Goal: Task Accomplishment & Management: Use online tool/utility

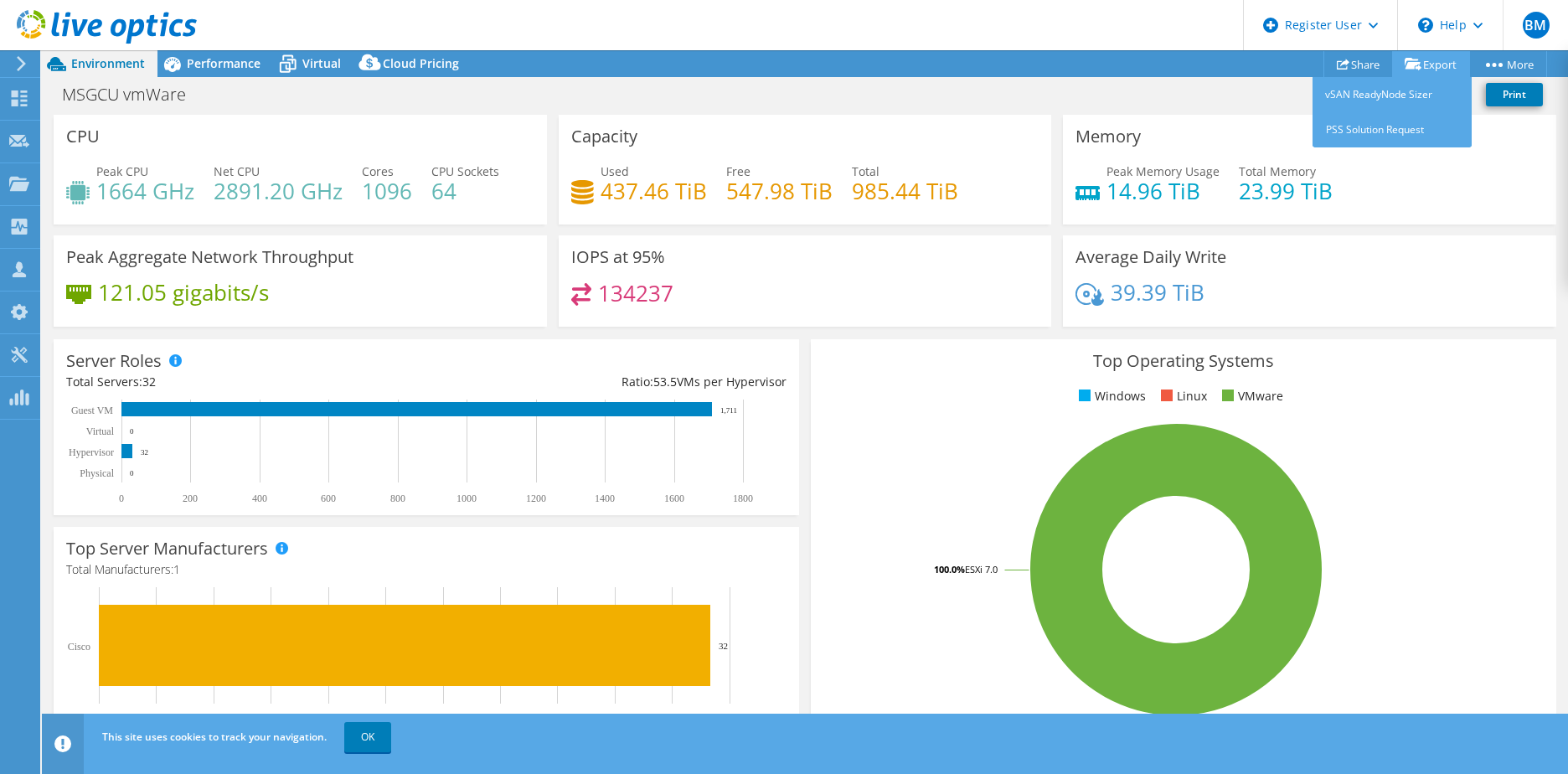
click at [1425, 71] on link "Export" at bounding box center [1431, 64] width 78 height 26
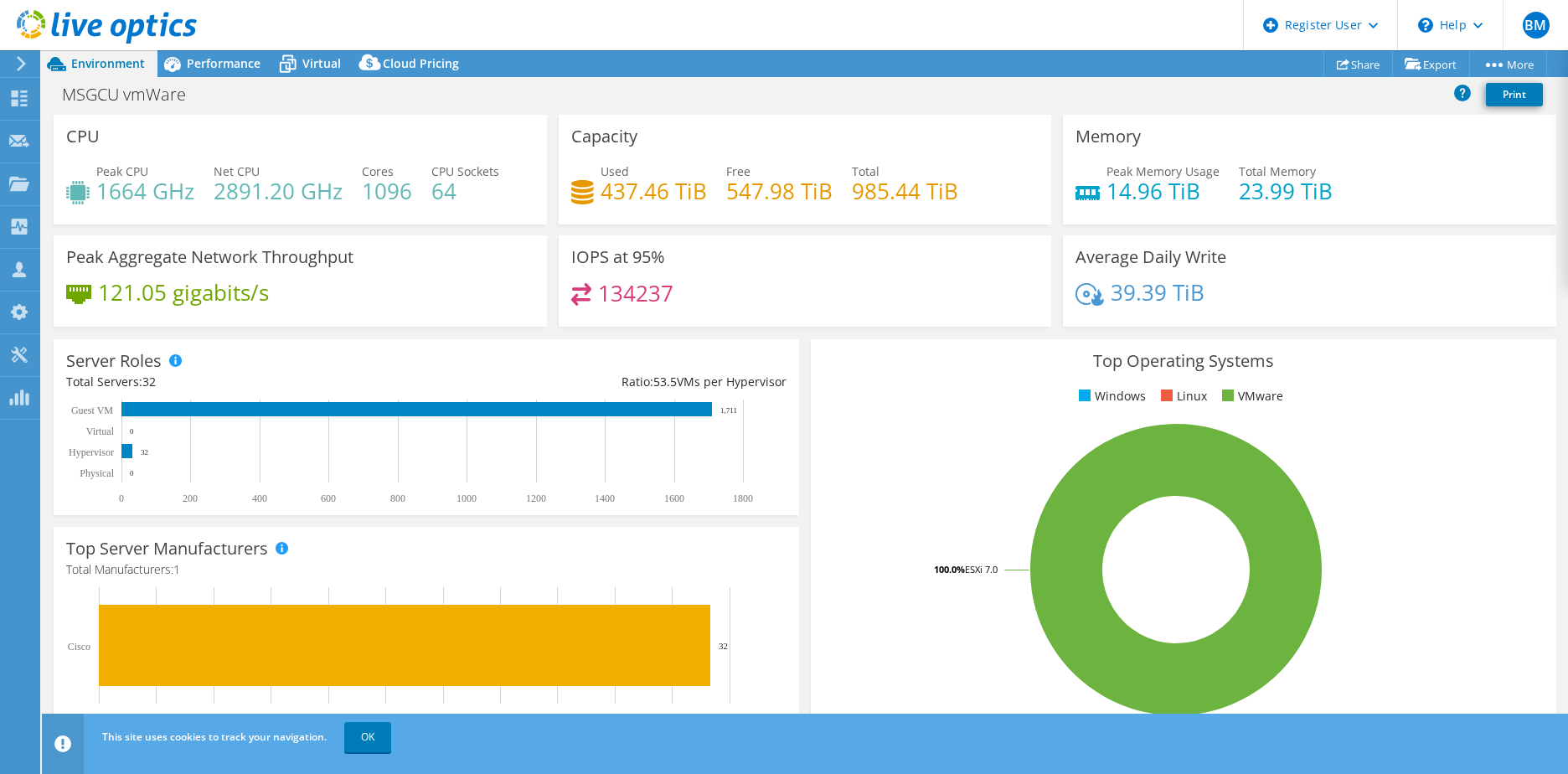
click at [1341, 93] on div "MSGCU vmWare Print" at bounding box center [805, 94] width 1526 height 31
click at [1343, 57] on link "Share" at bounding box center [1358, 64] width 69 height 26
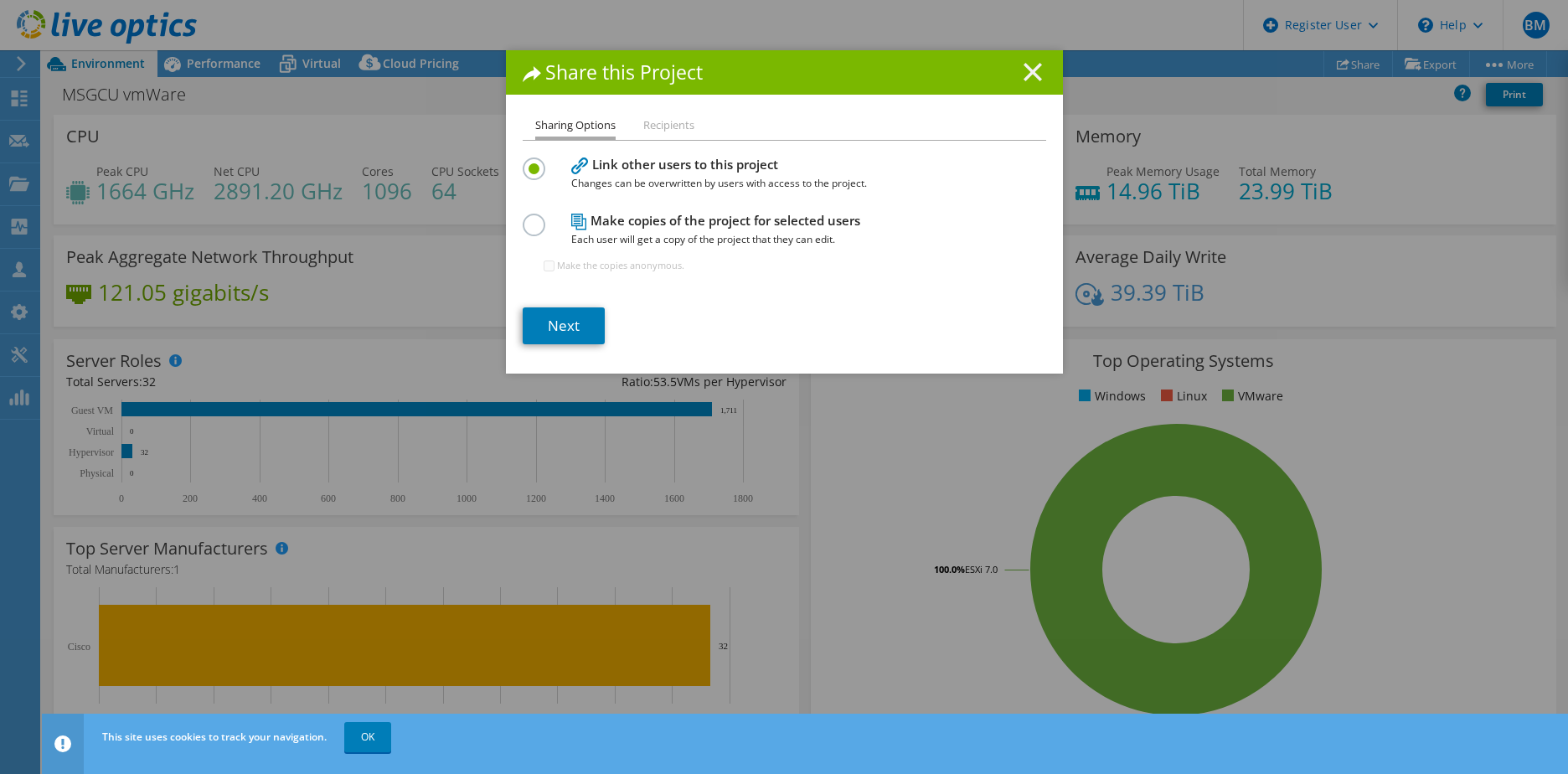
click at [1028, 74] on line at bounding box center [1032, 71] width 17 height 17
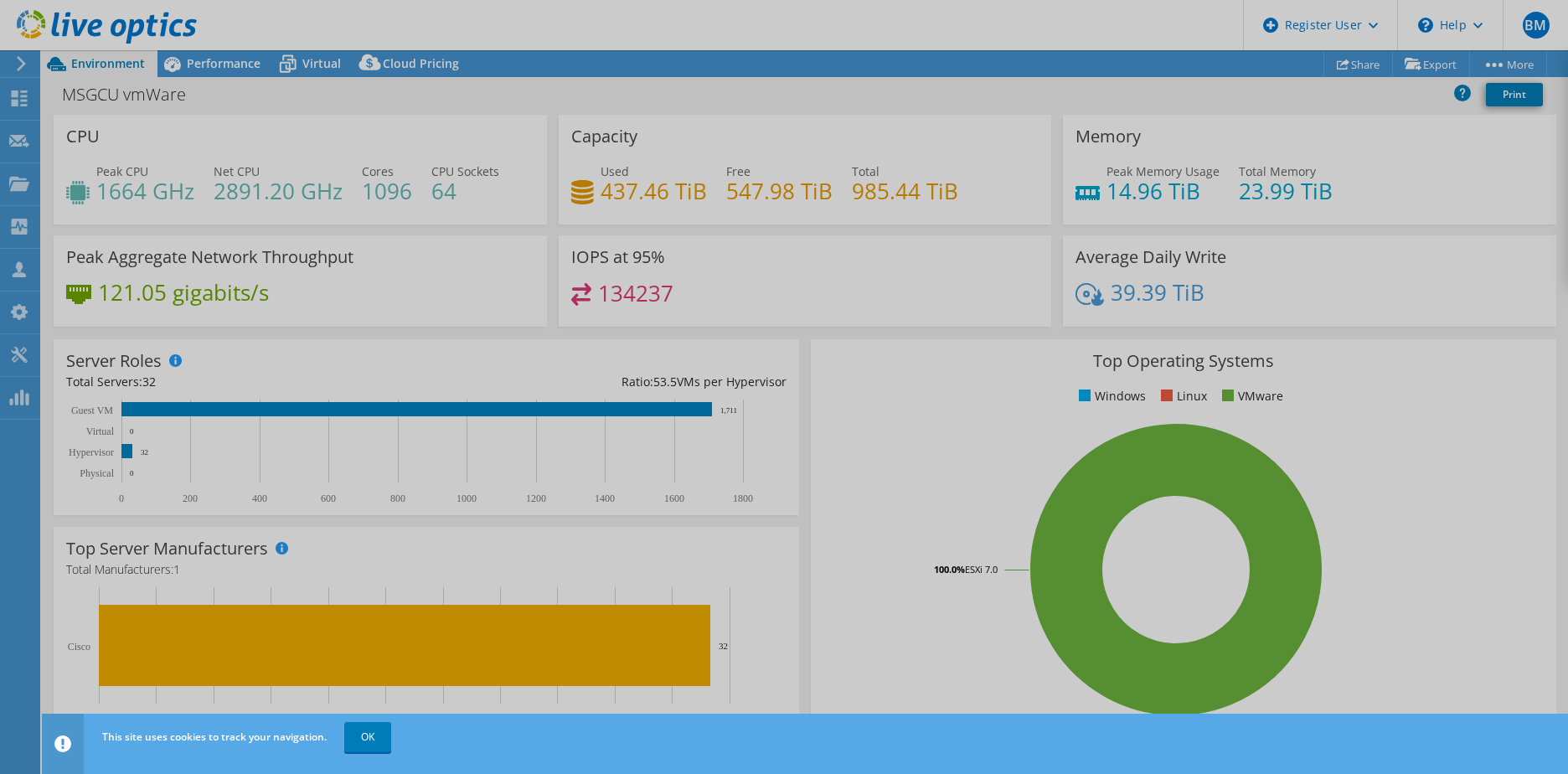
drag, startPoint x: 1180, startPoint y: 66, endPoint x: 1191, endPoint y: 71, distance: 12.1
click at [1181, 67] on div at bounding box center [784, 387] width 1568 height 774
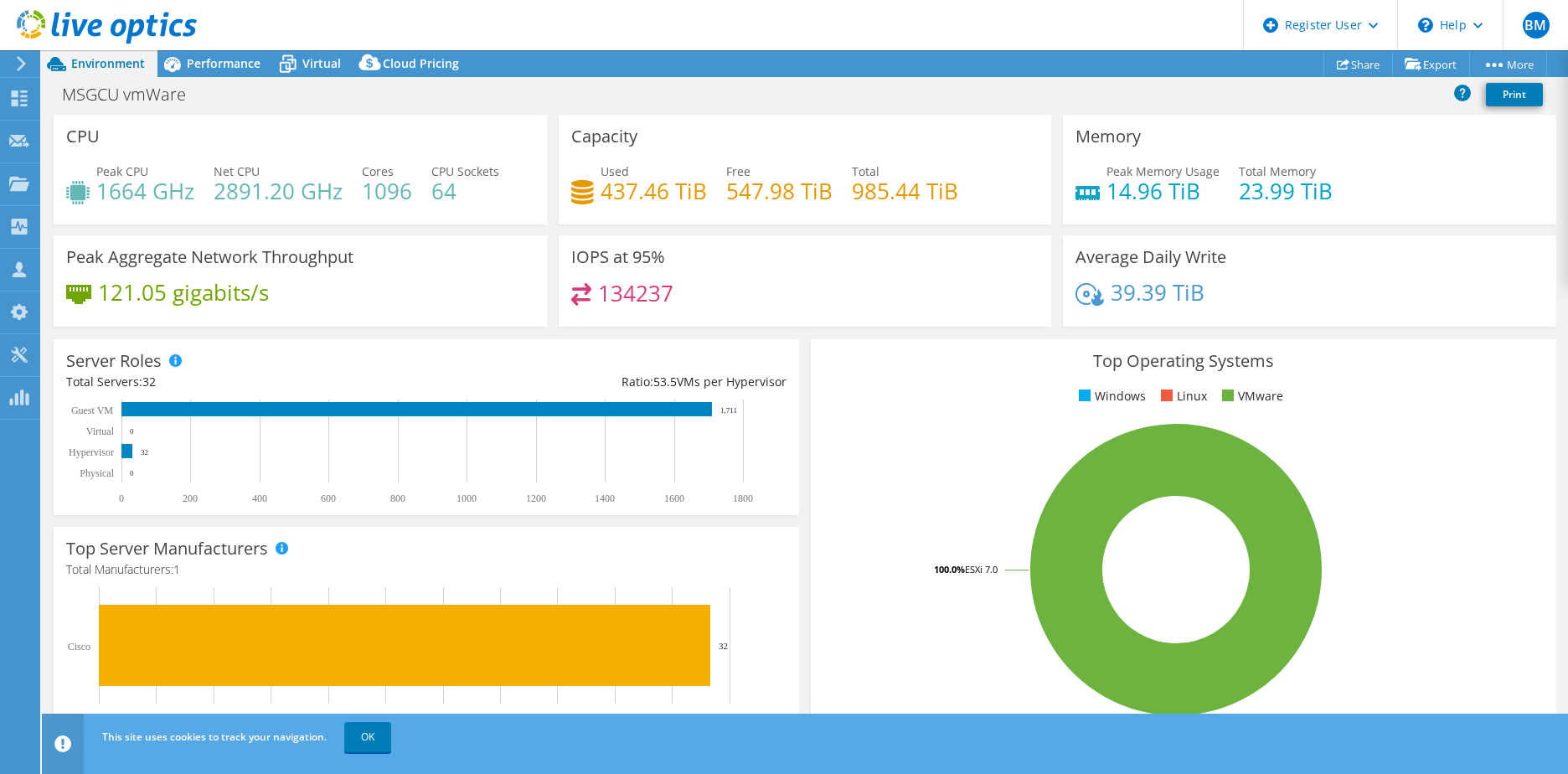
click at [1110, 96] on div "MSGCU vmWare Print" at bounding box center [805, 94] width 1526 height 31
click at [334, 73] on div "Virtual" at bounding box center [313, 63] width 80 height 27
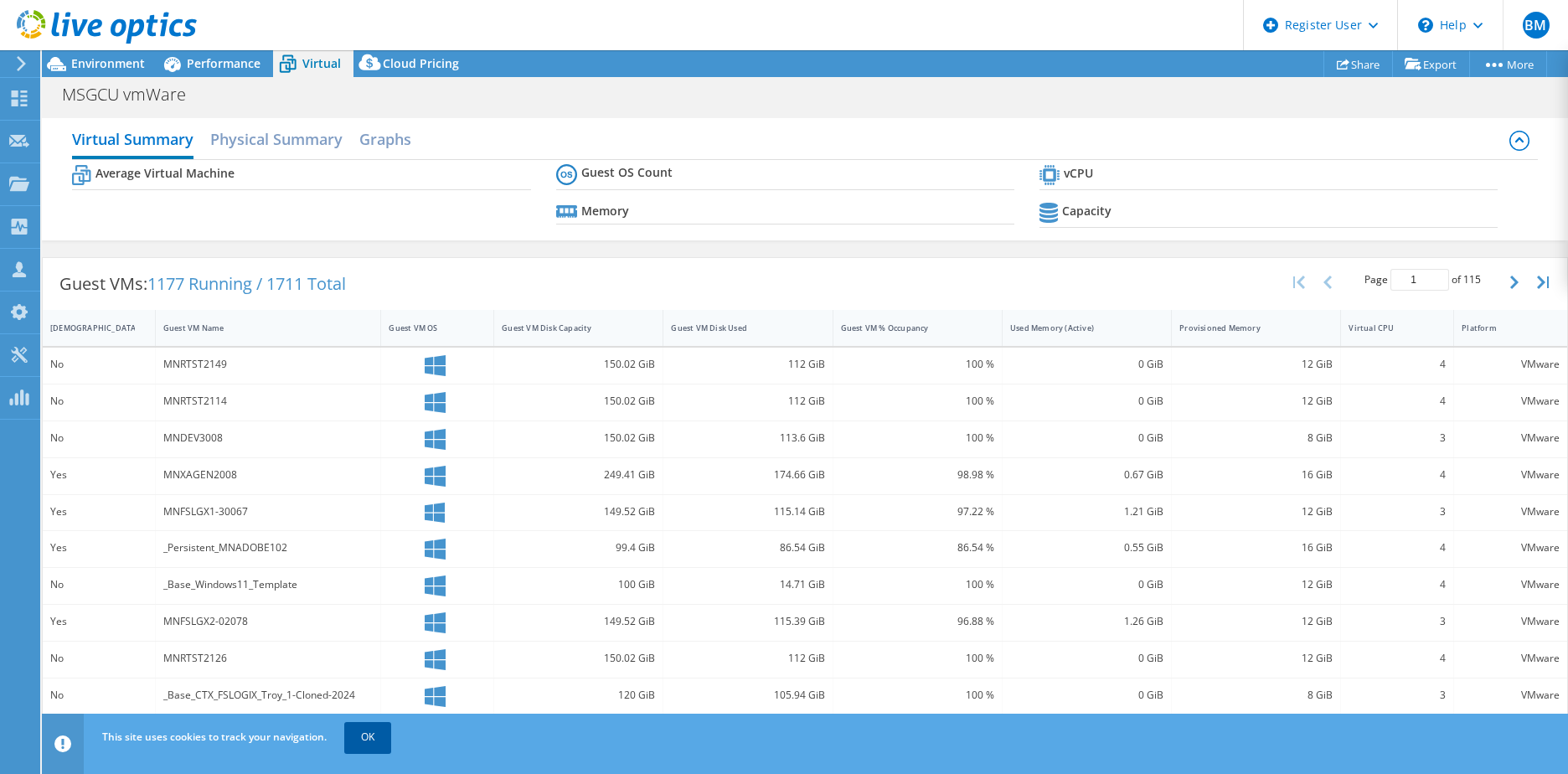
click at [362, 738] on link "OK" at bounding box center [367, 737] width 47 height 30
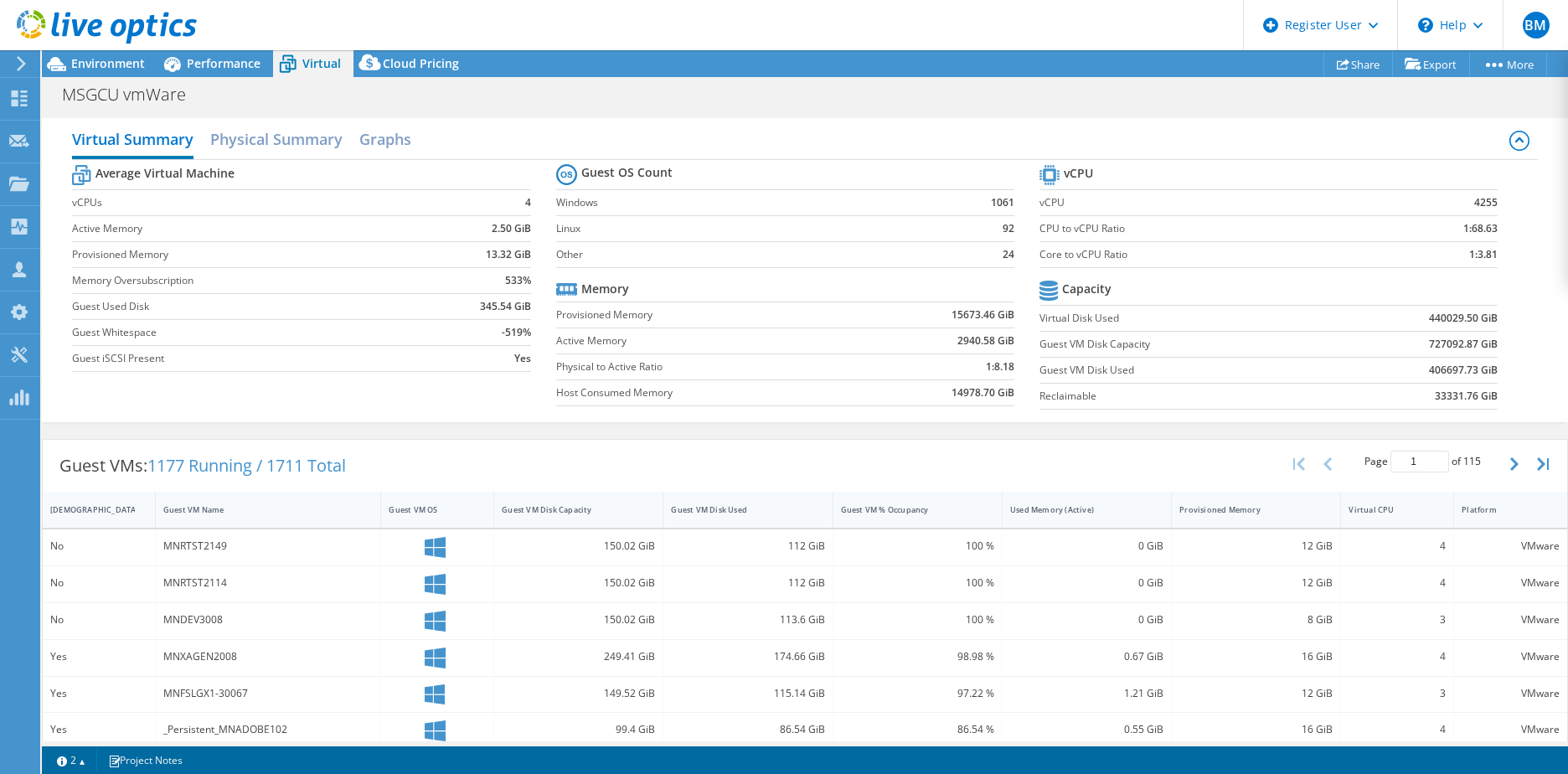
click at [1294, 108] on div "MSGCU vmWare Print" at bounding box center [805, 94] width 1526 height 31
click at [81, 63] on span "Environment" at bounding box center [108, 63] width 73 height 16
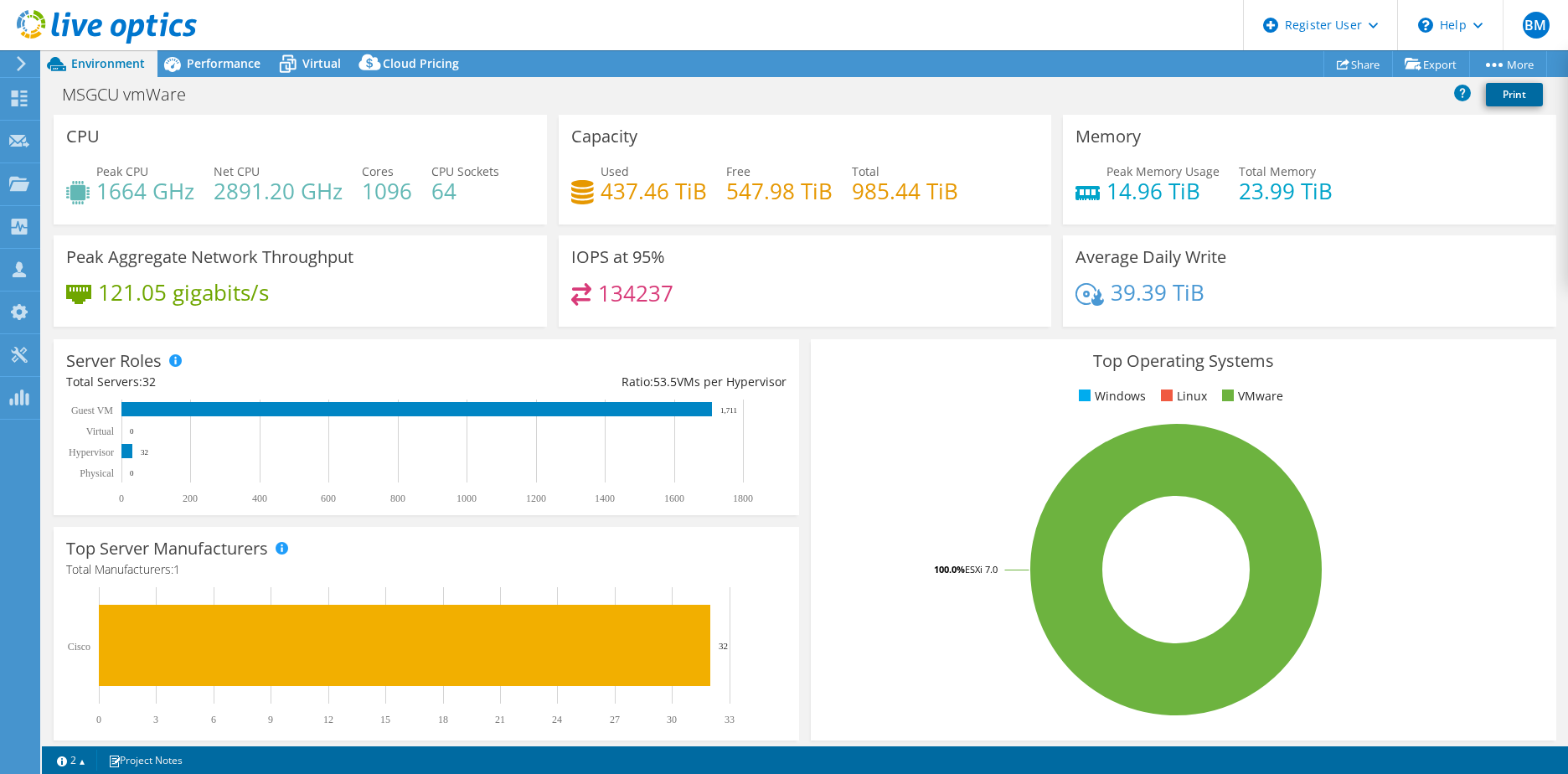
click at [1534, 95] on link "Print" at bounding box center [1515, 95] width 57 height 24
click at [333, 72] on div "Virtual" at bounding box center [313, 63] width 80 height 27
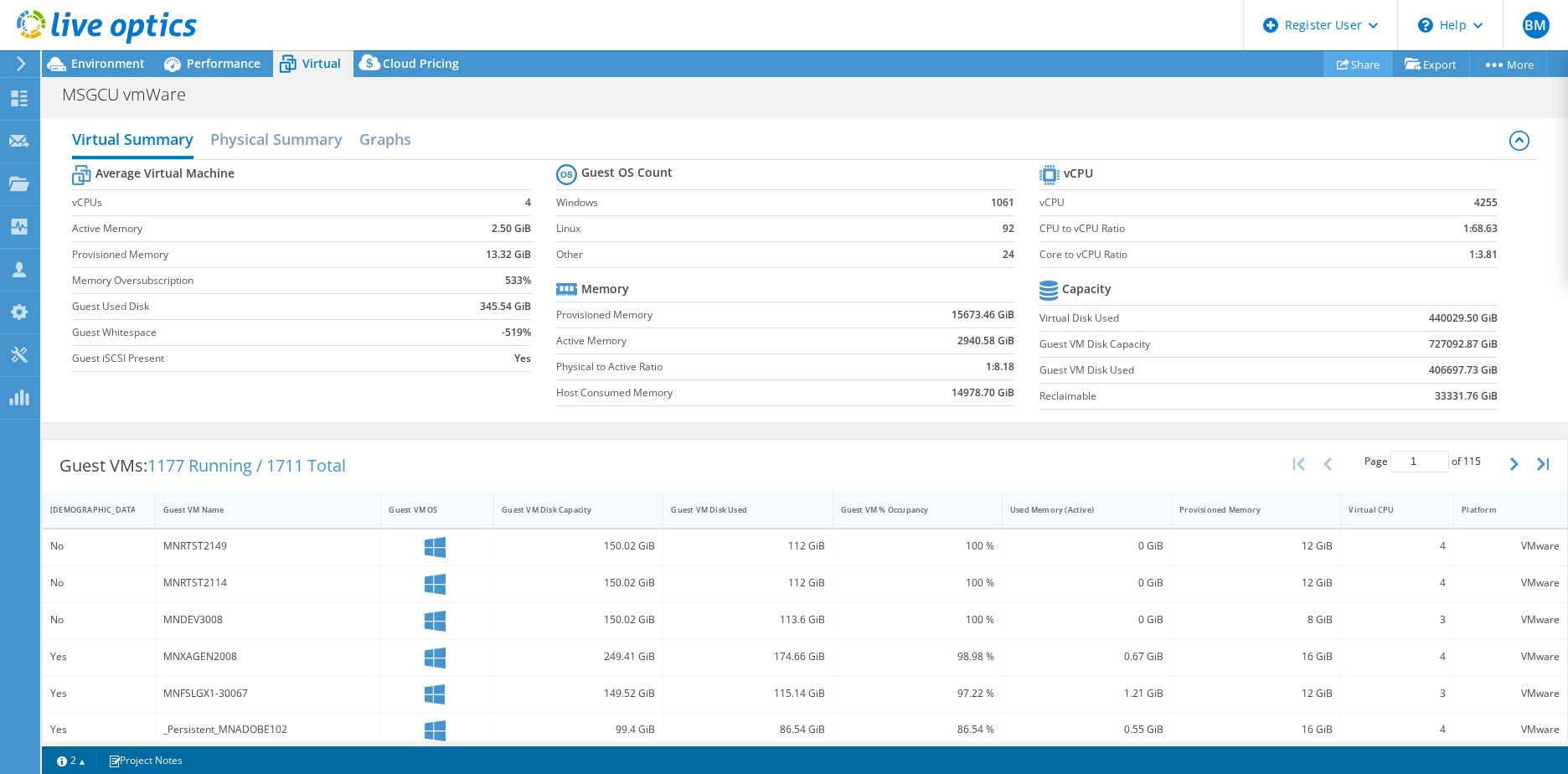
click at [1354, 68] on link "Share" at bounding box center [1358, 64] width 69 height 26
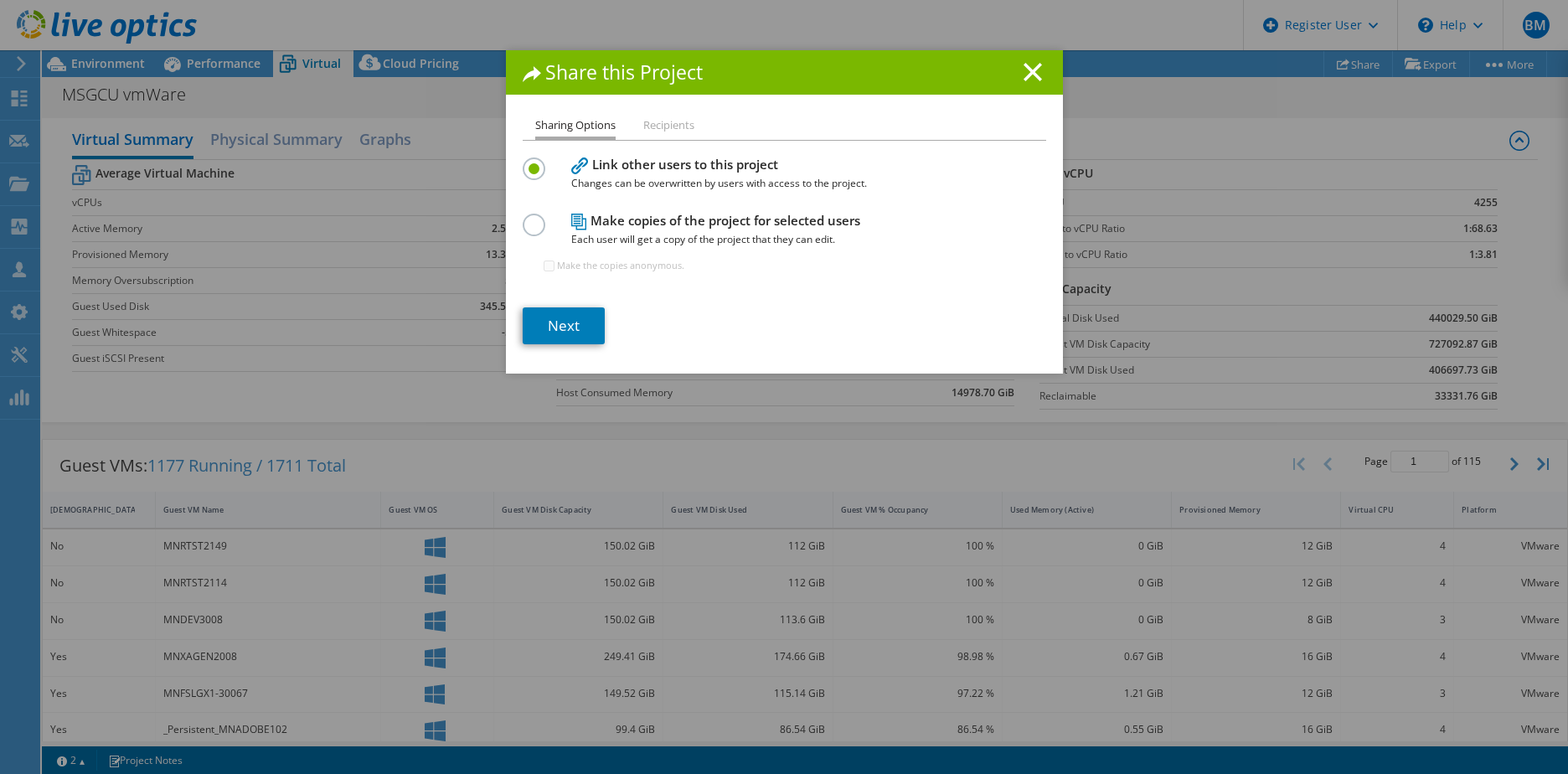
click at [712, 227] on h4 "Make copies of the project for selected users Each user will get a copy of the …" at bounding box center [780, 230] width 419 height 38
click at [577, 230] on icon at bounding box center [579, 222] width 16 height 17
click at [527, 218] on label at bounding box center [538, 216] width 30 height 4
click at [0, 0] on input "radio" at bounding box center [0, 0] width 0 height 0
click at [649, 124] on li "Recipients" at bounding box center [669, 126] width 51 height 21
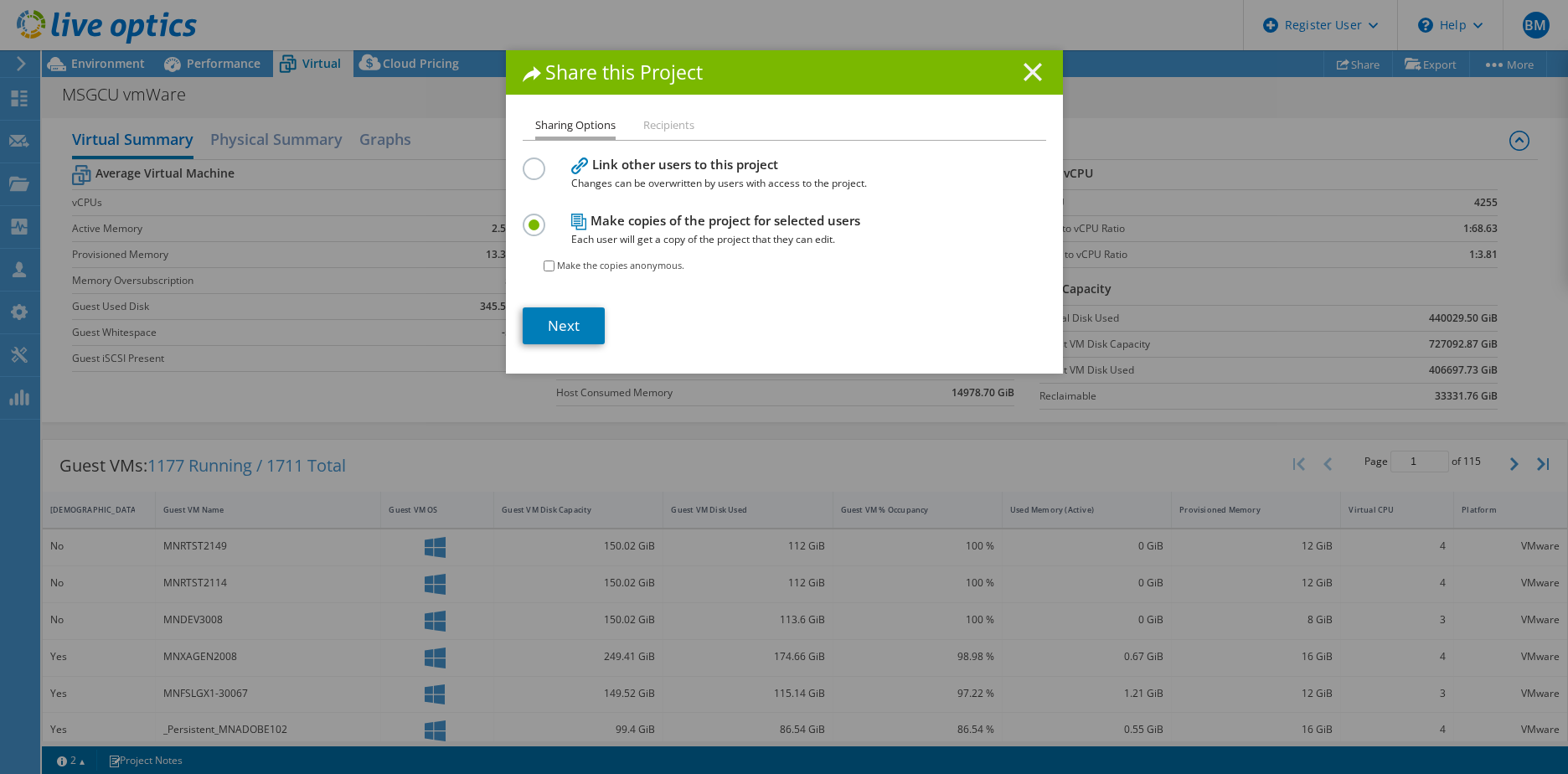
click at [1027, 69] on icon at bounding box center [1032, 71] width 19 height 19
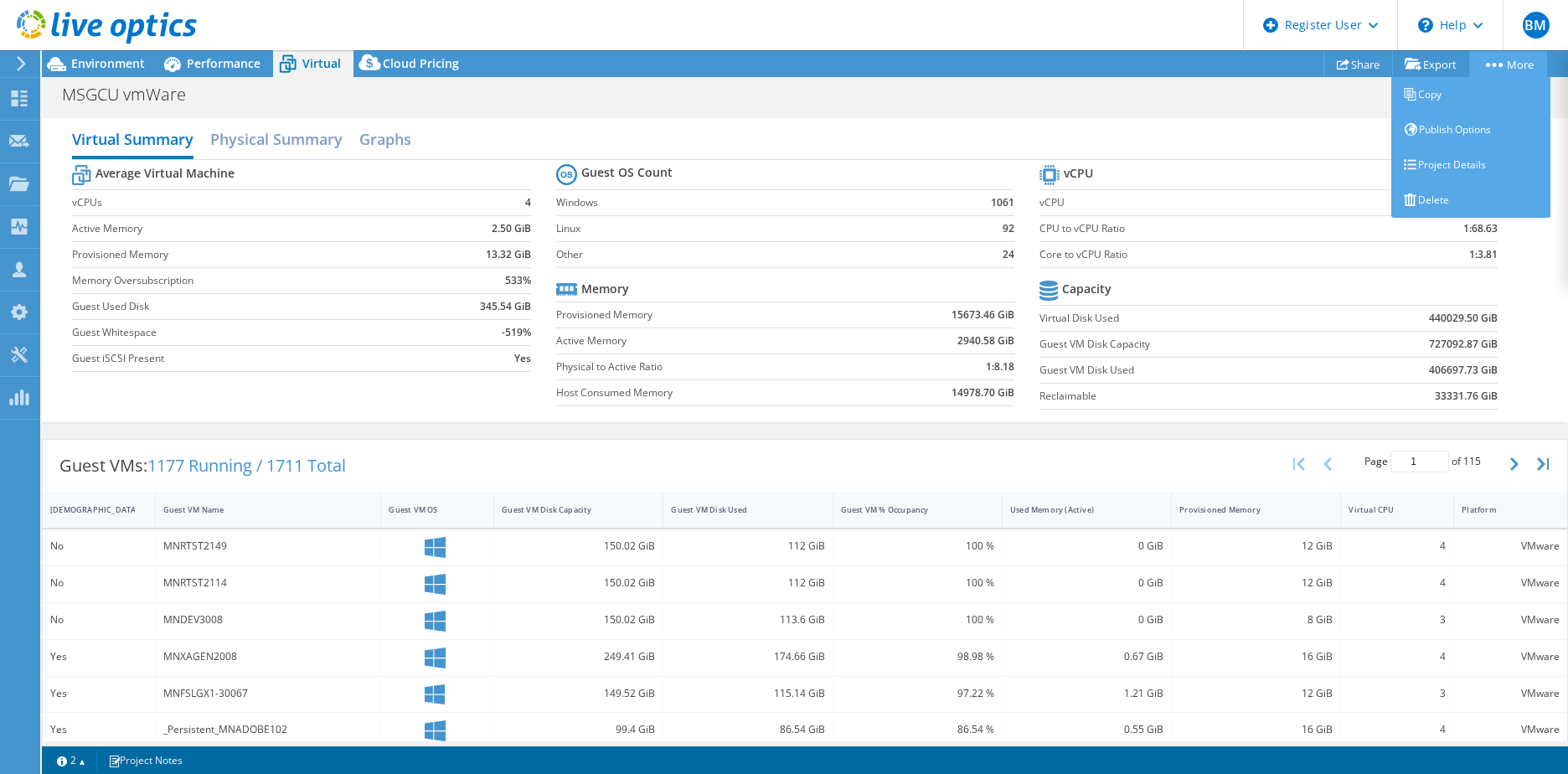
click at [1494, 75] on link "More" at bounding box center [1508, 64] width 78 height 26
click at [1452, 154] on link "Project Details" at bounding box center [1471, 165] width 159 height 36
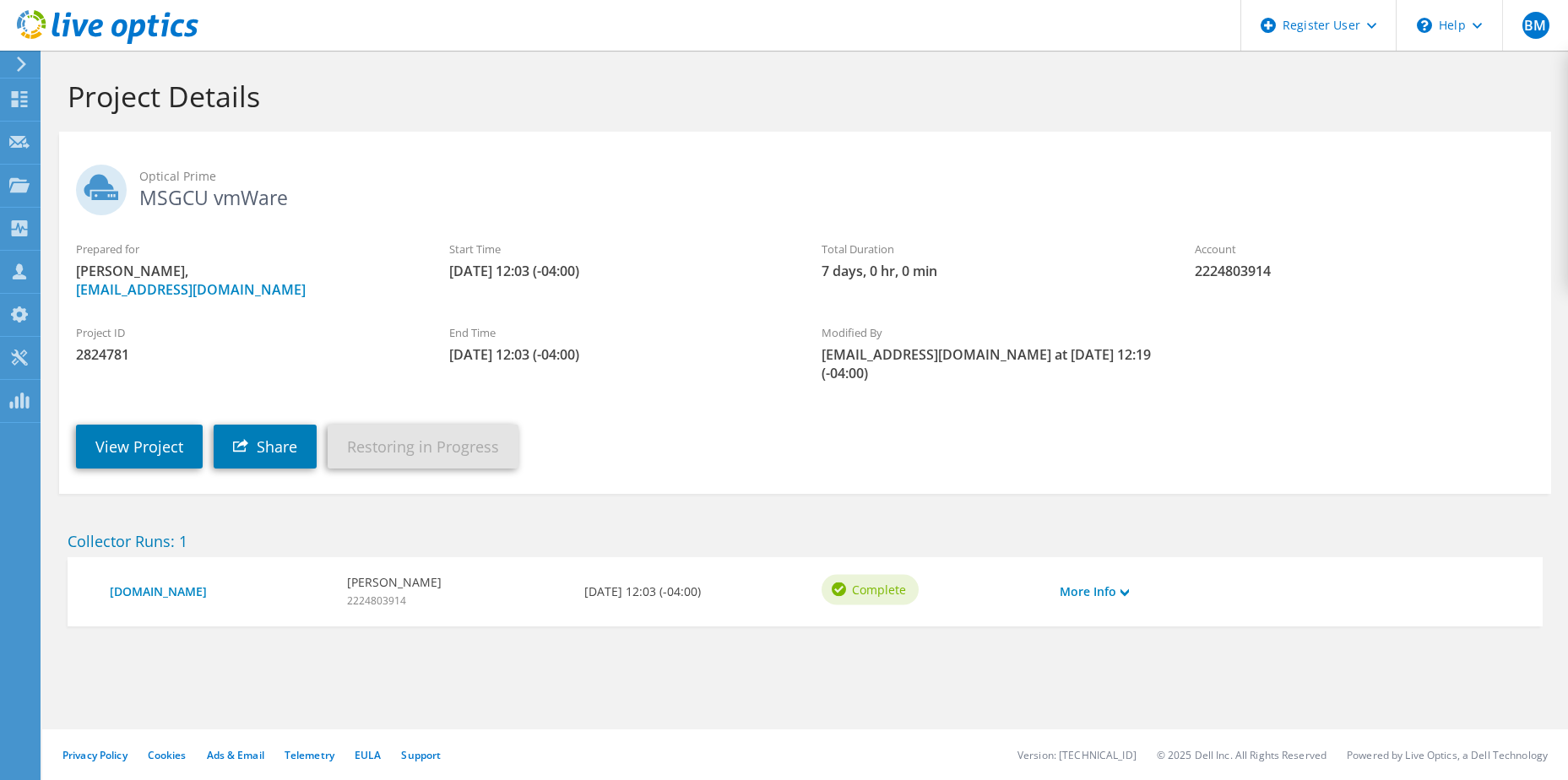
click at [912, 391] on div "View Project Share Restoring in Progress" at bounding box center [821, 434] width 1525 height 86
click at [1102, 583] on link "More Info" at bounding box center [1093, 591] width 69 height 19
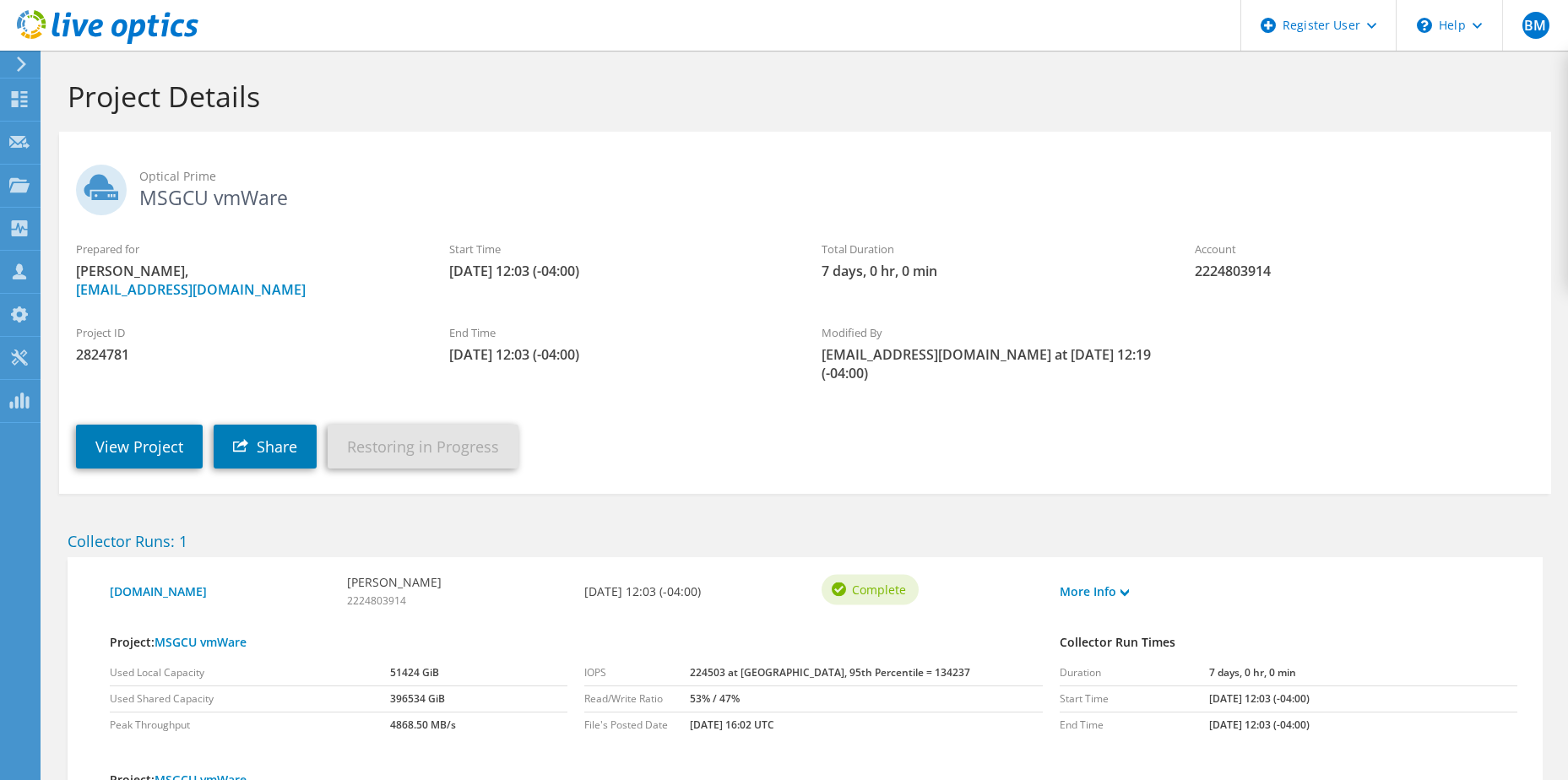
click at [695, 457] on div "View Project Share Restoring in Progress" at bounding box center [821, 434] width 1525 height 86
drag, startPoint x: 612, startPoint y: 433, endPoint x: 512, endPoint y: 422, distance: 100.6
click at [603, 433] on div "View Project Share Restoring in Progress" at bounding box center [821, 434] width 1525 height 86
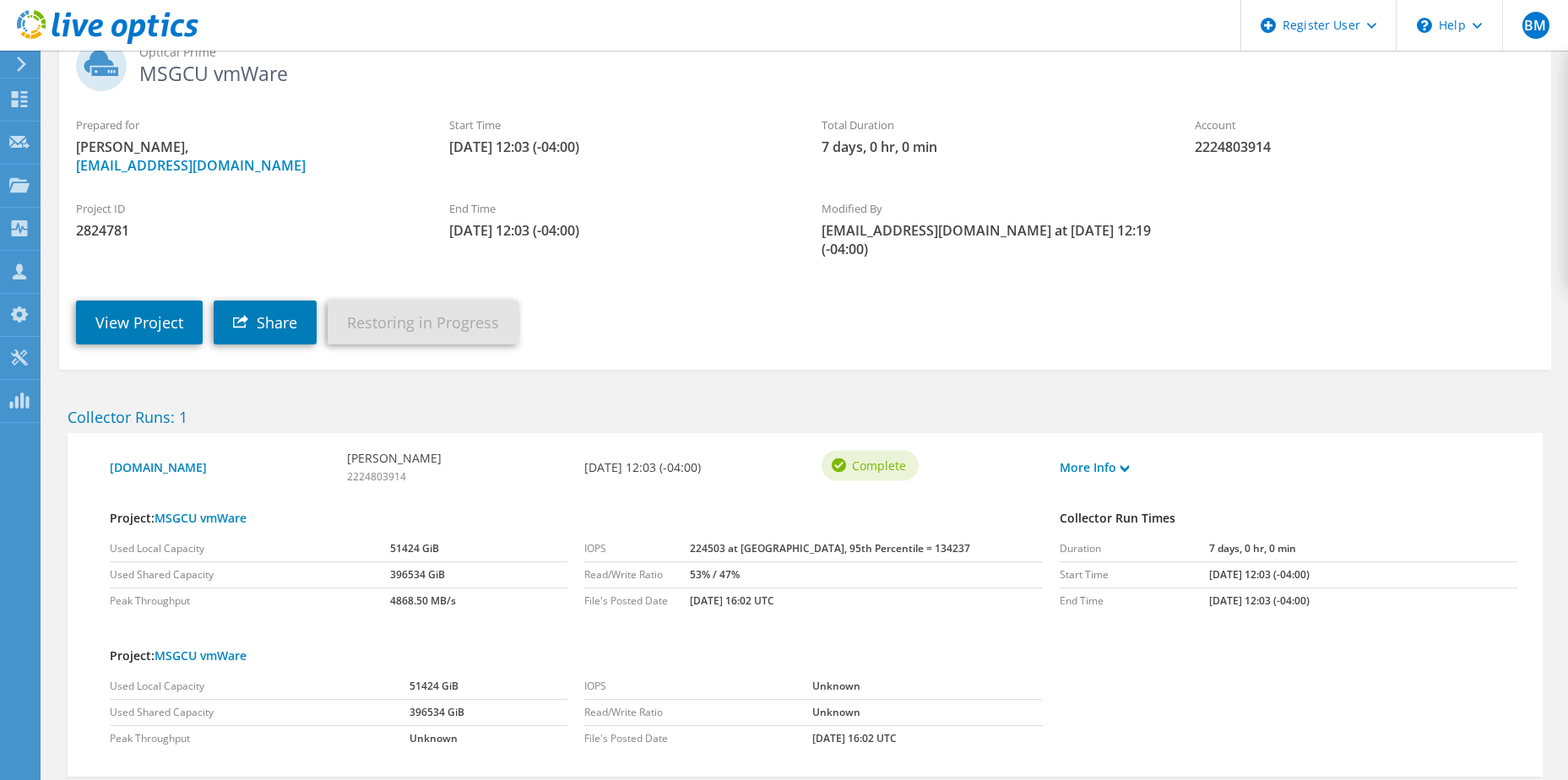
scroll to position [35, 0]
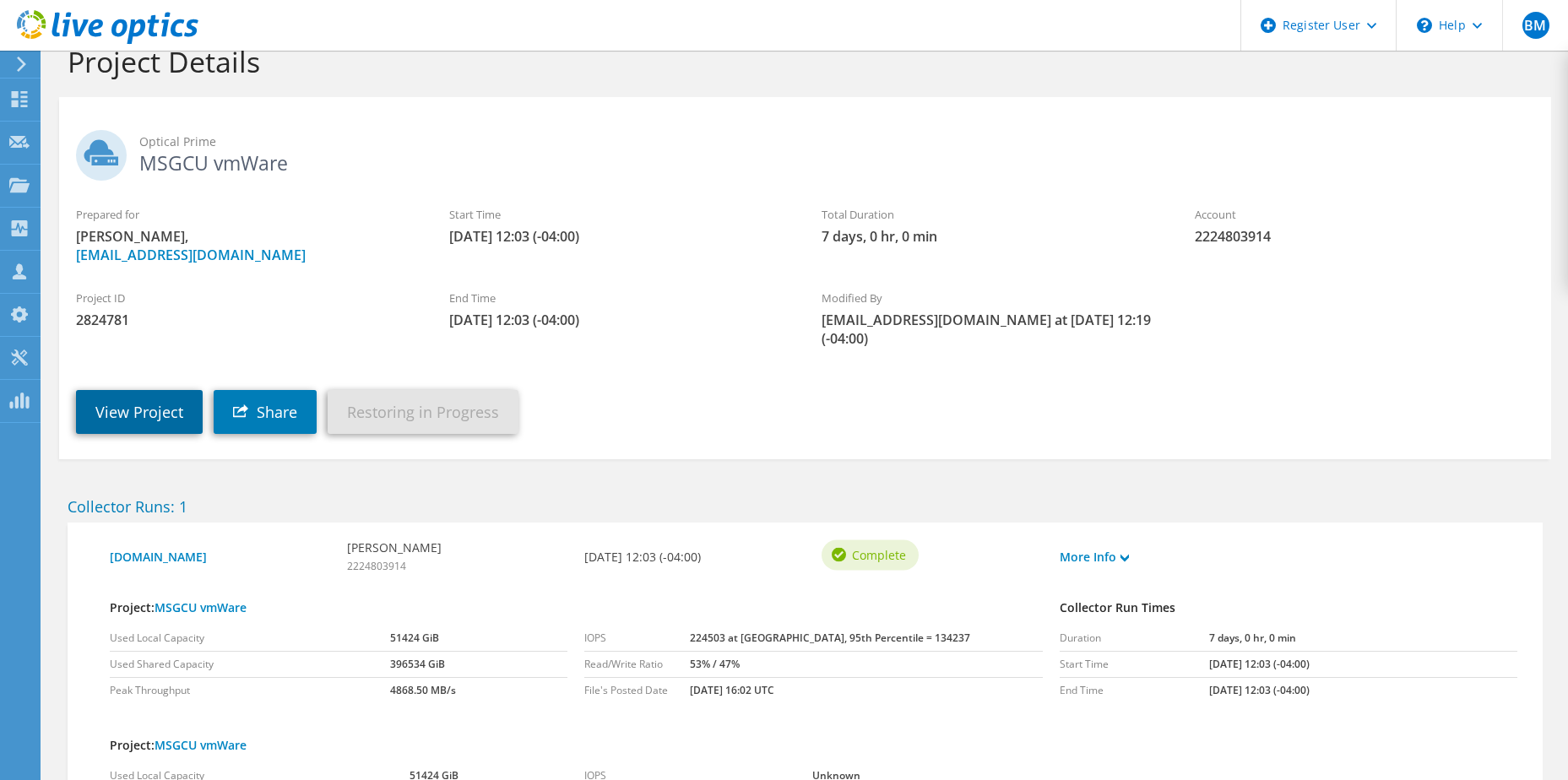
click at [127, 409] on link "View Project" at bounding box center [139, 412] width 127 height 44
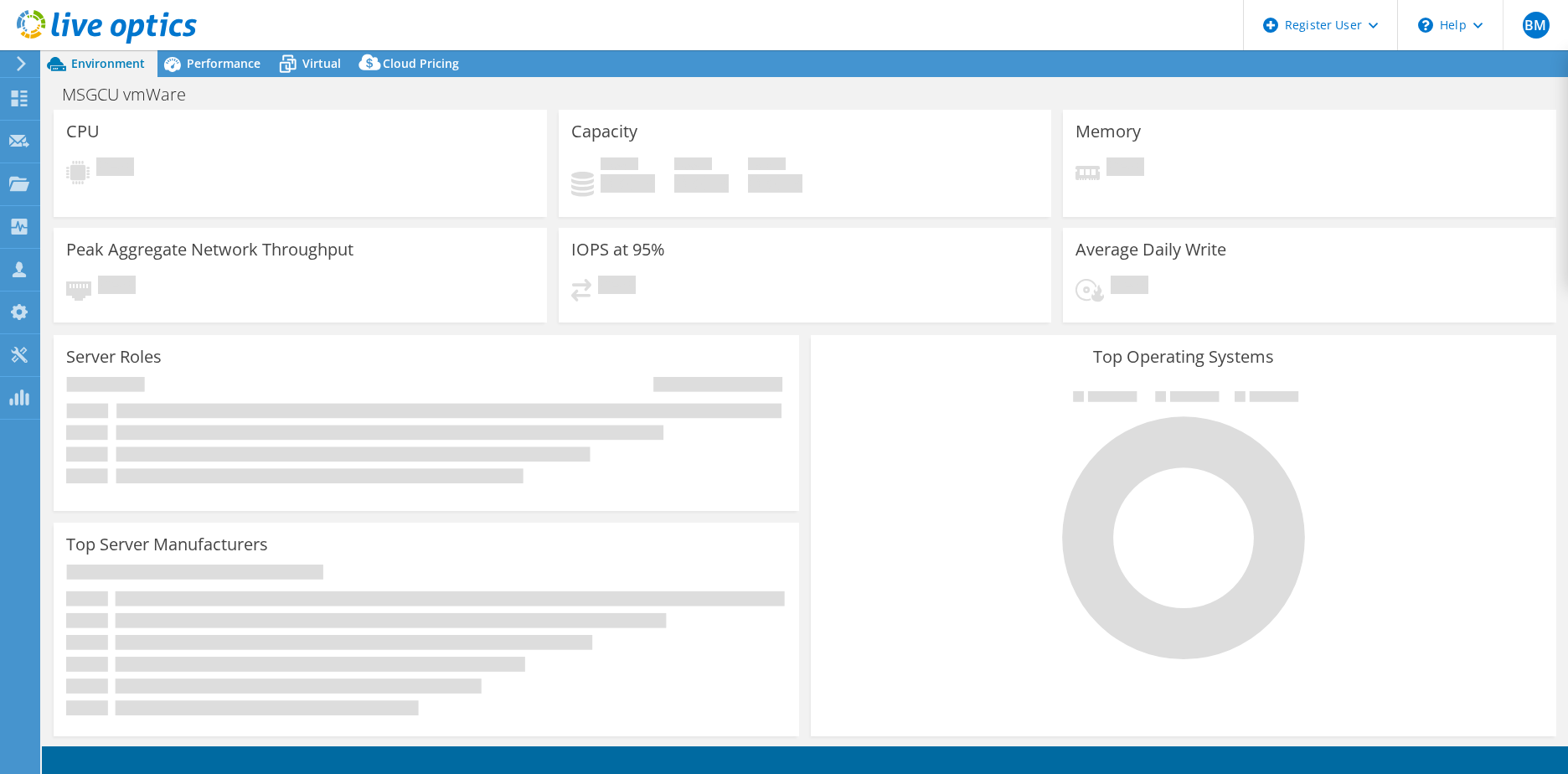
select select "USD"
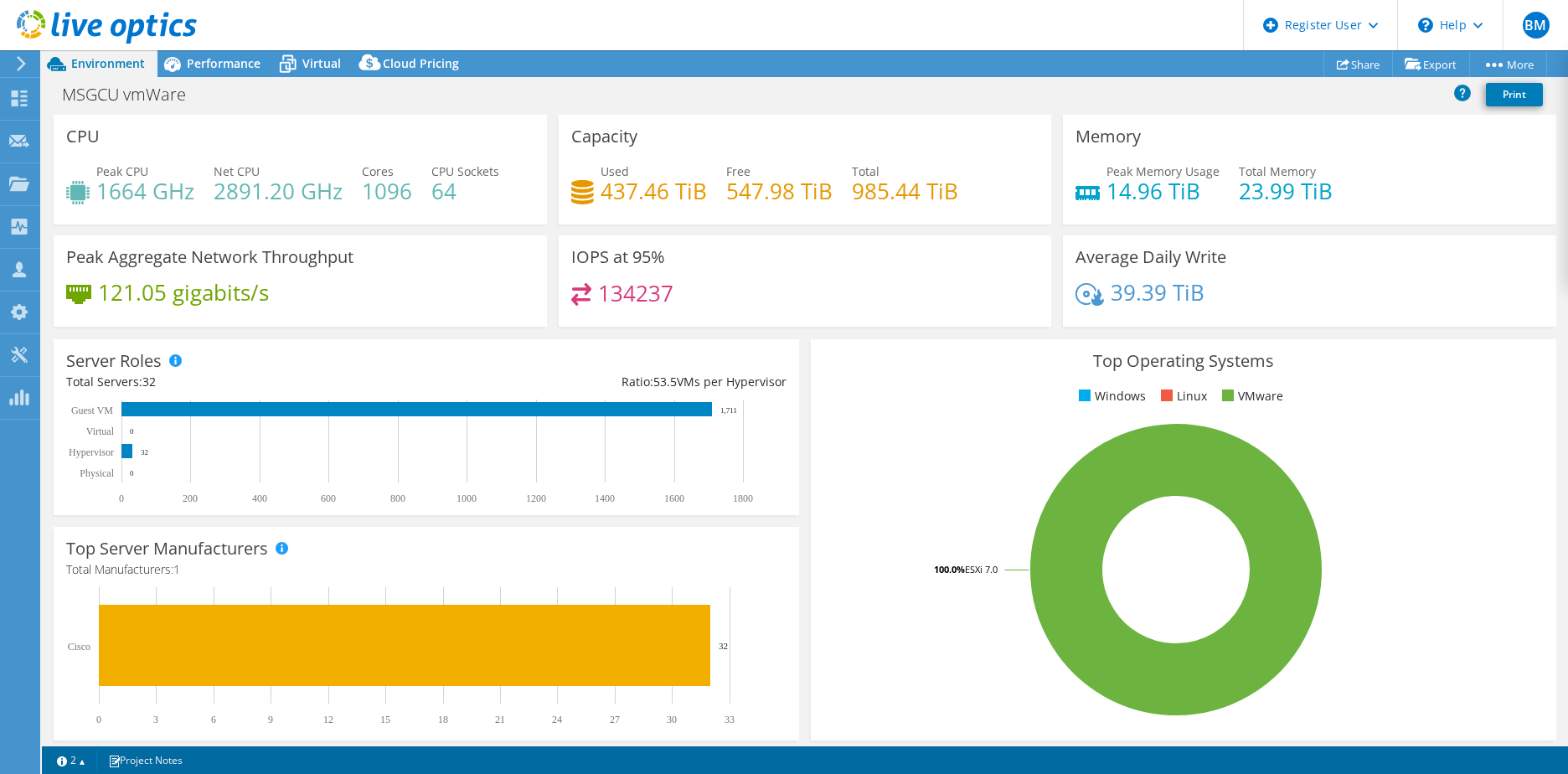
click at [1051, 90] on div "MSGCU vmWare Print" at bounding box center [805, 94] width 1526 height 31
click at [1131, 96] on div "MSGCU vmWare Print" at bounding box center [805, 94] width 1526 height 31
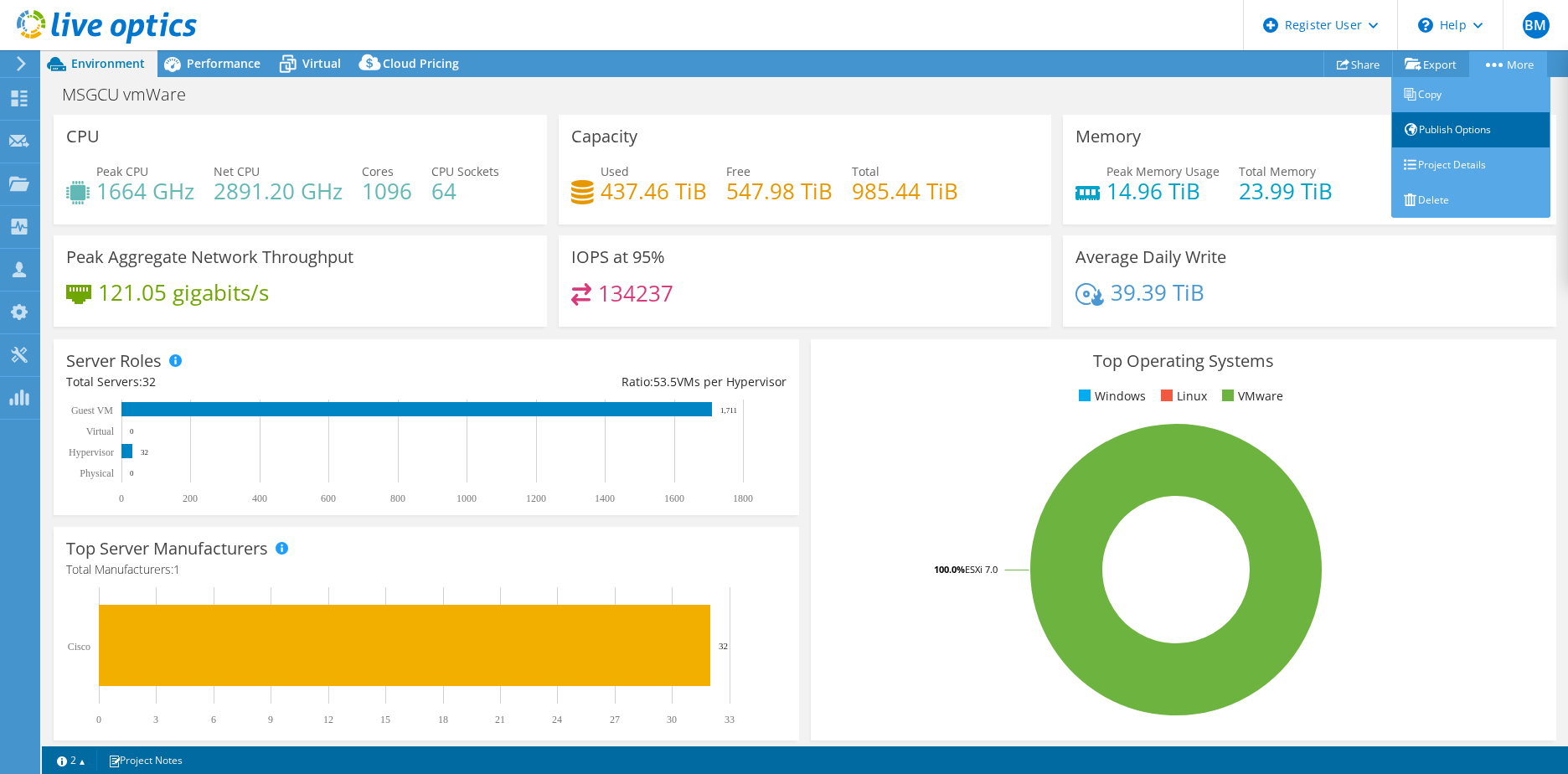
click at [1437, 139] on link "Publish Options" at bounding box center [1471, 130] width 159 height 36
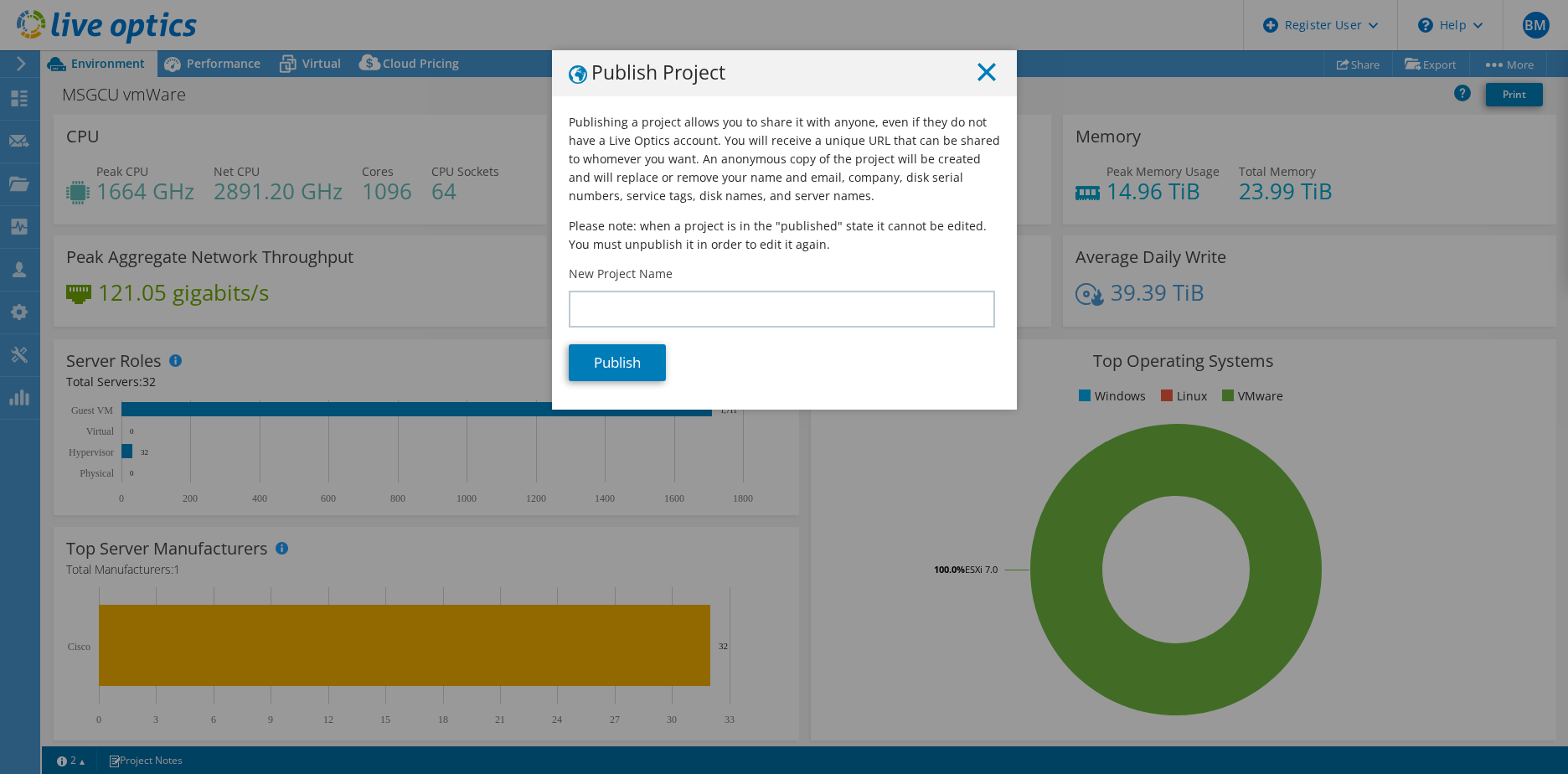
click at [981, 78] on icon at bounding box center [987, 71] width 19 height 19
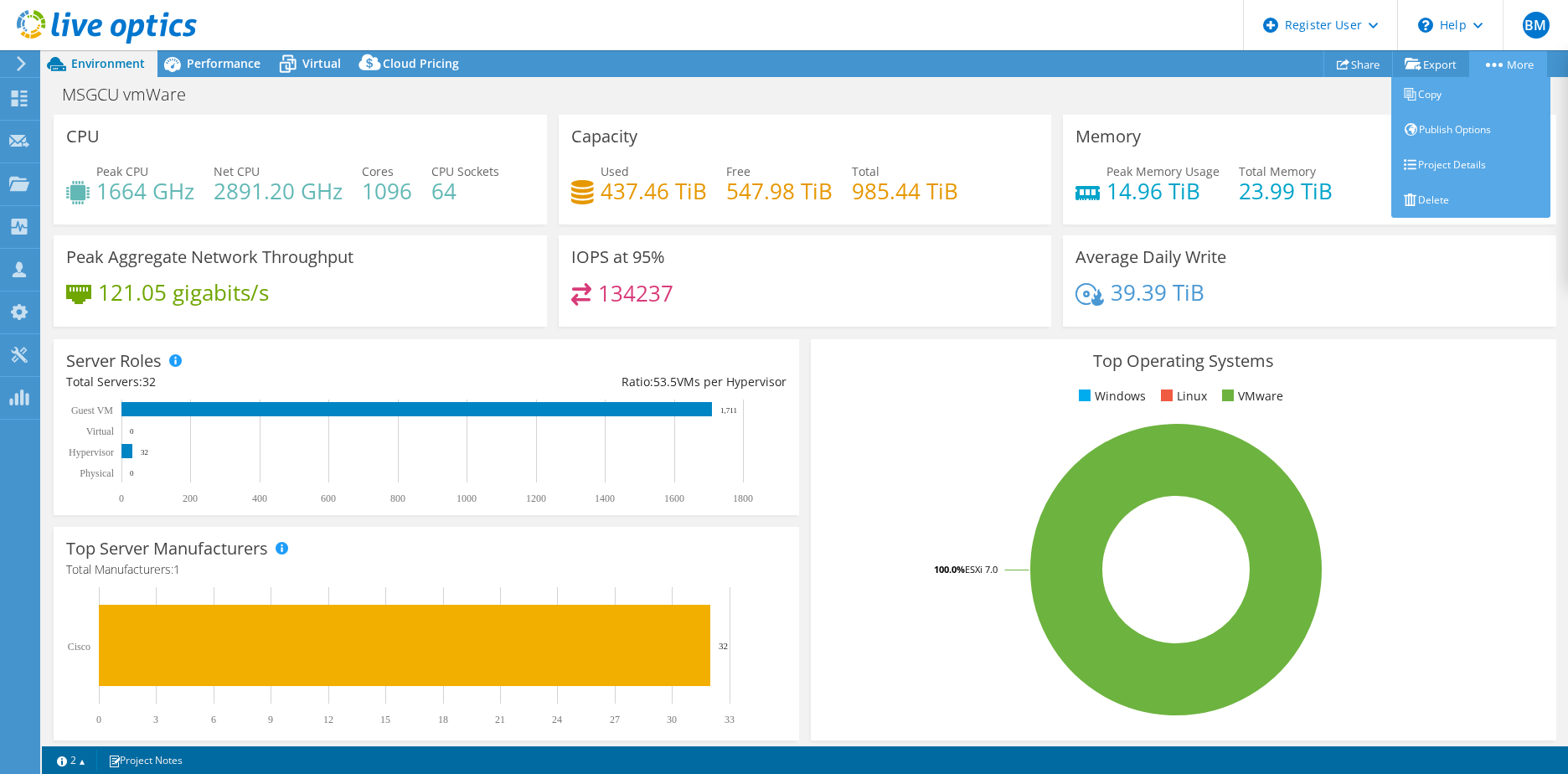
click at [1515, 62] on link "More" at bounding box center [1508, 64] width 78 height 26
click at [1476, 129] on link "Publish Options" at bounding box center [1471, 130] width 159 height 36
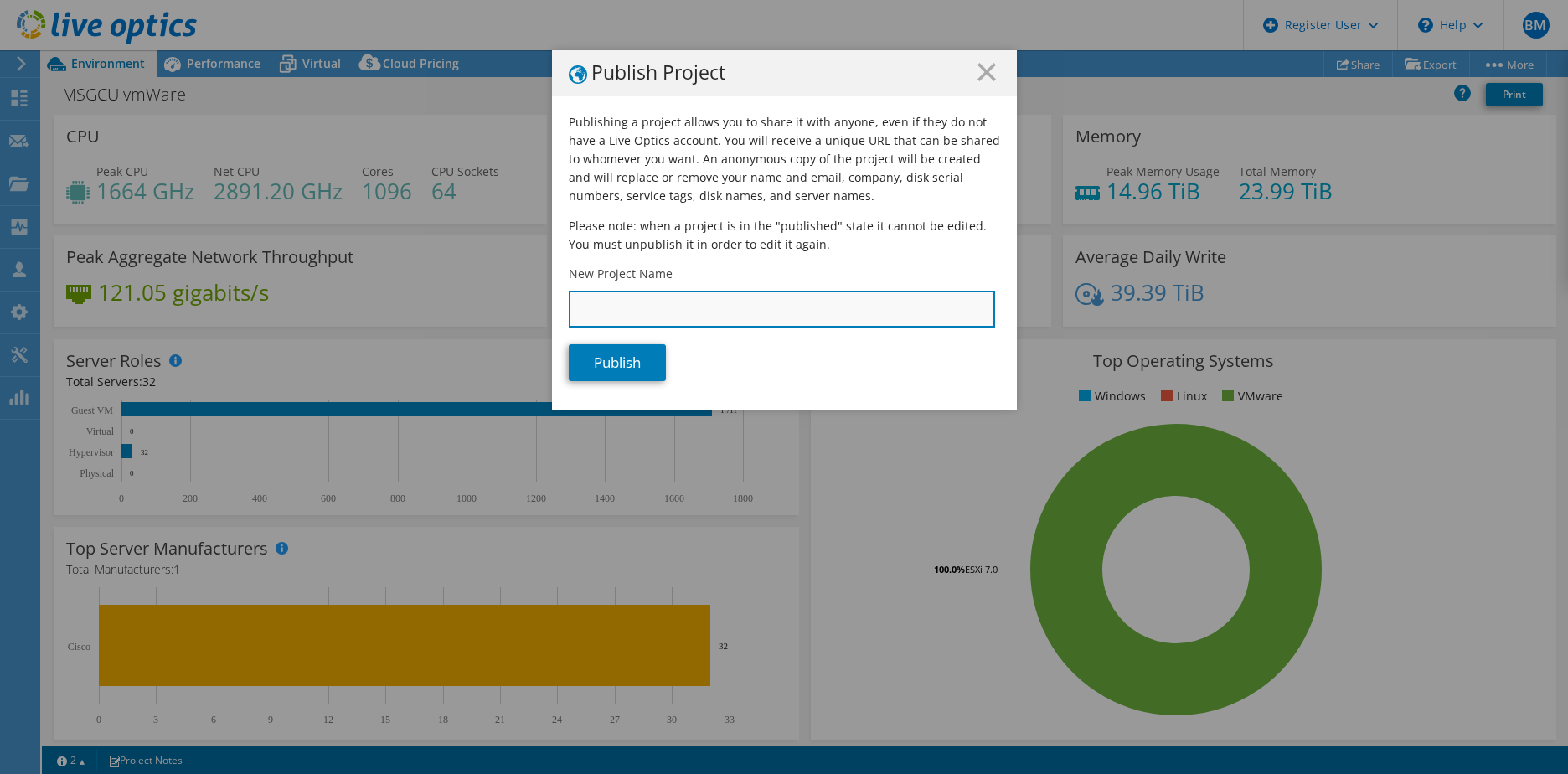
click at [690, 325] on input "New Project Name" at bounding box center [782, 309] width 427 height 37
type input "MSGCU VMware Copy"
click at [769, 372] on div "Publish" at bounding box center [785, 362] width 432 height 37
click at [673, 345] on div "Publish" at bounding box center [785, 362] width 432 height 37
click at [661, 368] on link "Publish" at bounding box center [618, 362] width 97 height 37
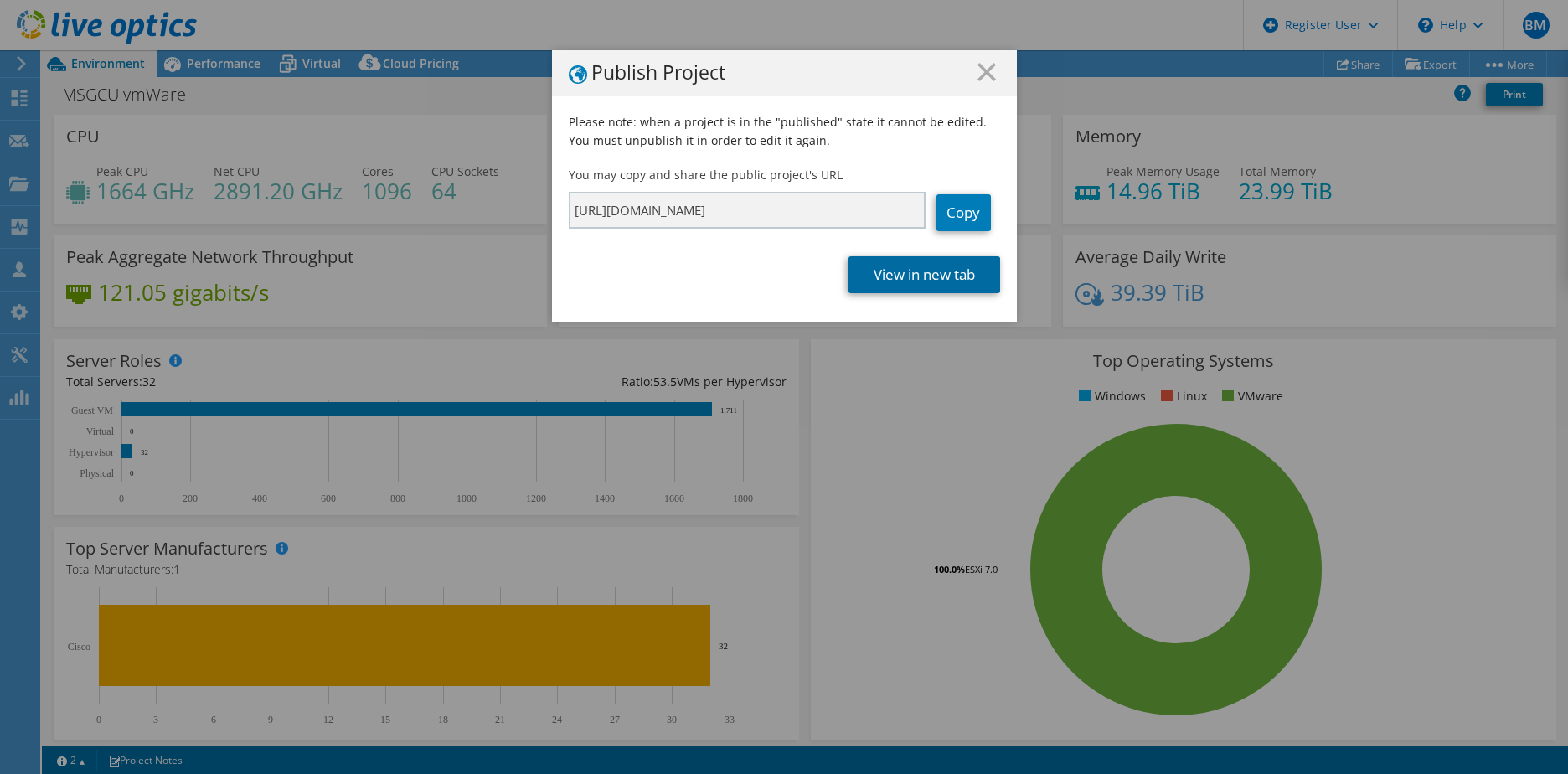
click at [933, 275] on link "View in new tab" at bounding box center [924, 274] width 151 height 37
click at [981, 75] on icon at bounding box center [987, 71] width 19 height 19
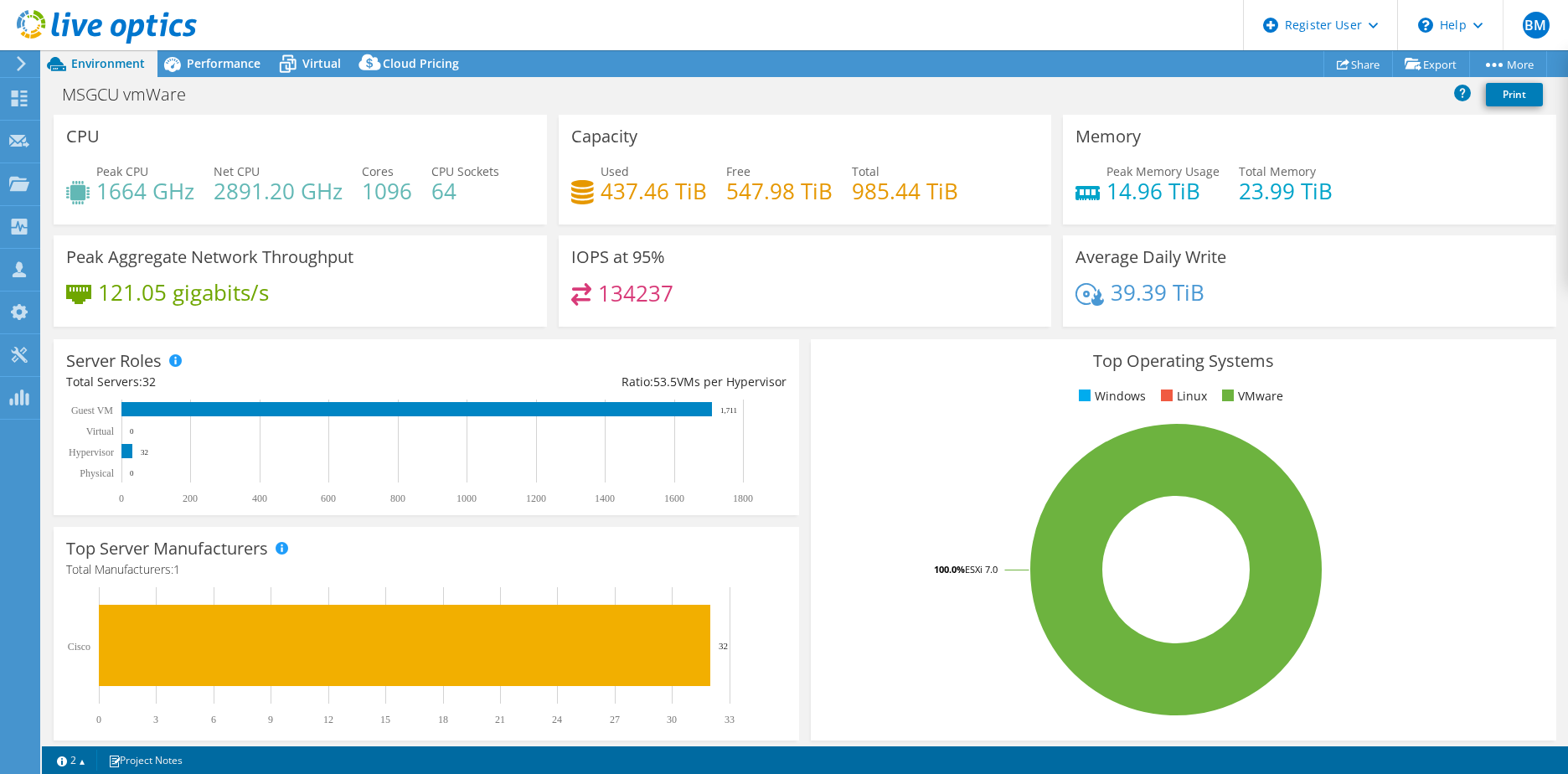
click at [1304, 101] on div "MSGCU vmWare Print" at bounding box center [805, 94] width 1526 height 31
click at [44, 28] on use at bounding box center [107, 27] width 180 height 34
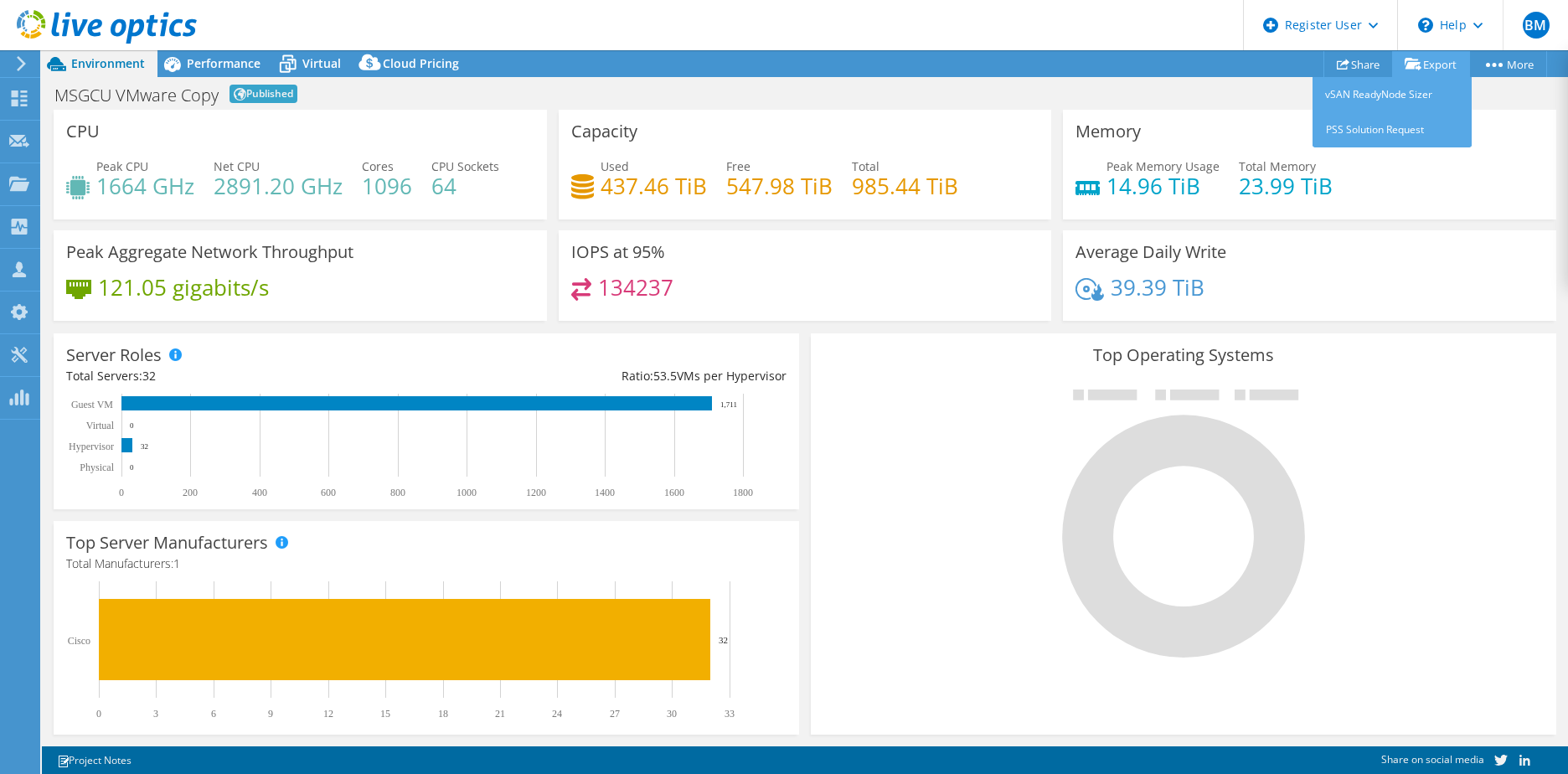
click at [1420, 68] on link "Export" at bounding box center [1431, 64] width 78 height 26
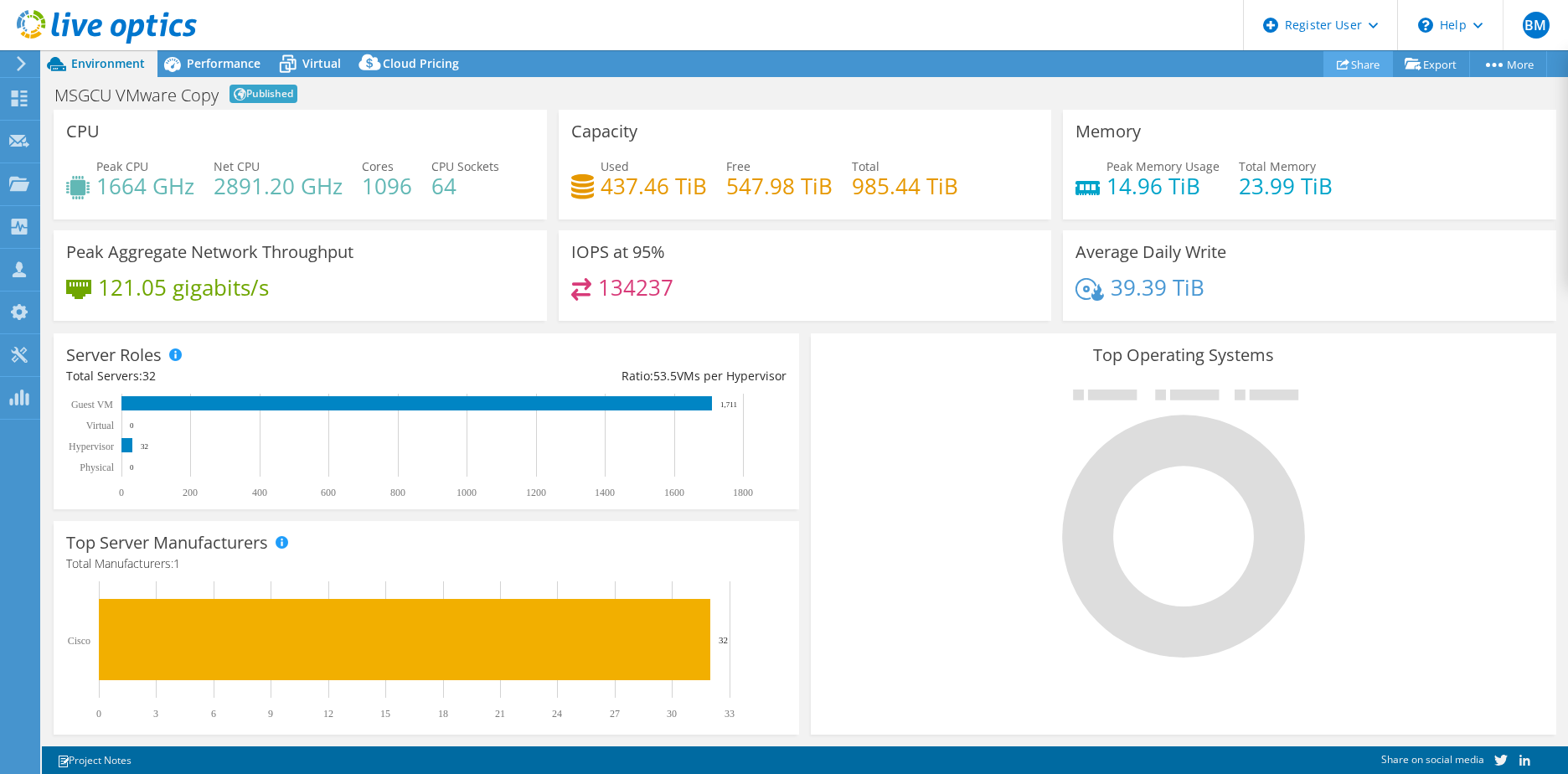
click at [1345, 61] on link "Share" at bounding box center [1358, 64] width 69 height 26
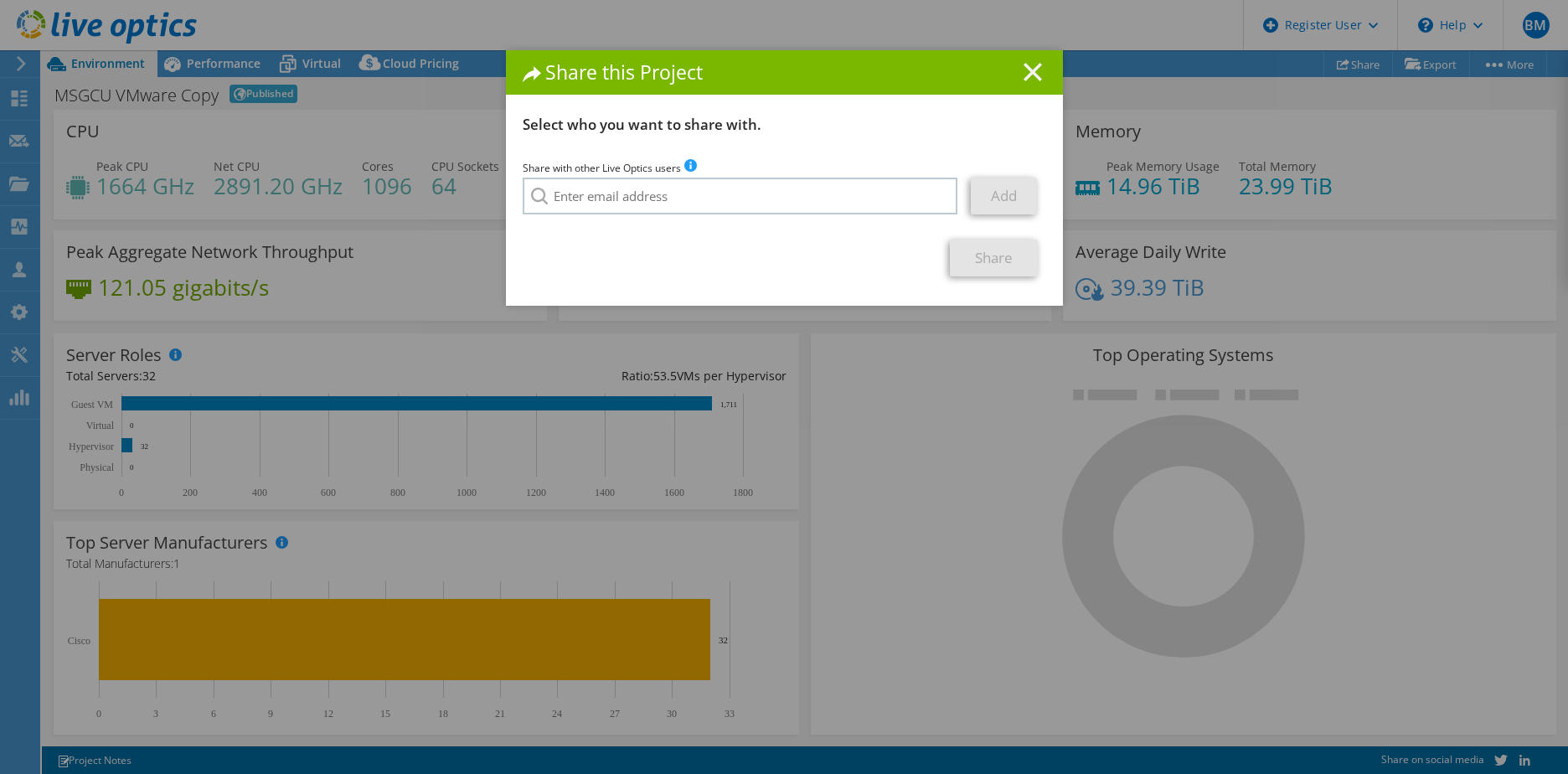
drag, startPoint x: 1035, startPoint y: 69, endPoint x: 1027, endPoint y: 66, distance: 8.5
click at [1034, 68] on h1 "Share this Project" at bounding box center [784, 71] width 524 height 19
click at [1013, 67] on h1 "Share this Project" at bounding box center [784, 71] width 524 height 19
click at [1025, 75] on line at bounding box center [1032, 71] width 17 height 17
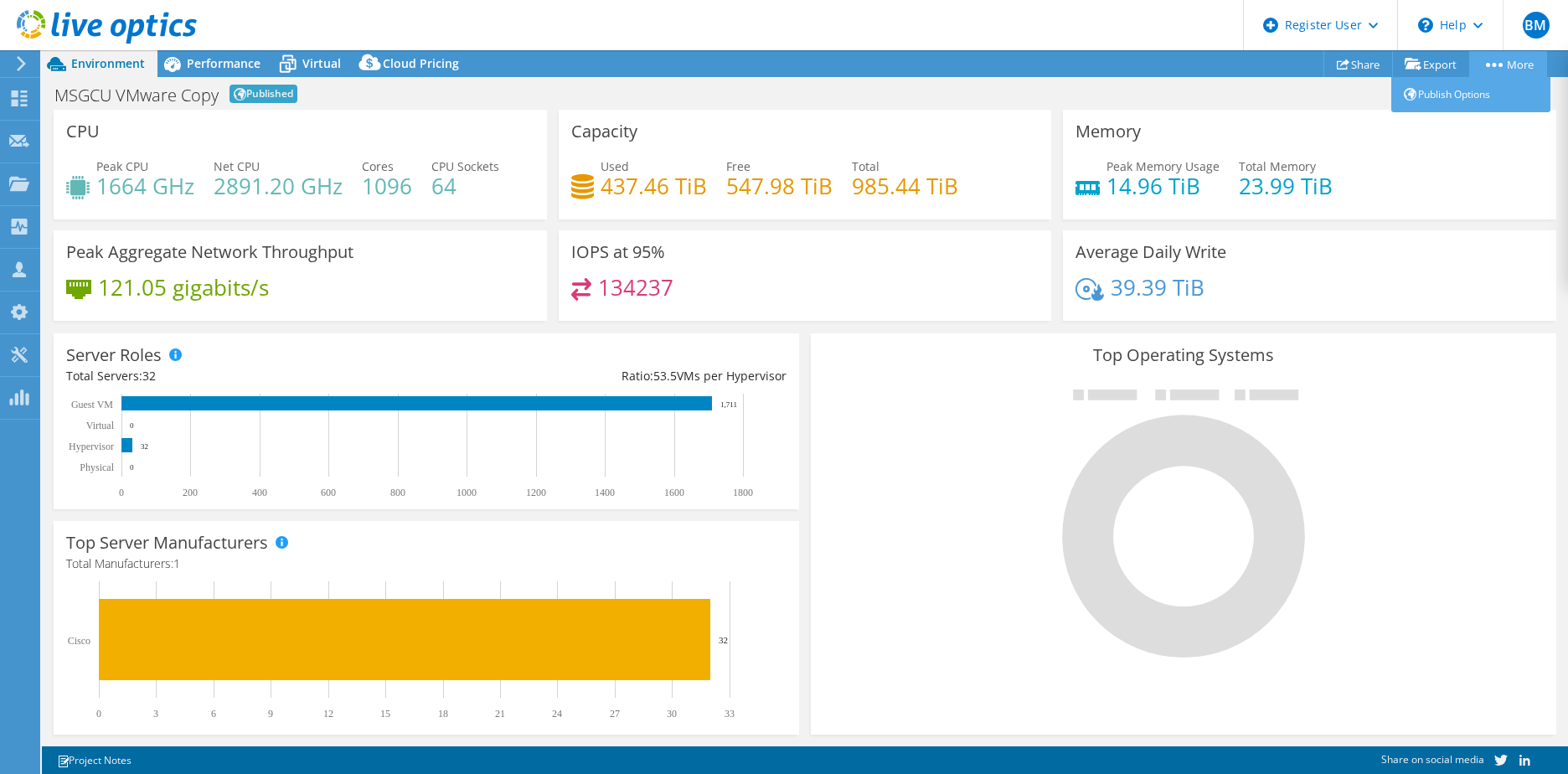
click at [1499, 61] on link "More" at bounding box center [1508, 64] width 78 height 26
click at [1450, 100] on link "Publish Options" at bounding box center [1471, 95] width 159 height 36
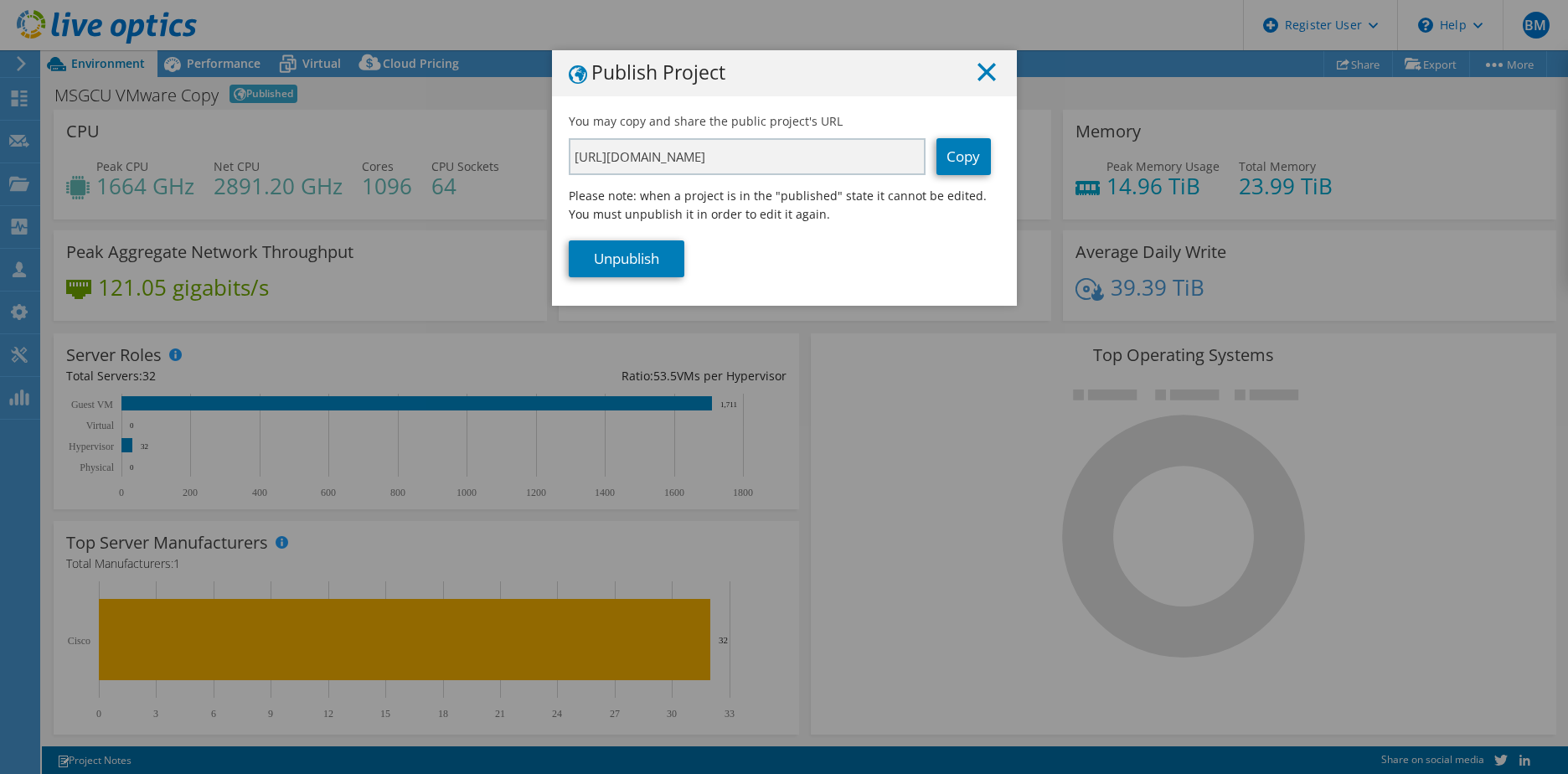
click at [978, 68] on line at bounding box center [986, 71] width 17 height 17
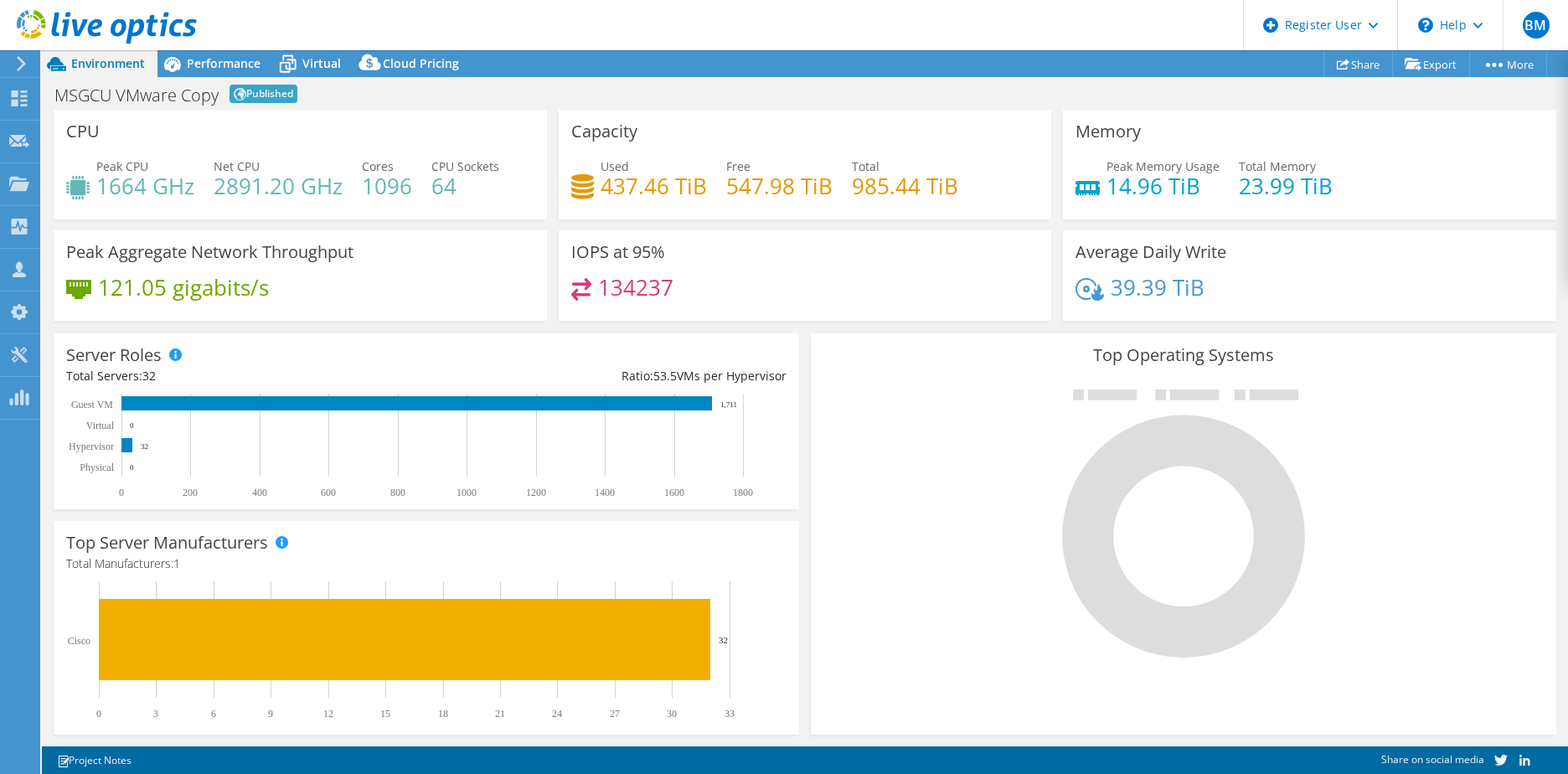
click at [319, 97] on div "MSGCU VMware Copy Published Print" at bounding box center [805, 94] width 1526 height 31
click at [325, 67] on span "Virtual" at bounding box center [322, 63] width 39 height 16
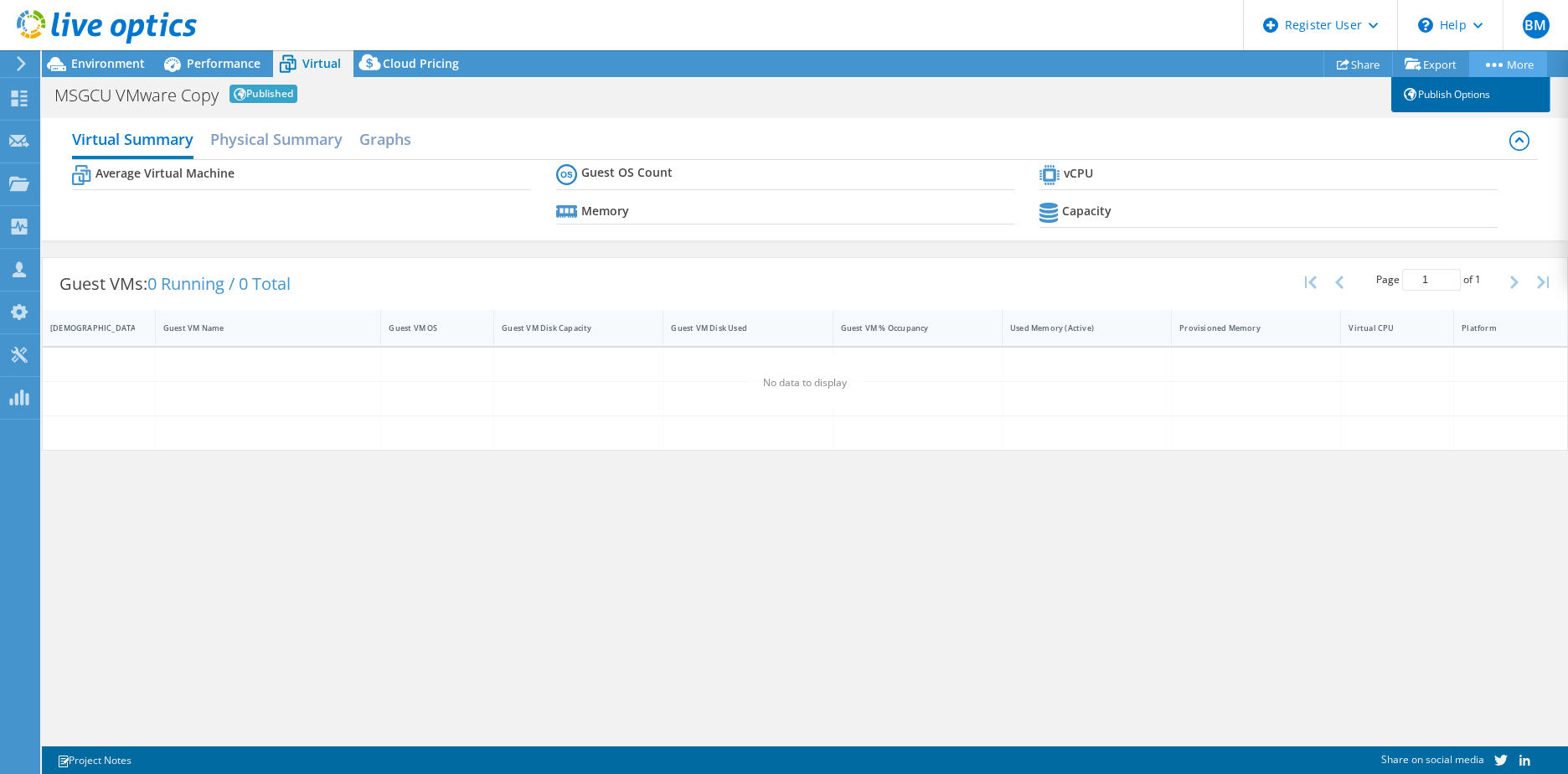
click at [1456, 84] on link "Publish Options" at bounding box center [1471, 95] width 159 height 36
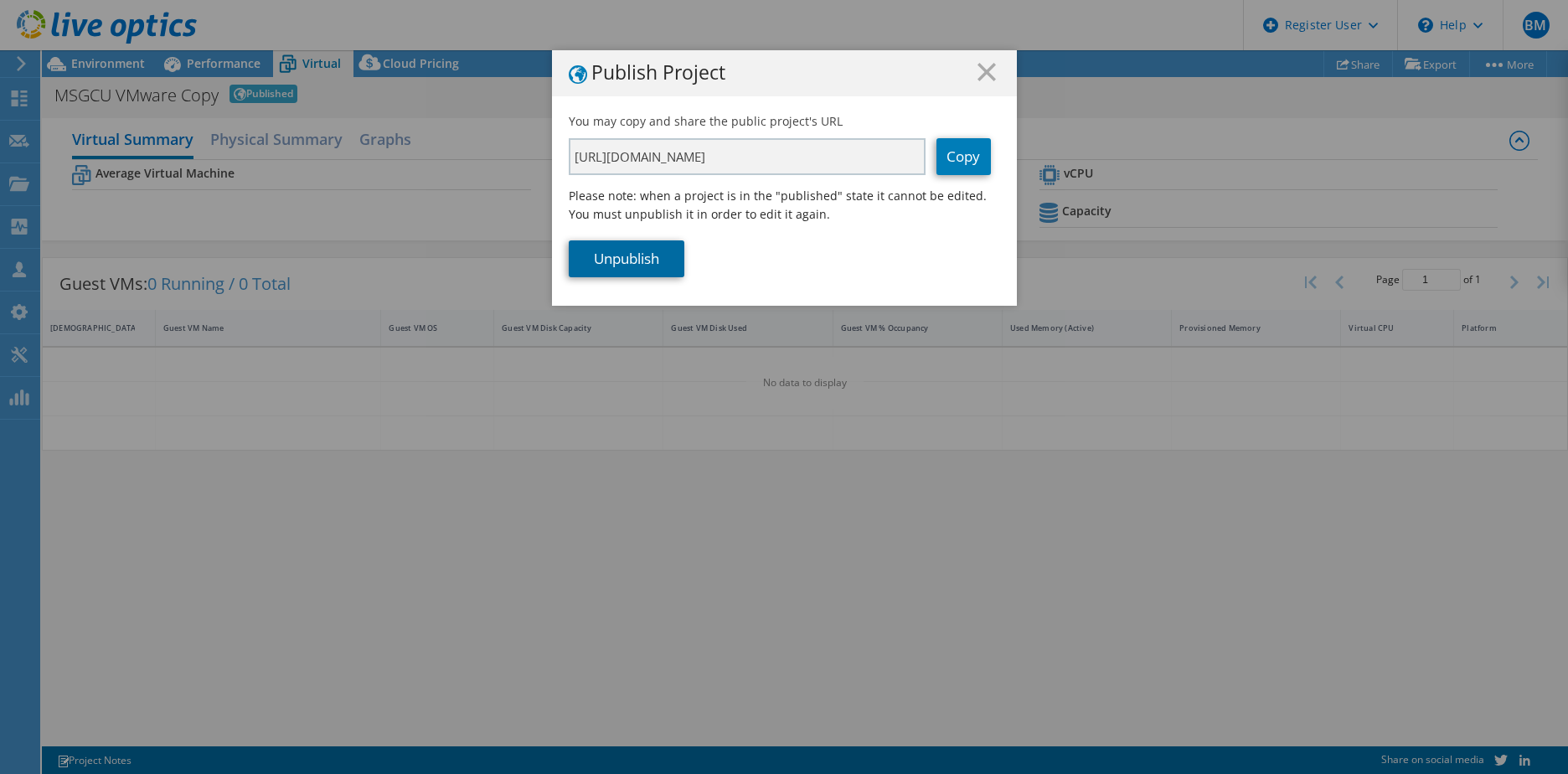
click at [627, 275] on link "Unpublish" at bounding box center [627, 258] width 116 height 37
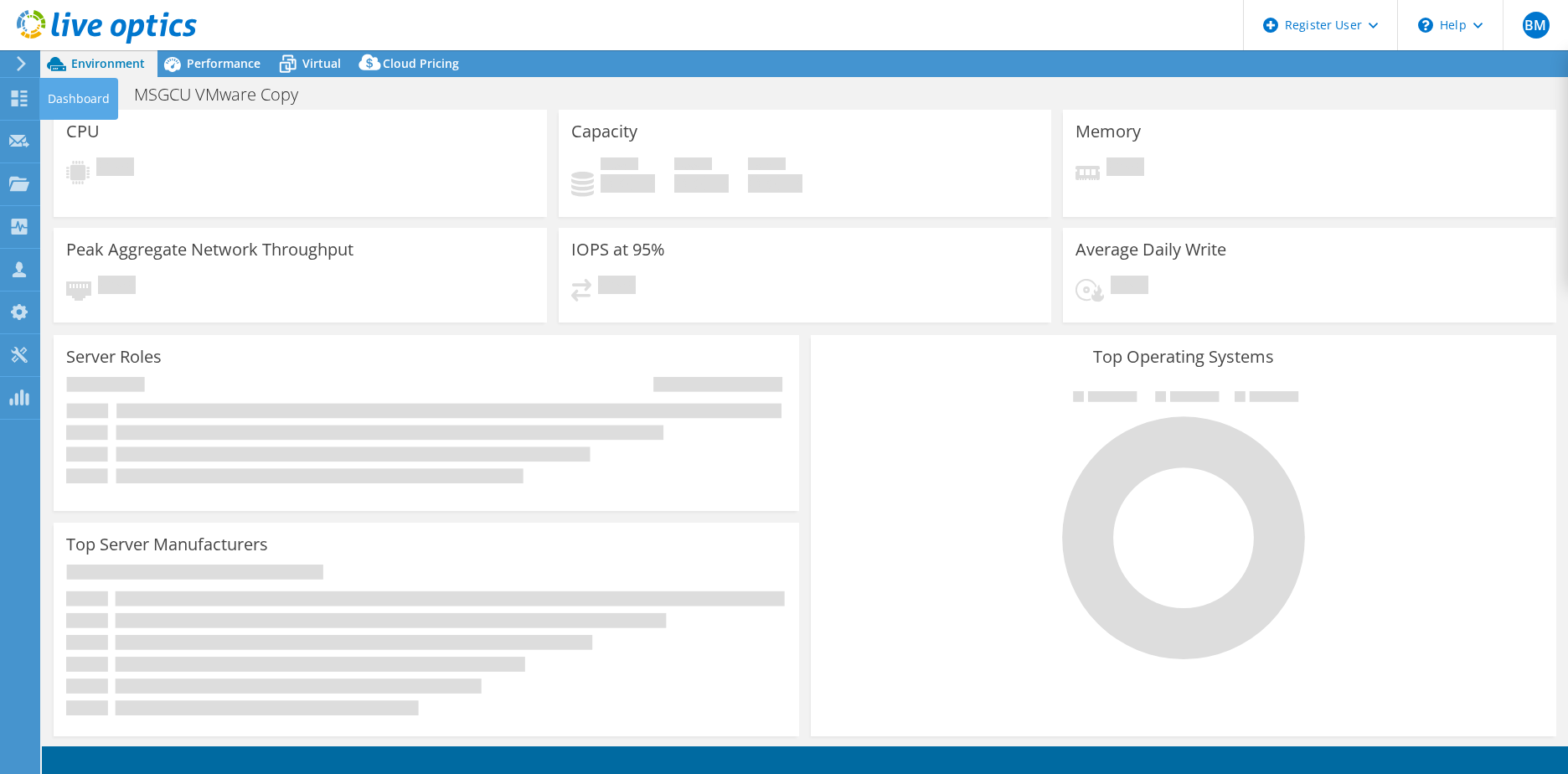
select select "USD"
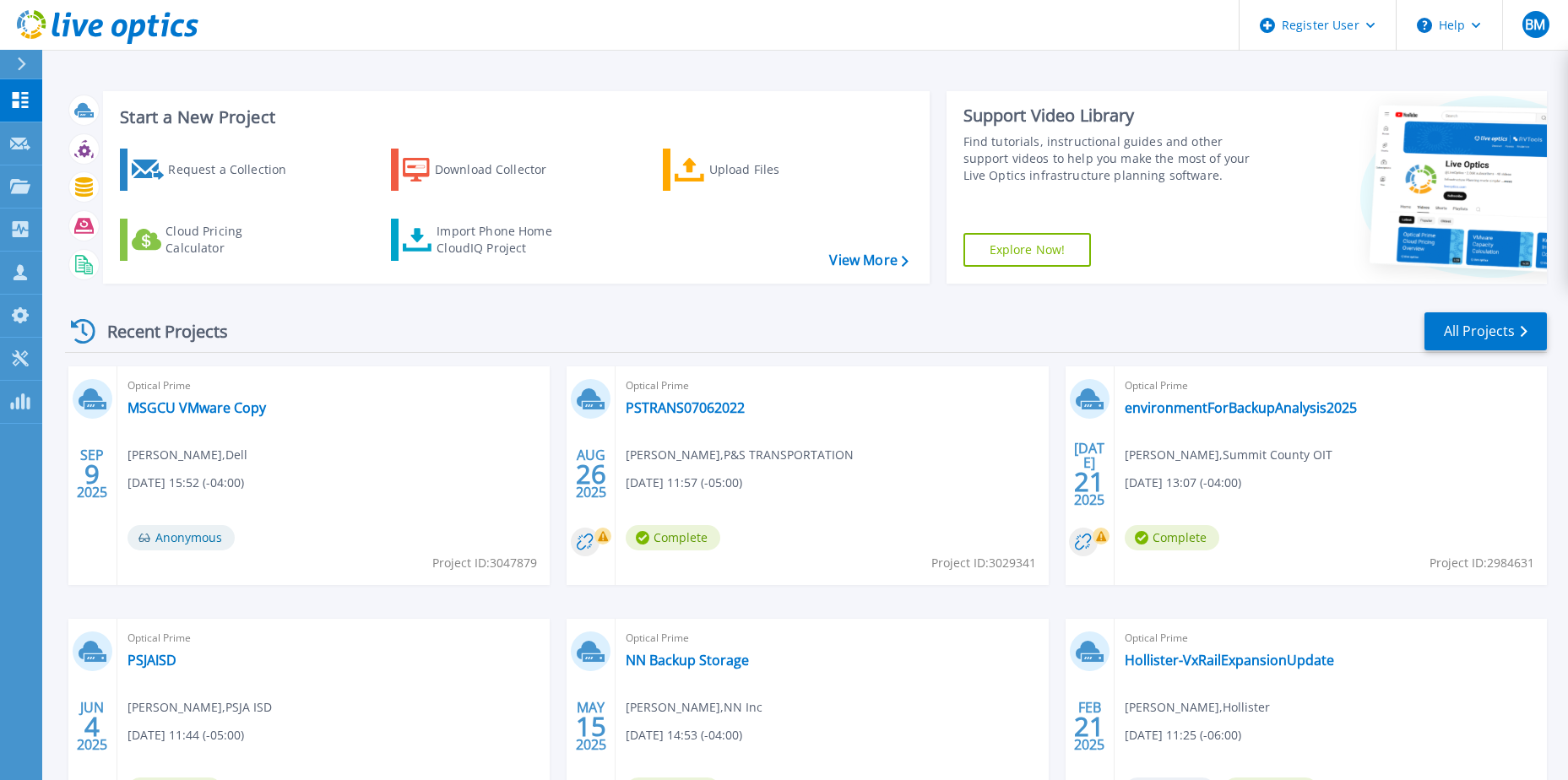
click at [544, 329] on div "Recent Projects All Projects" at bounding box center [805, 331] width 1481 height 42
click at [680, 413] on link "PSTRANS07062022" at bounding box center [684, 407] width 119 height 17
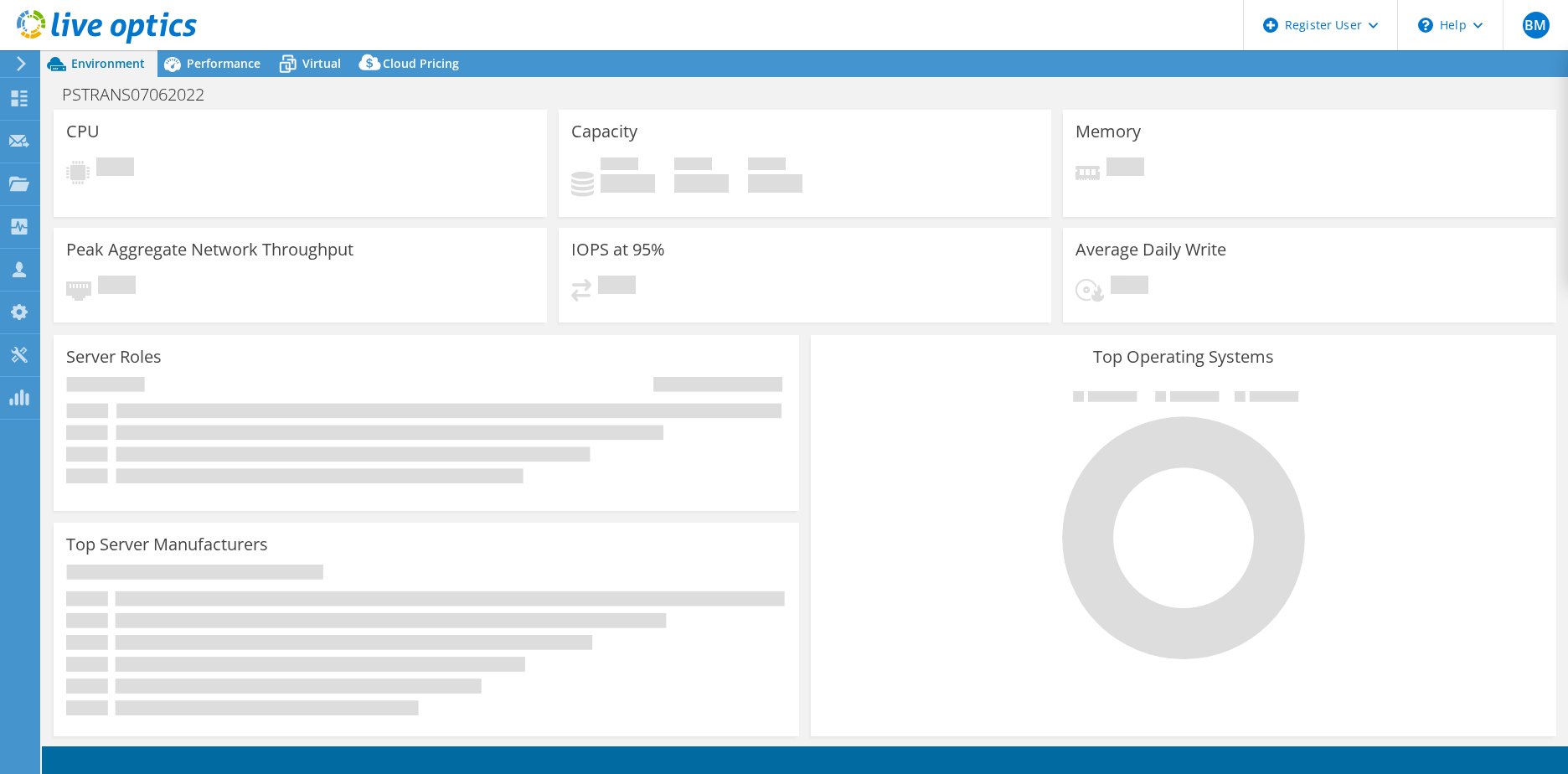
select select "USD"
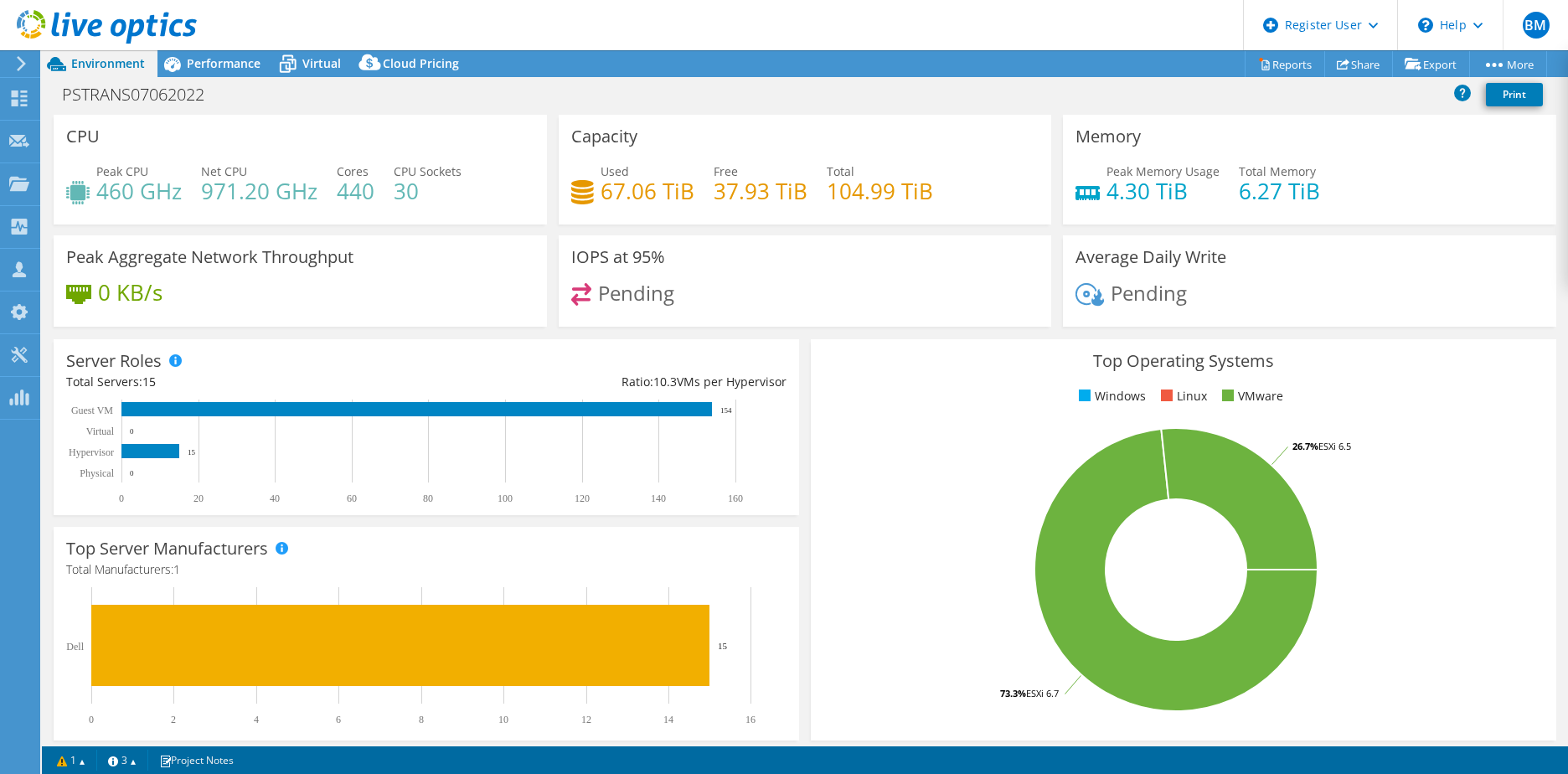
drag, startPoint x: 801, startPoint y: 73, endPoint x: 1311, endPoint y: 72, distance: 510.0
click at [807, 73] on div "Project Actions Project Actions Reports Share Export vSAN ReadyNode Sizer" at bounding box center [805, 63] width 1526 height 27
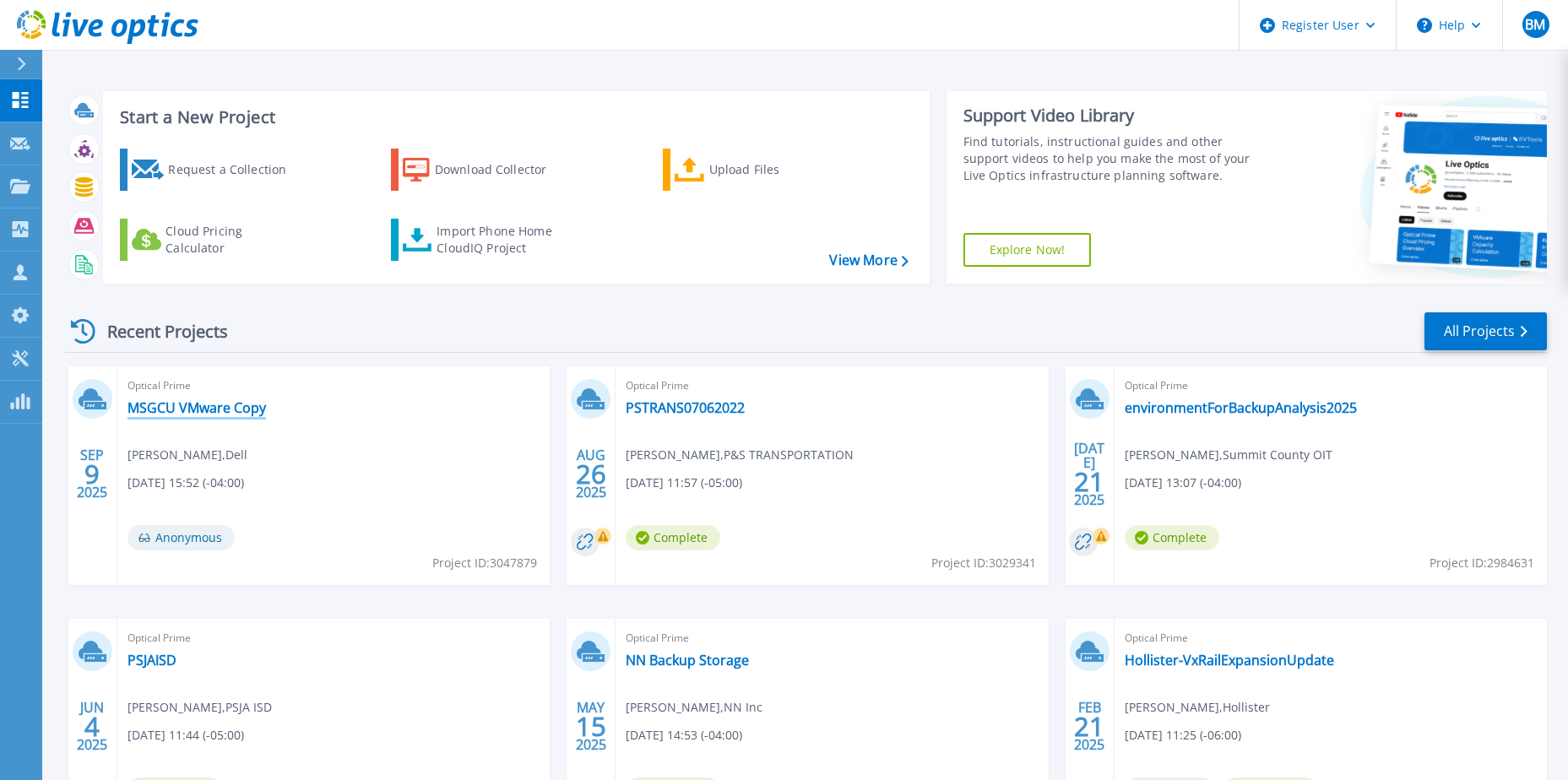
click at [242, 402] on link "MSGCU VMware Copy" at bounding box center [196, 407] width 139 height 17
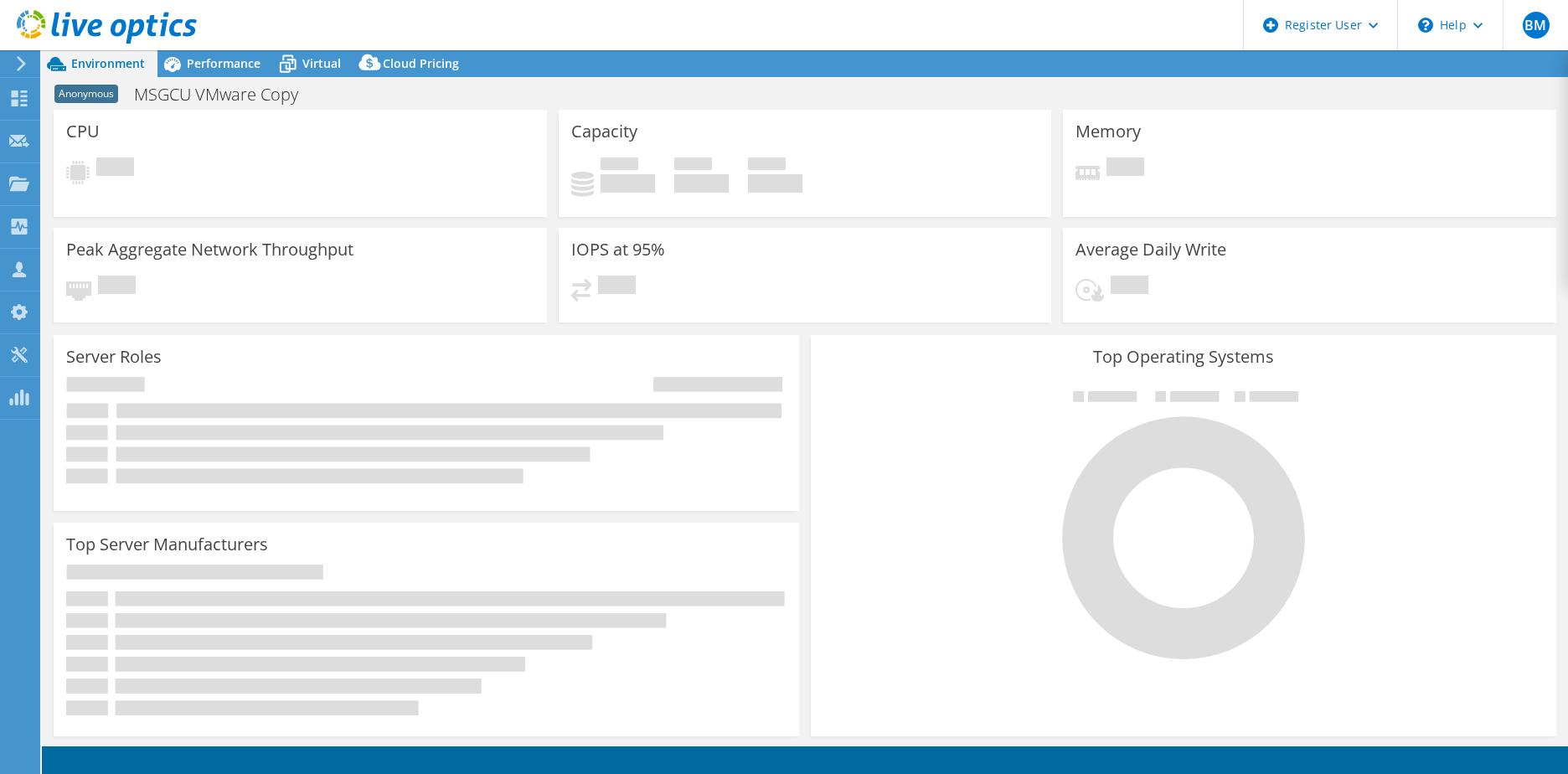
select select "USD"
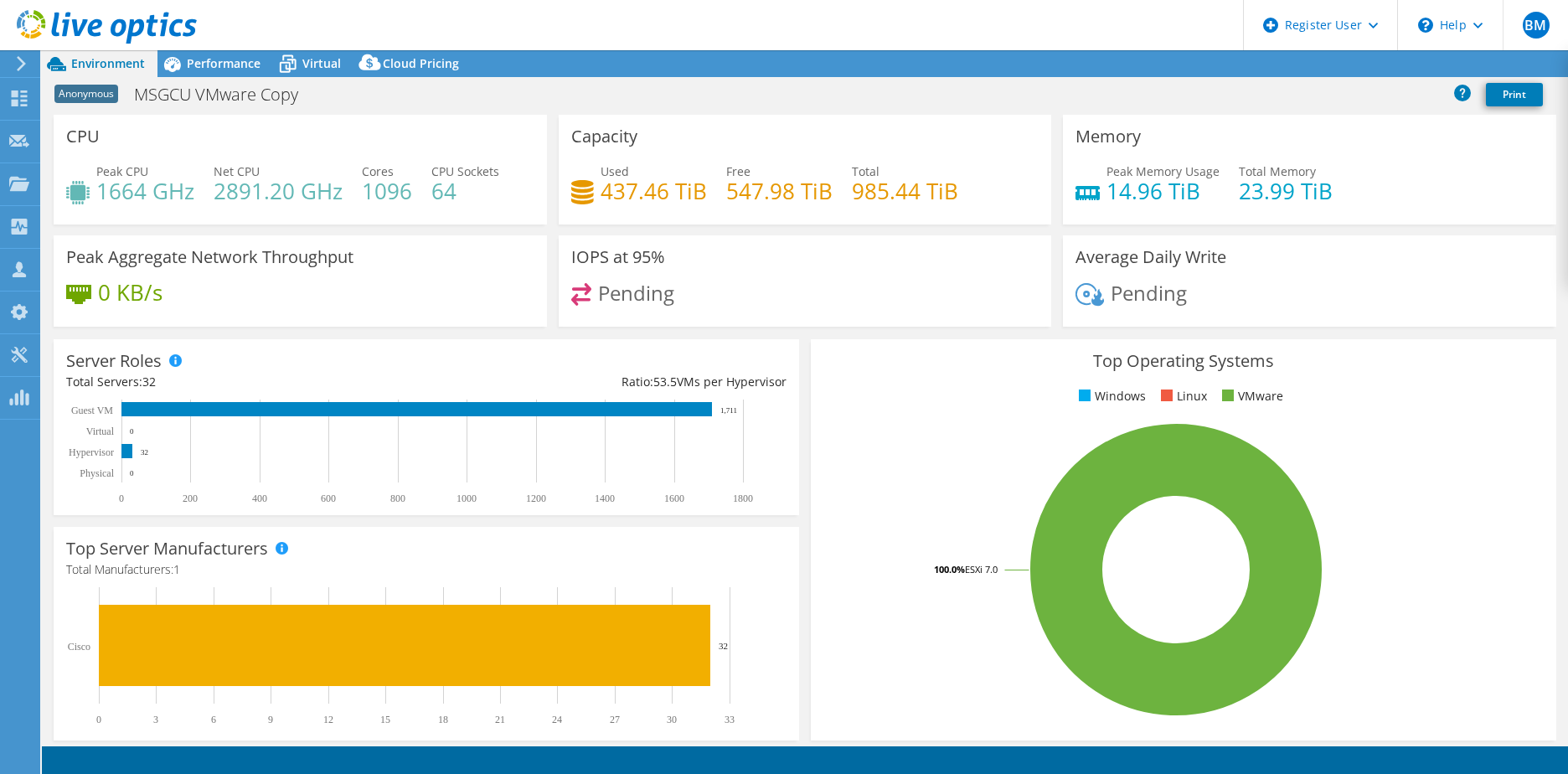
click at [1128, 66] on div "Environment Performance Virtual Upgrades Cloud Pricing" at bounding box center [805, 63] width 1526 height 27
click at [1153, 63] on div "Project Actions Project Actions Reports Share Export vSAN ReadyNode Sizer" at bounding box center [805, 63] width 1526 height 27
click at [1271, 70] on link "Reports" at bounding box center [1285, 64] width 80 height 26
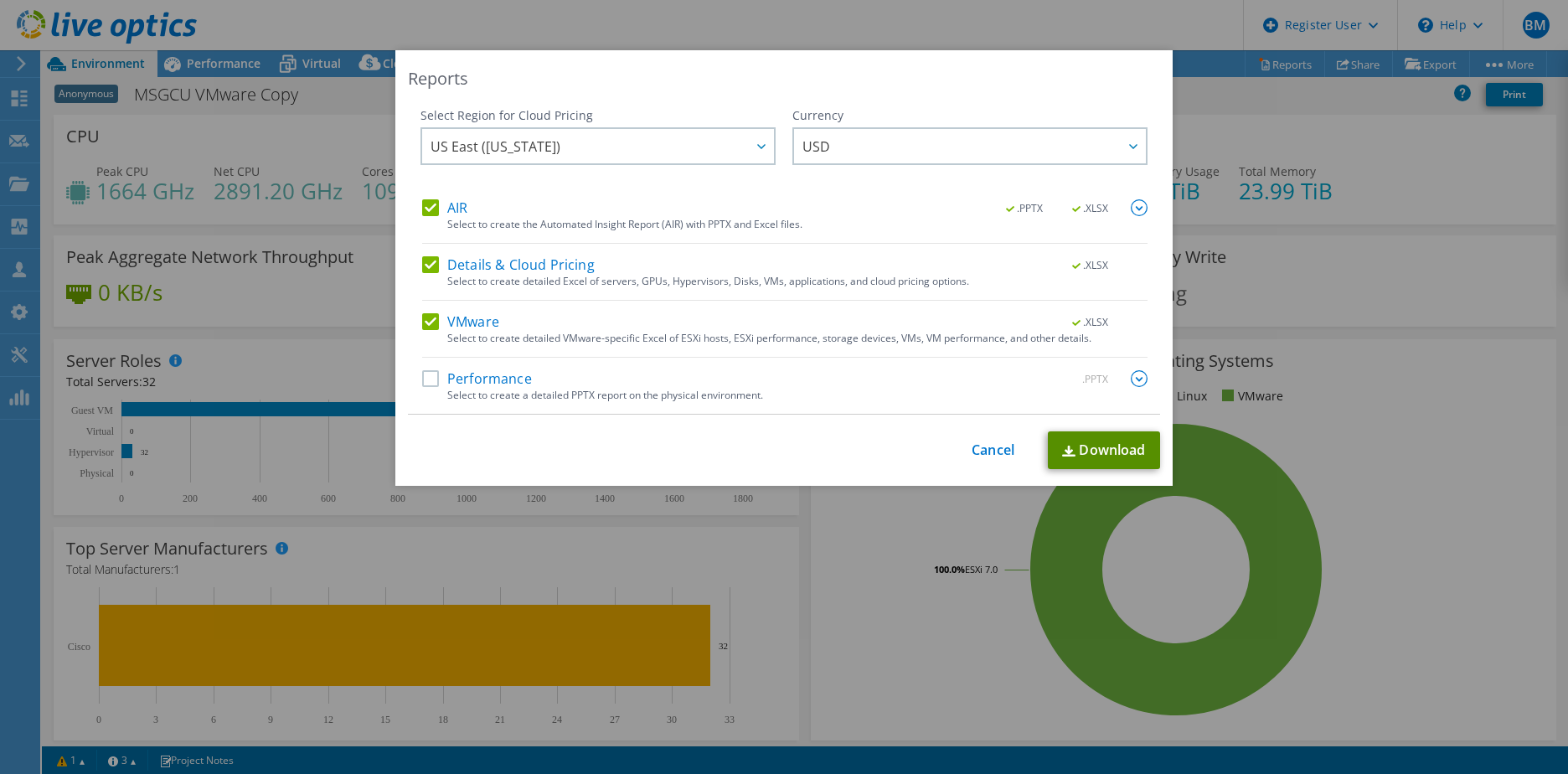
click at [1082, 454] on link "Download" at bounding box center [1104, 450] width 112 height 38
drag, startPoint x: 170, startPoint y: 370, endPoint x: 176, endPoint y: 357, distance: 14.3
click at [170, 370] on div "Reports Select Region for Cloud Pricing Asia Pacific (Hong Kong) Asia Pacific (…" at bounding box center [784, 387] width 1568 height 673
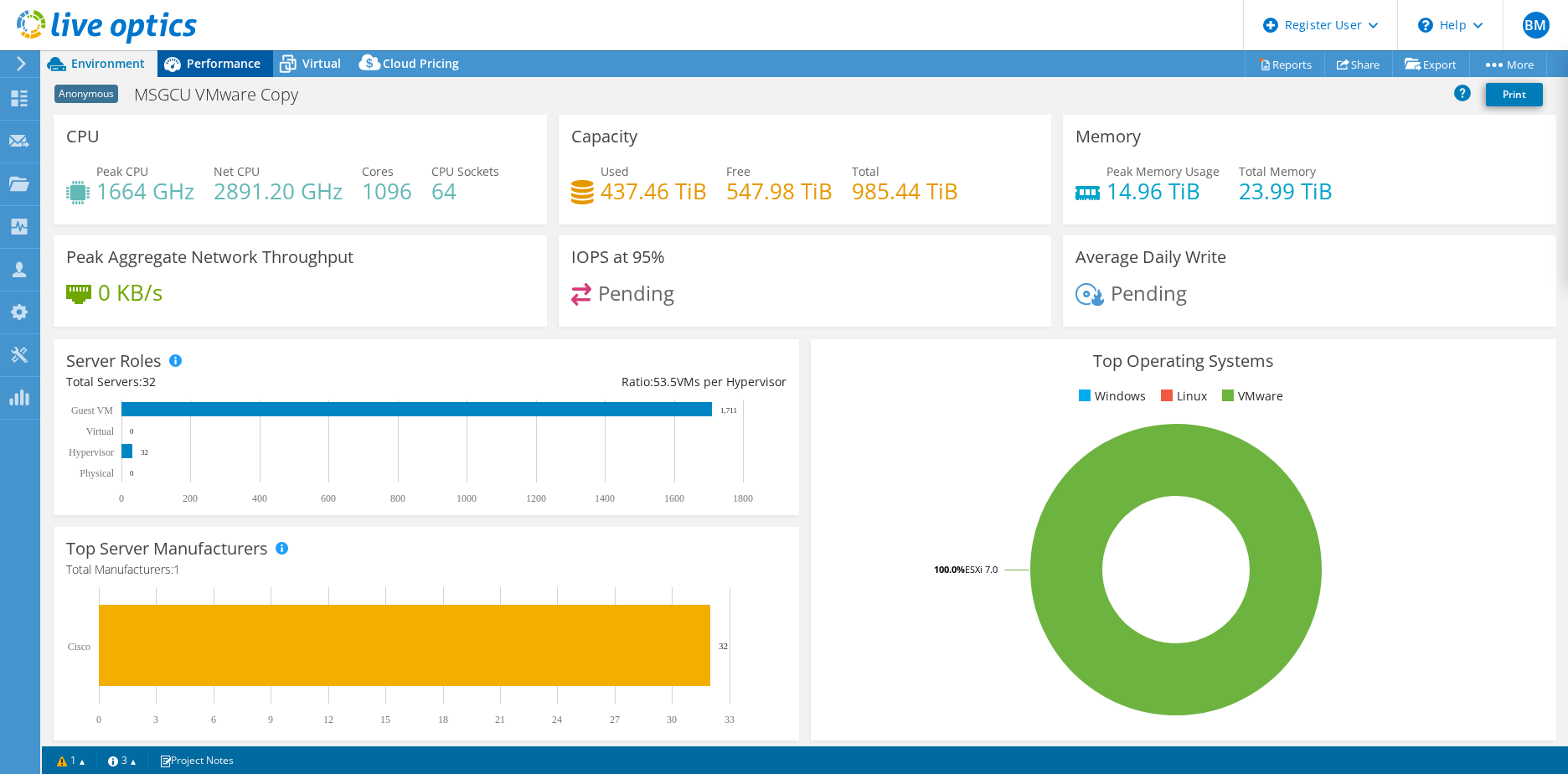
click at [232, 60] on span "Performance" at bounding box center [224, 63] width 73 height 16
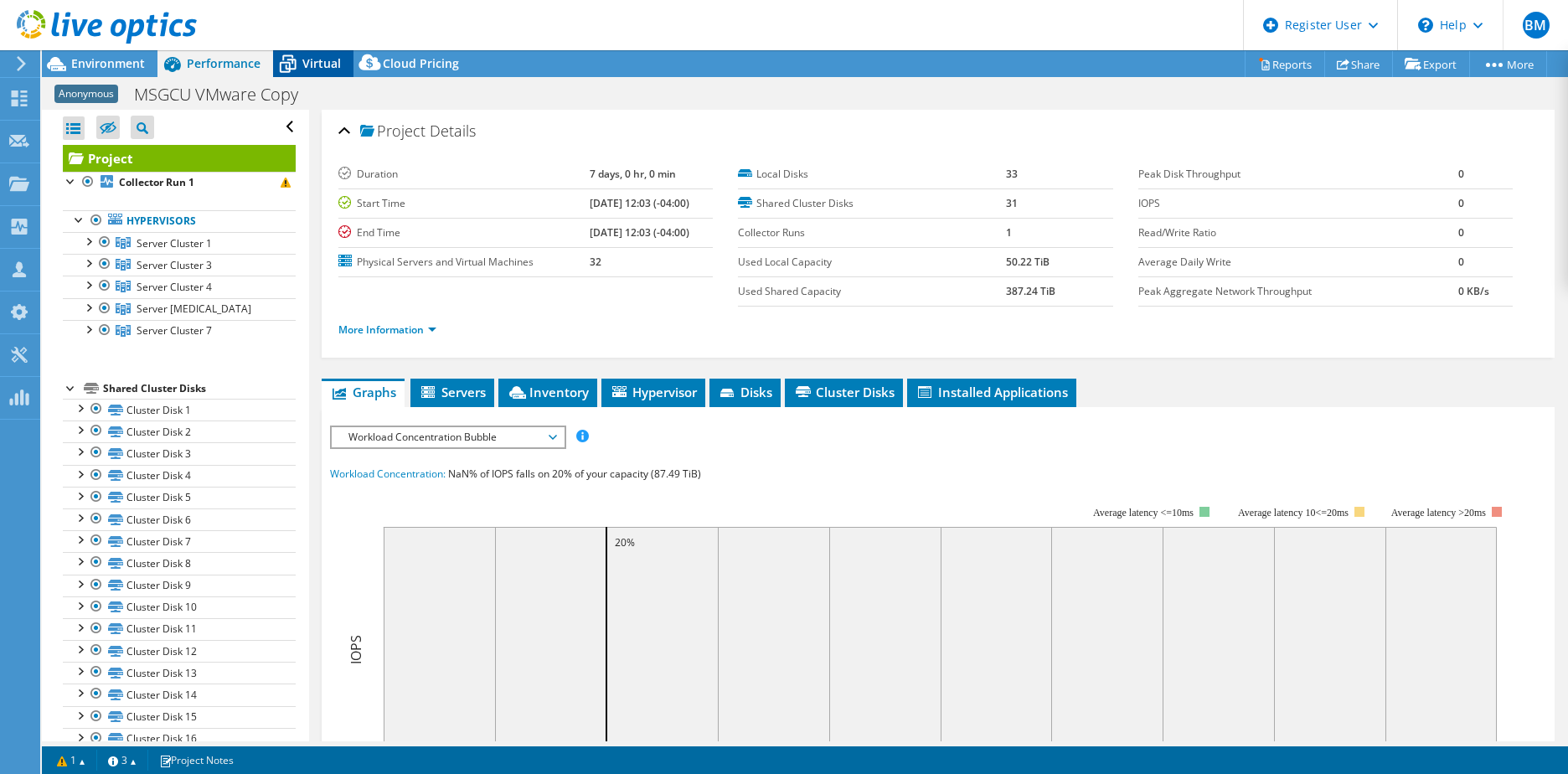
click at [306, 54] on div "Virtual" at bounding box center [313, 63] width 80 height 27
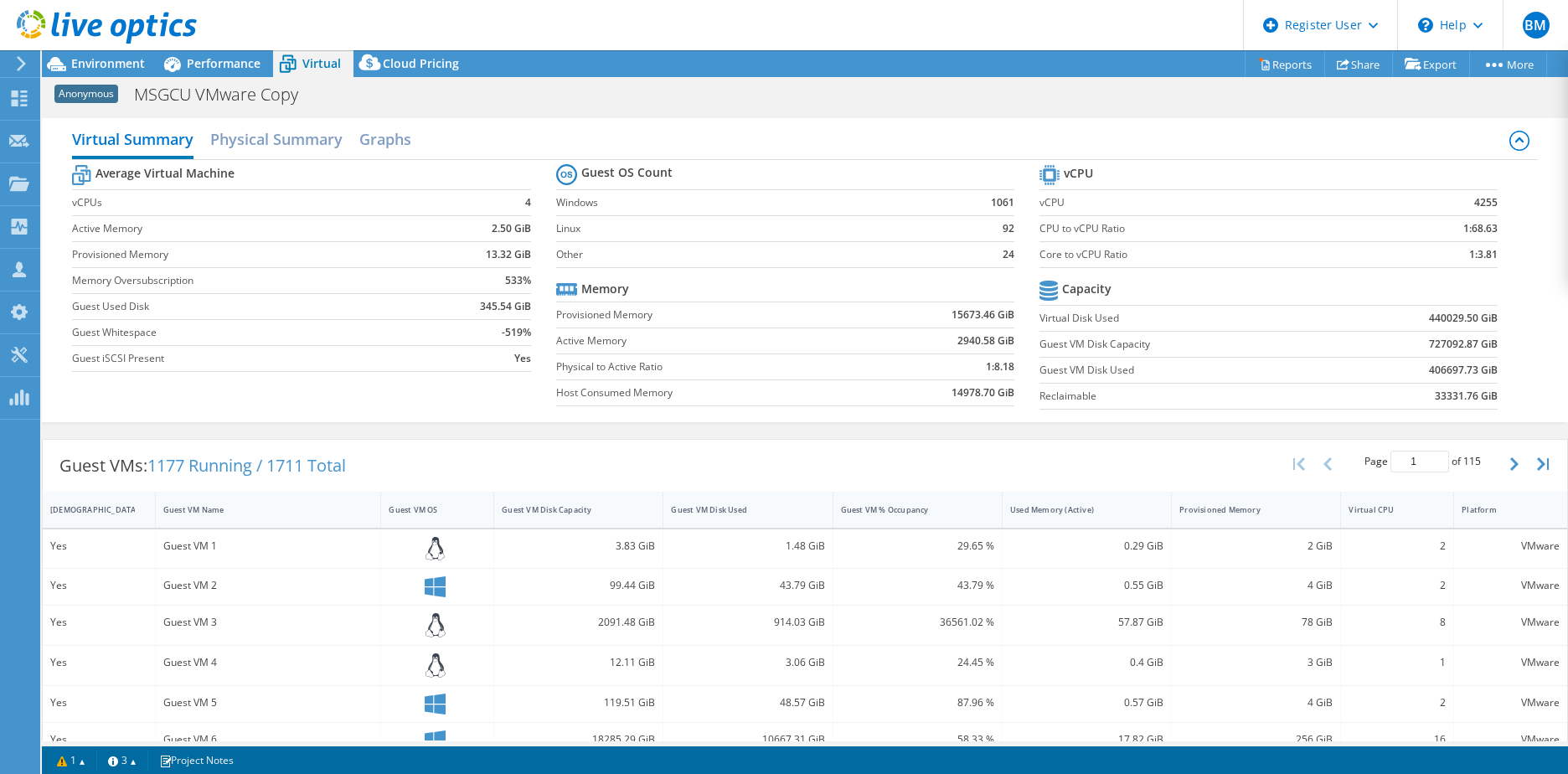
click at [731, 94] on div "Anonymous MSGCU VMware Copy Print" at bounding box center [805, 94] width 1526 height 31
click at [1011, 58] on div "Project Actions Project Actions Reports Share Export vSAN ReadyNode Sizer" at bounding box center [805, 63] width 1526 height 27
click at [610, 121] on div "Virtual Summary Physical Summary Graphs Average Virtual Machine vCPUs 4 Active …" at bounding box center [805, 269] width 1526 height 304
click at [108, 36] on icon at bounding box center [107, 27] width 180 height 35
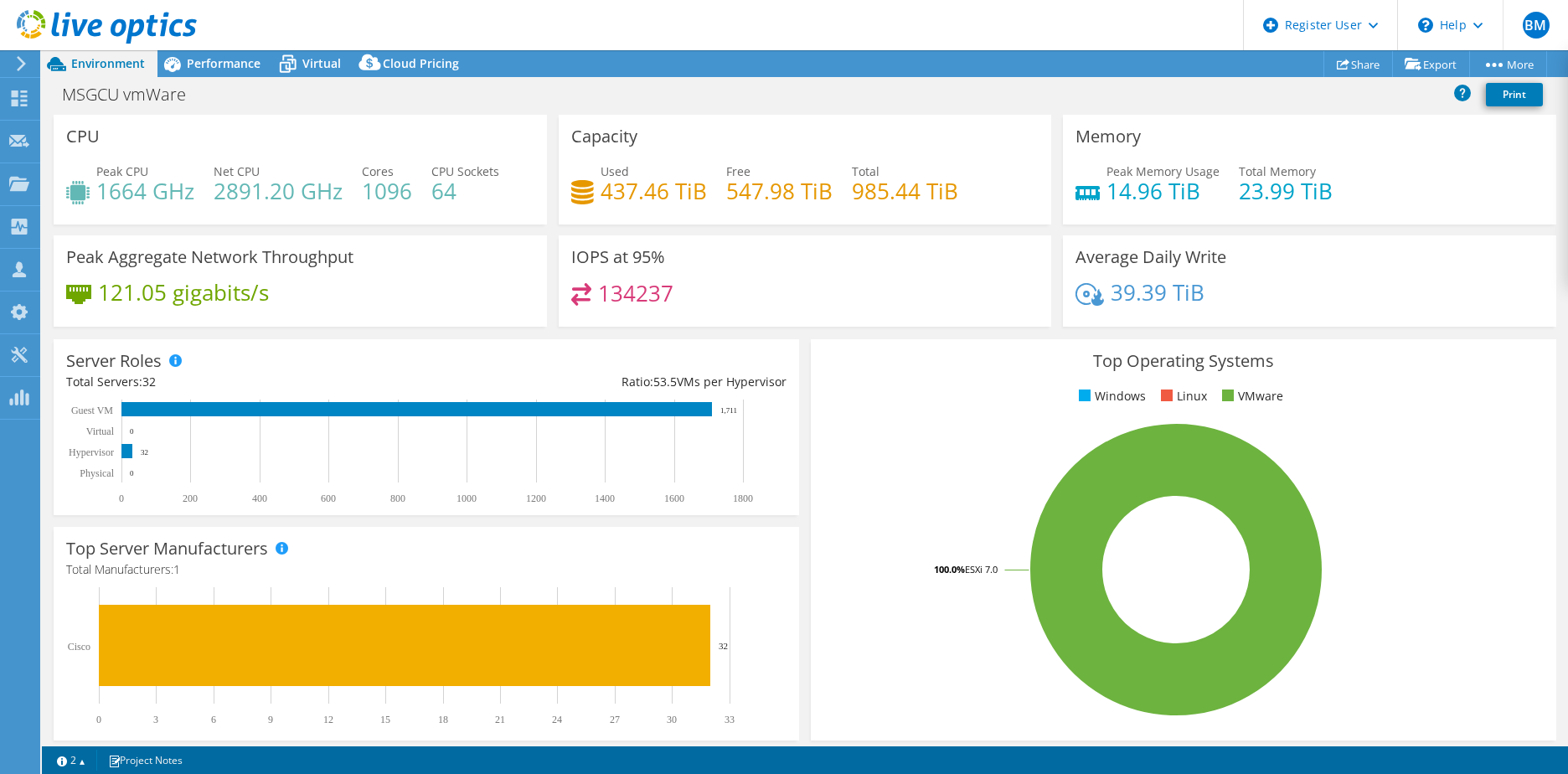
click at [1321, 106] on div "MSGCU vmWare Print" at bounding box center [805, 94] width 1526 height 31
drag, startPoint x: 876, startPoint y: 67, endPoint x: 899, endPoint y: 69, distance: 23.1
click at [876, 67] on div "Project Actions Project Actions Share Export vSAN ReadyNode Sizer PSS Solution …" at bounding box center [805, 63] width 1526 height 27
click at [1431, 17] on div "\n Help" at bounding box center [1450, 25] width 106 height 50
click at [1458, 76] on link "Explore Helpful Articles" at bounding box center [1491, 71] width 187 height 41
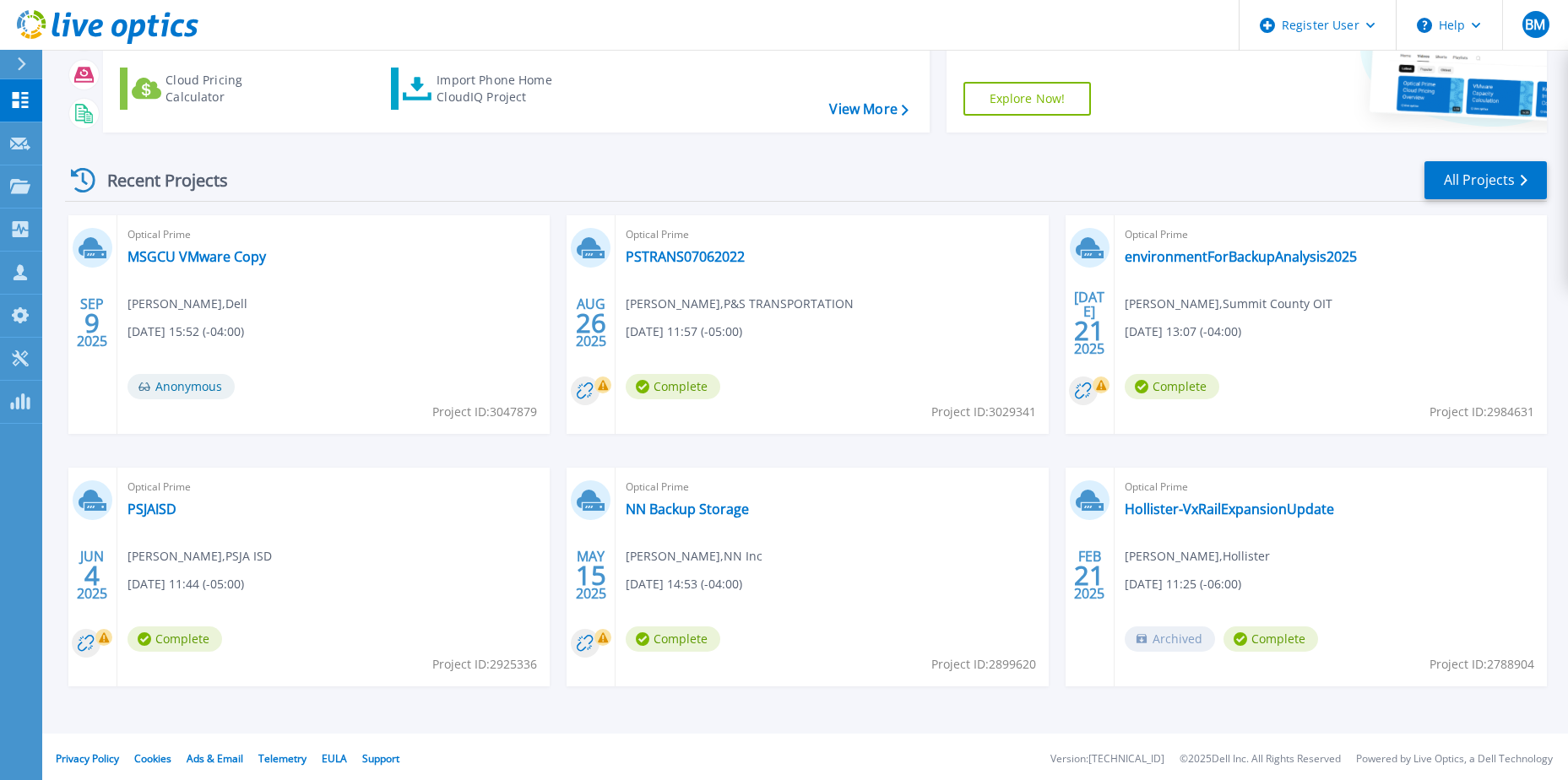
scroll to position [156, 0]
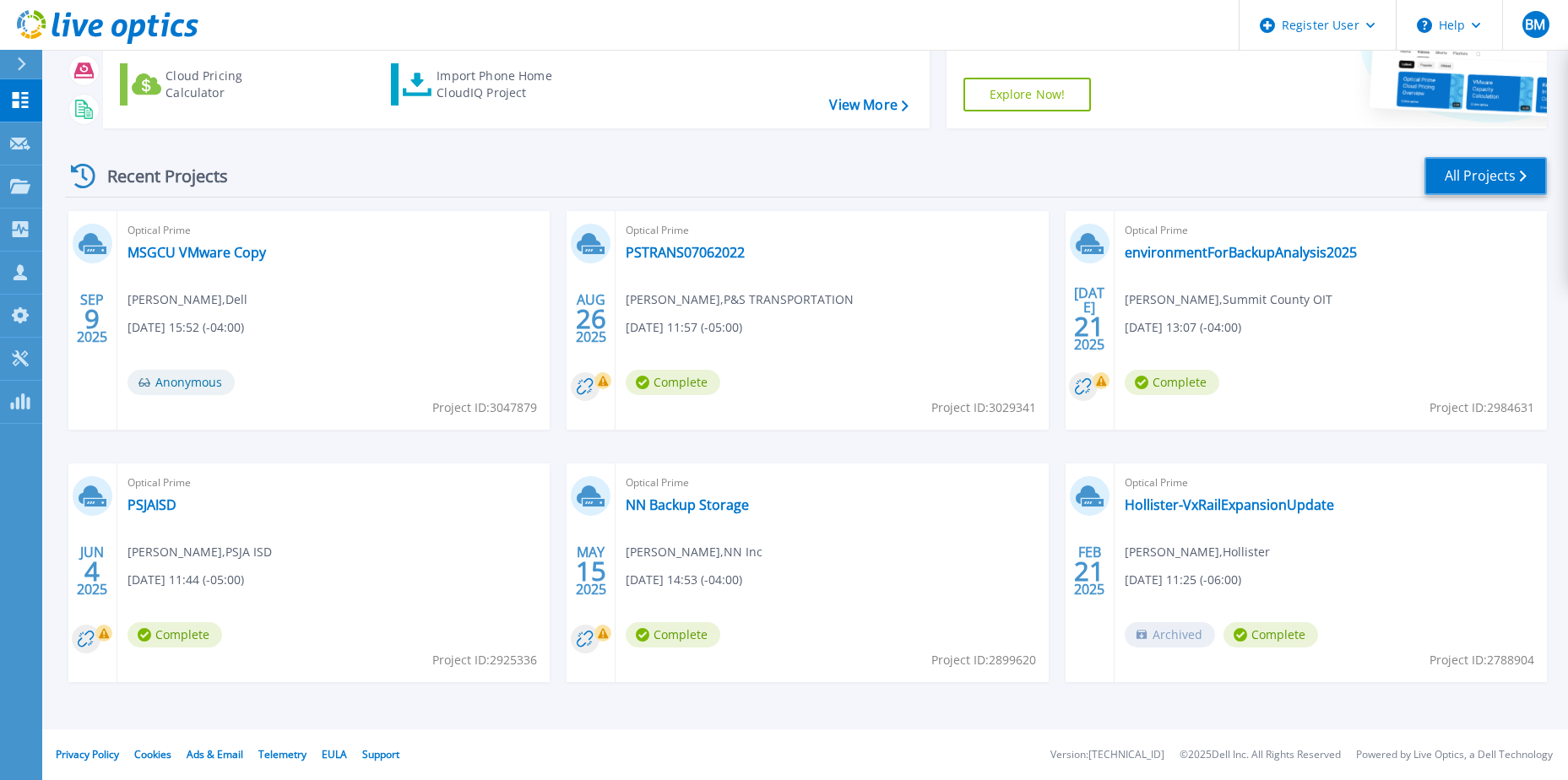
click at [1498, 173] on link "All Projects" at bounding box center [1485, 176] width 123 height 38
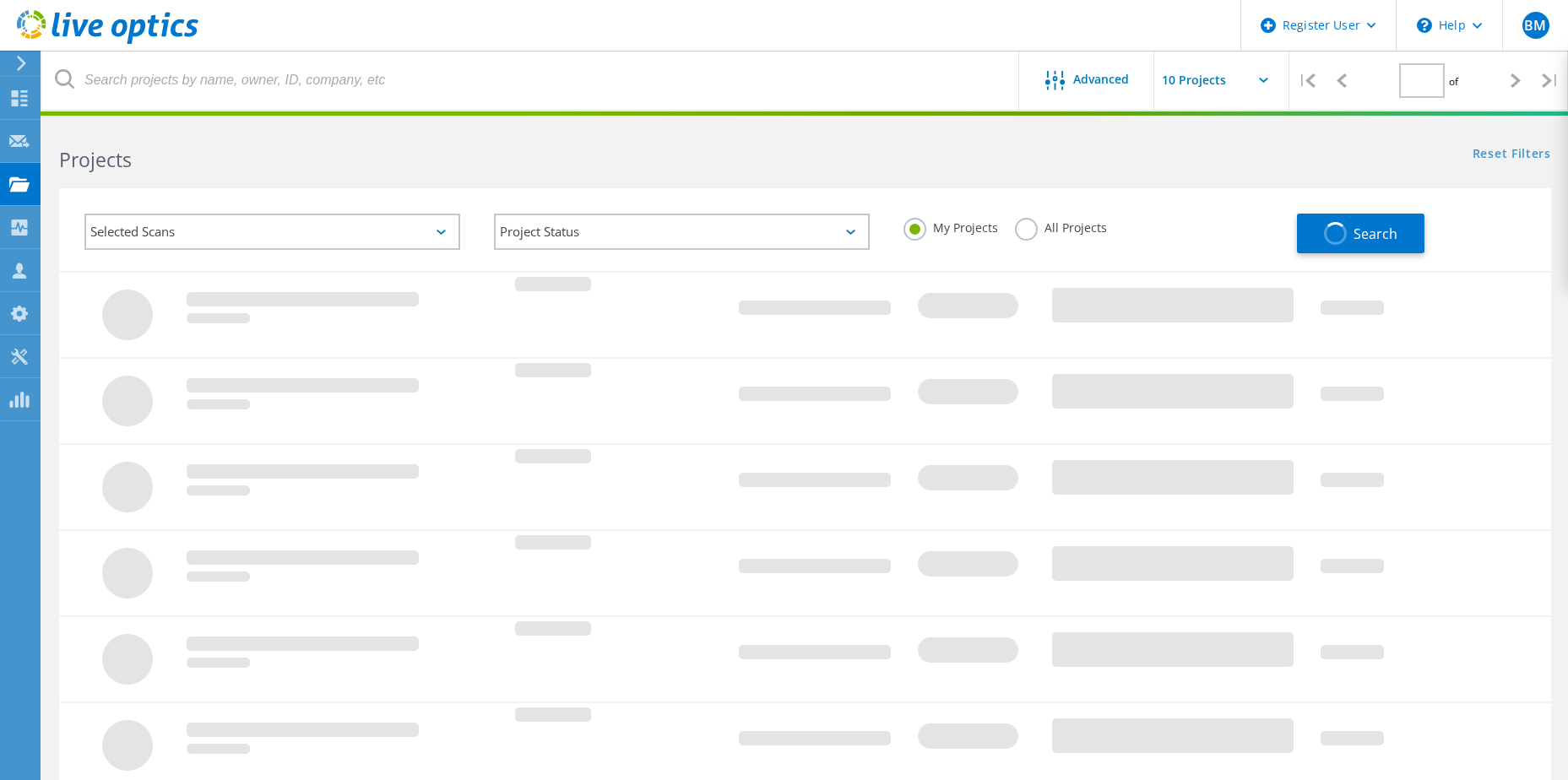
type input "1"
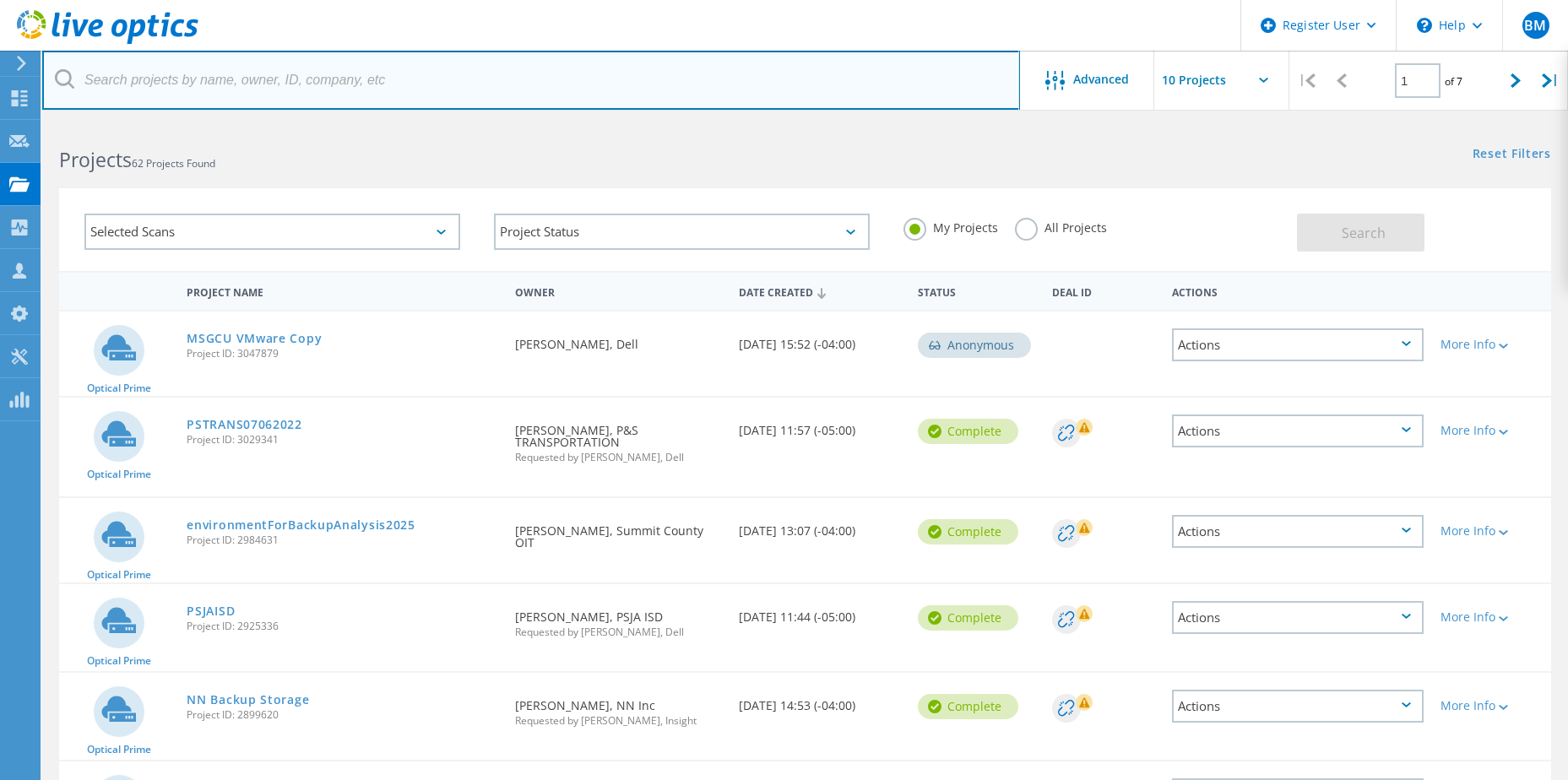
click at [343, 76] on input "text" at bounding box center [531, 80] width 978 height 59
type input "MSGCU"
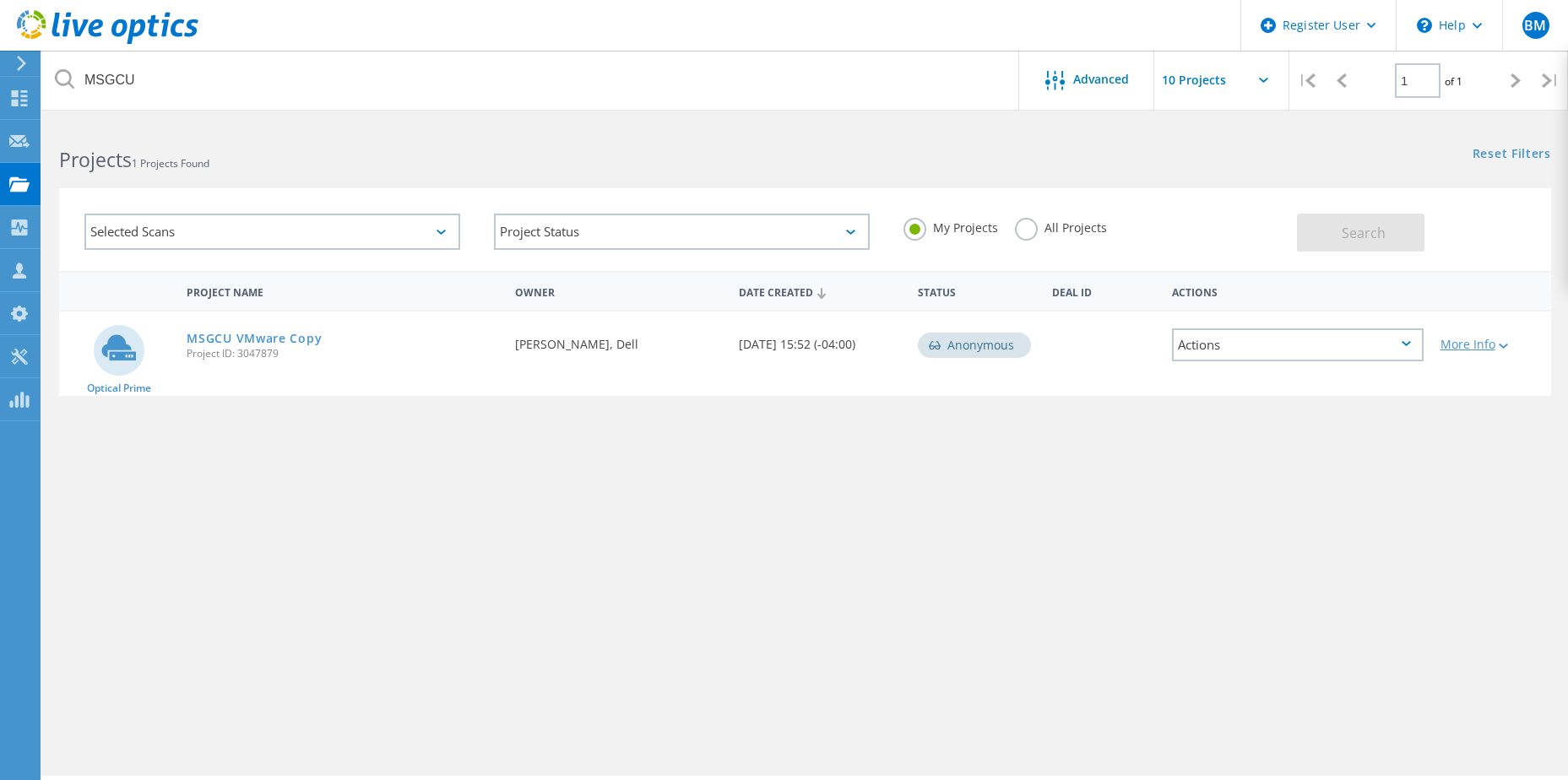
click at [1452, 345] on div "More Info" at bounding box center [1491, 344] width 102 height 12
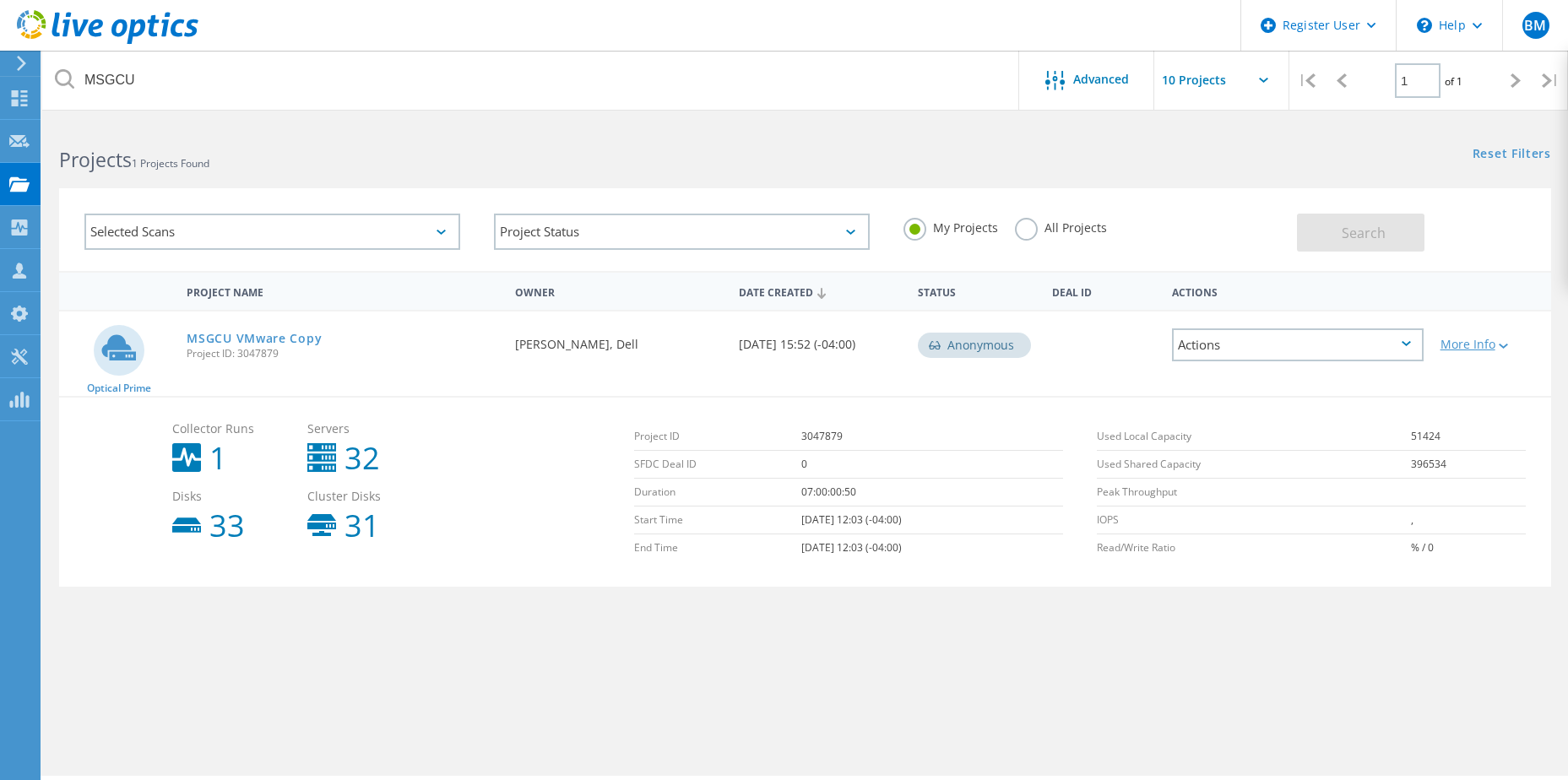
click at [1452, 345] on div "More Info" at bounding box center [1491, 344] width 102 height 12
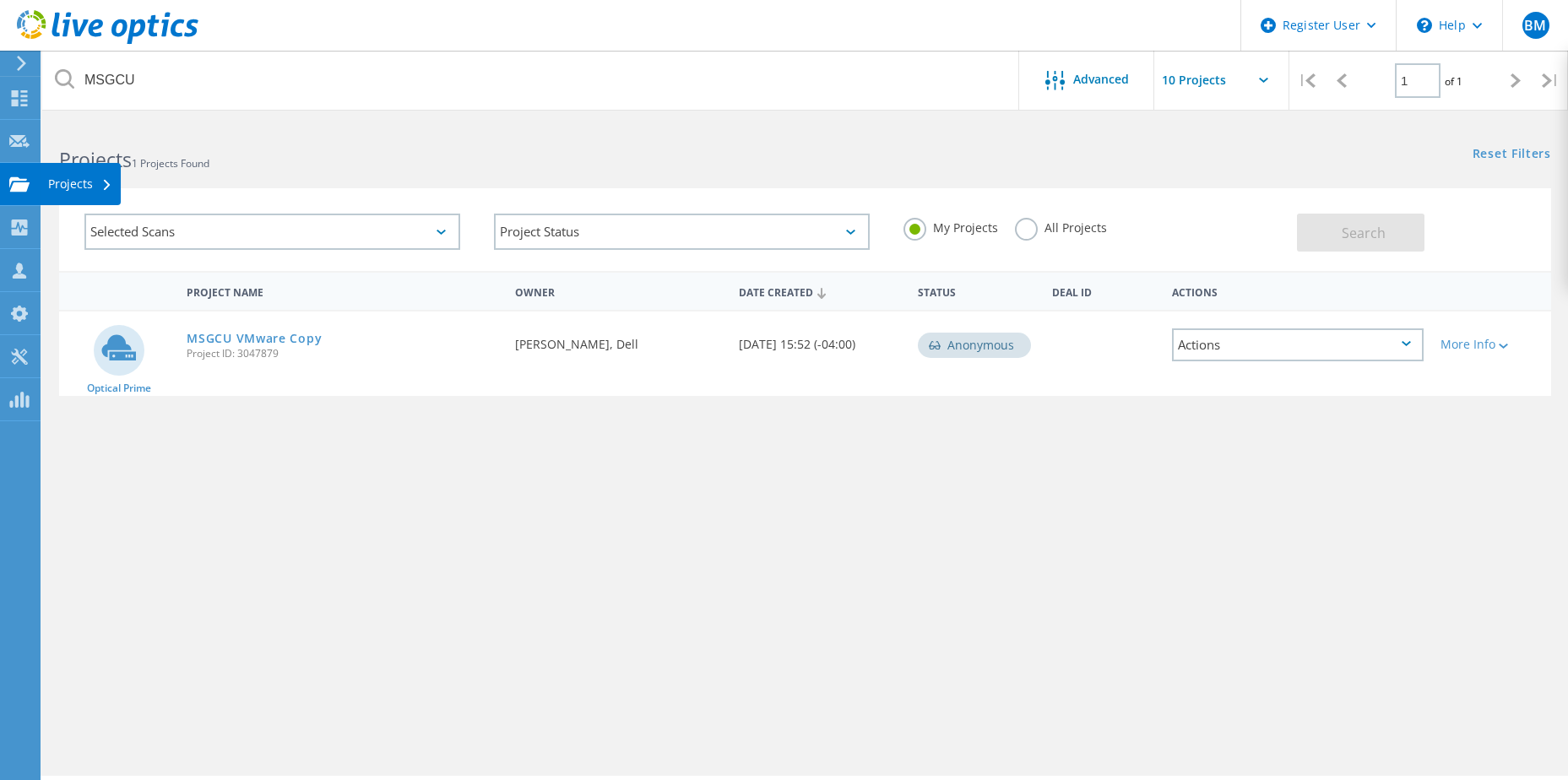
click at [21, 178] on icon at bounding box center [19, 185] width 20 height 16
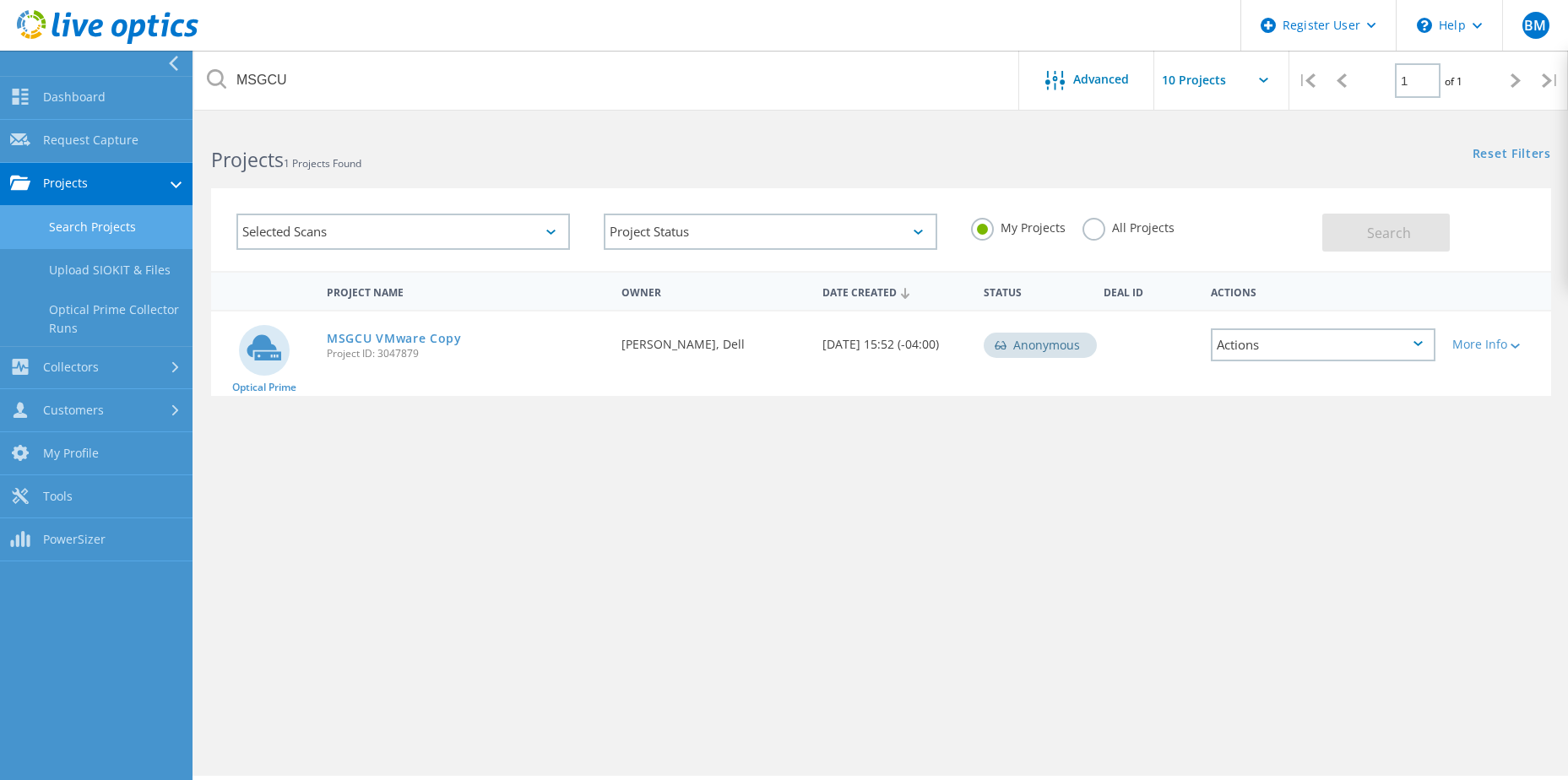
click at [87, 229] on link "Search Projects" at bounding box center [96, 226] width 193 height 43
click at [63, 236] on link "Search Projects" at bounding box center [96, 226] width 193 height 43
click at [78, 268] on link "Upload SIOKIT & Files" at bounding box center [96, 270] width 193 height 43
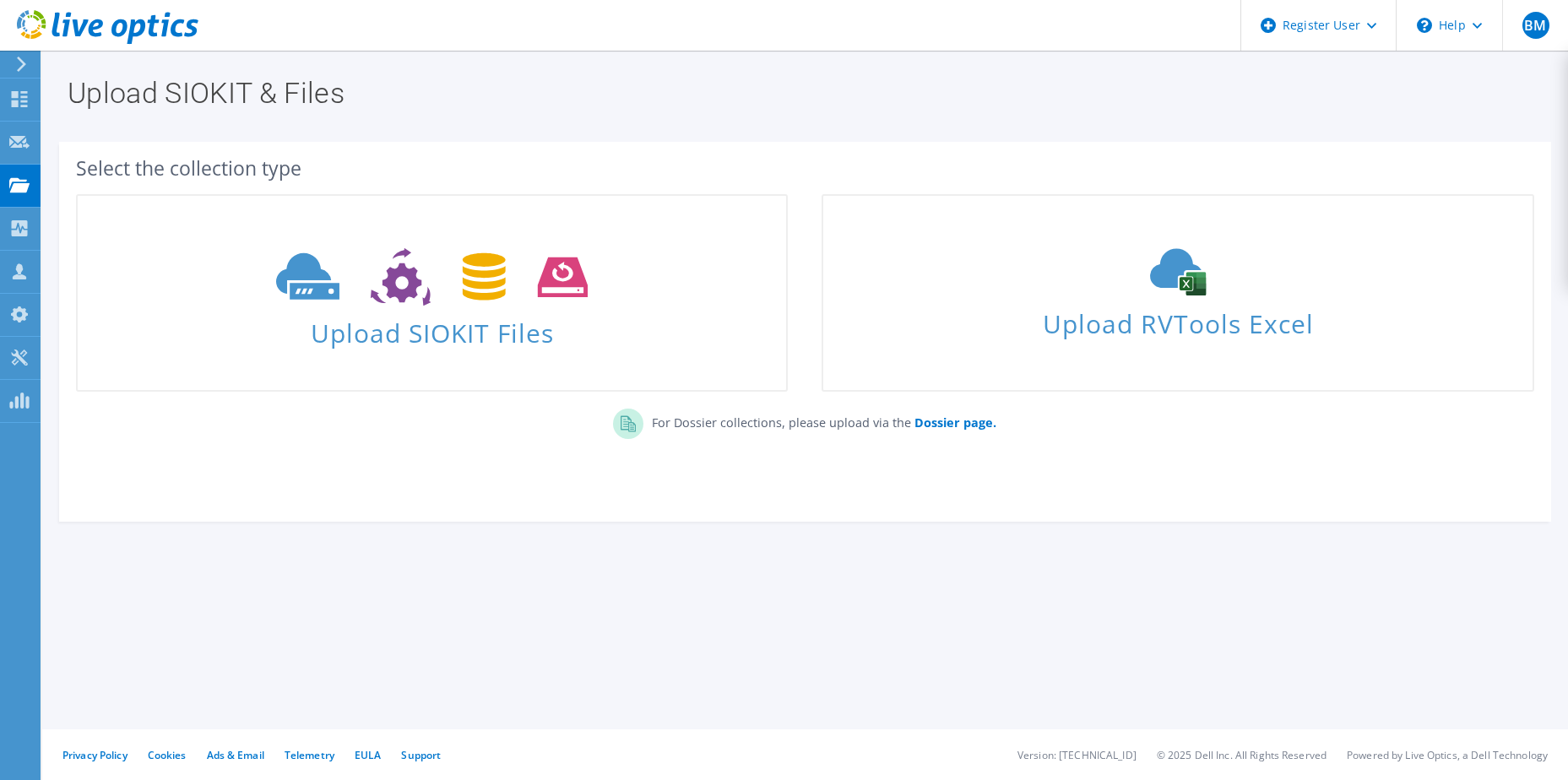
click at [14, 57] on div at bounding box center [18, 64] width 19 height 15
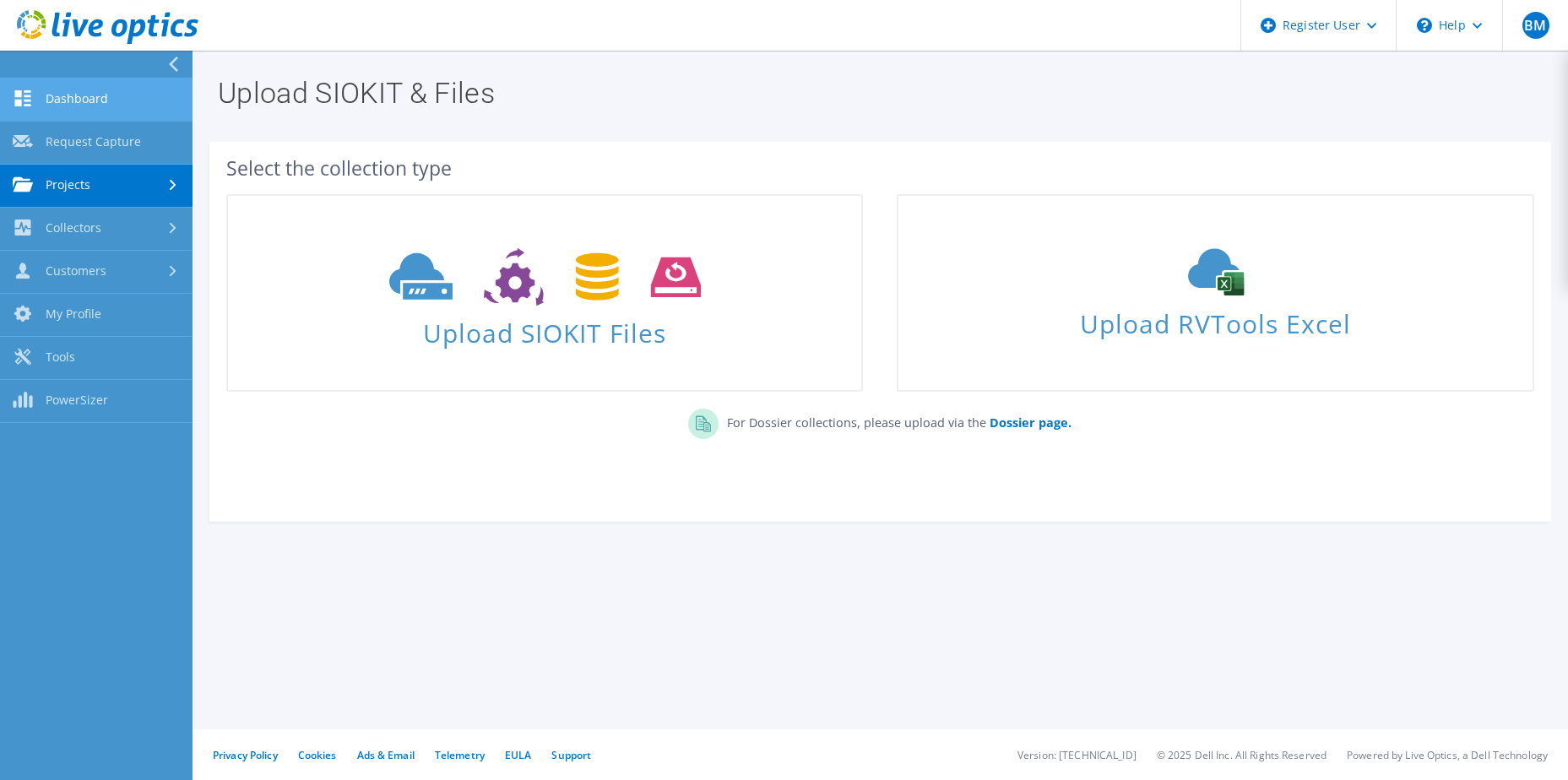
click at [79, 104] on link "Dashboard" at bounding box center [96, 100] width 193 height 43
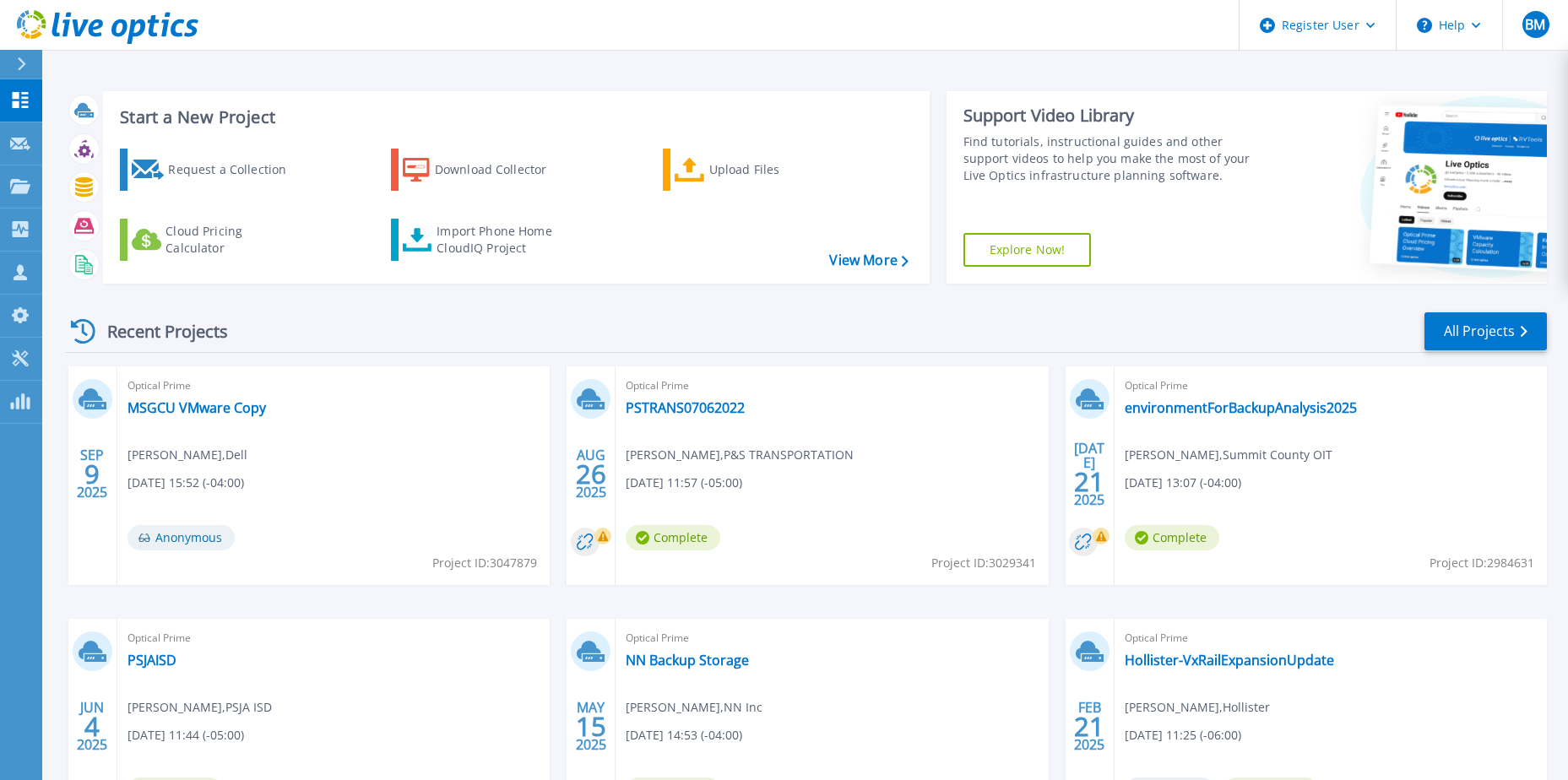
click at [623, 44] on header "Register User Help BM Dell User [PERSON_NAME] [PERSON_NAME][EMAIL_ADDRESS][PERS…" at bounding box center [784, 25] width 1568 height 51
click at [685, 385] on span "Optical Prime" at bounding box center [831, 385] width 412 height 19
click at [587, 539] on circle at bounding box center [585, 542] width 29 height 29
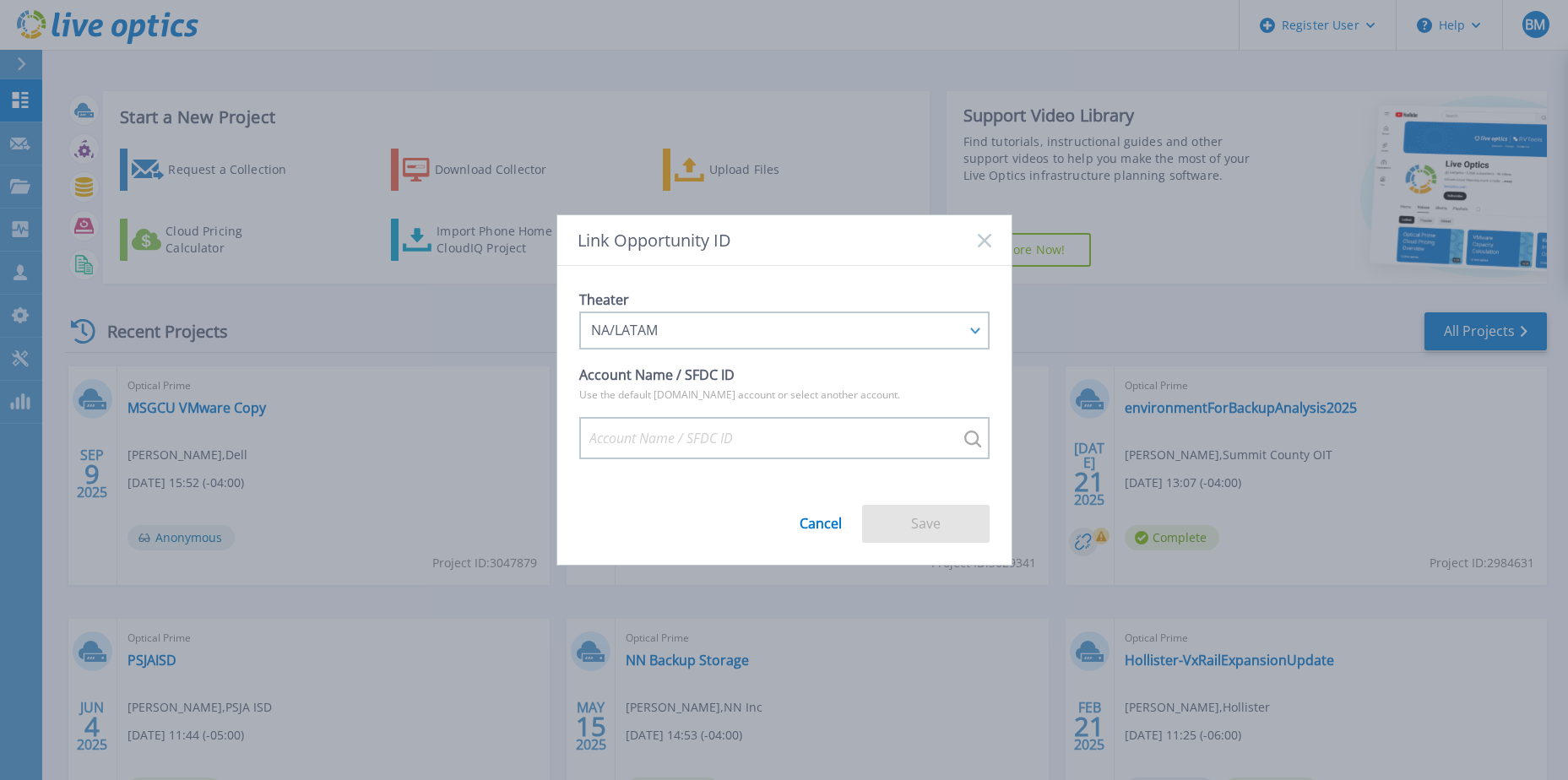
click at [818, 529] on link "Cancel" at bounding box center [820, 517] width 42 height 28
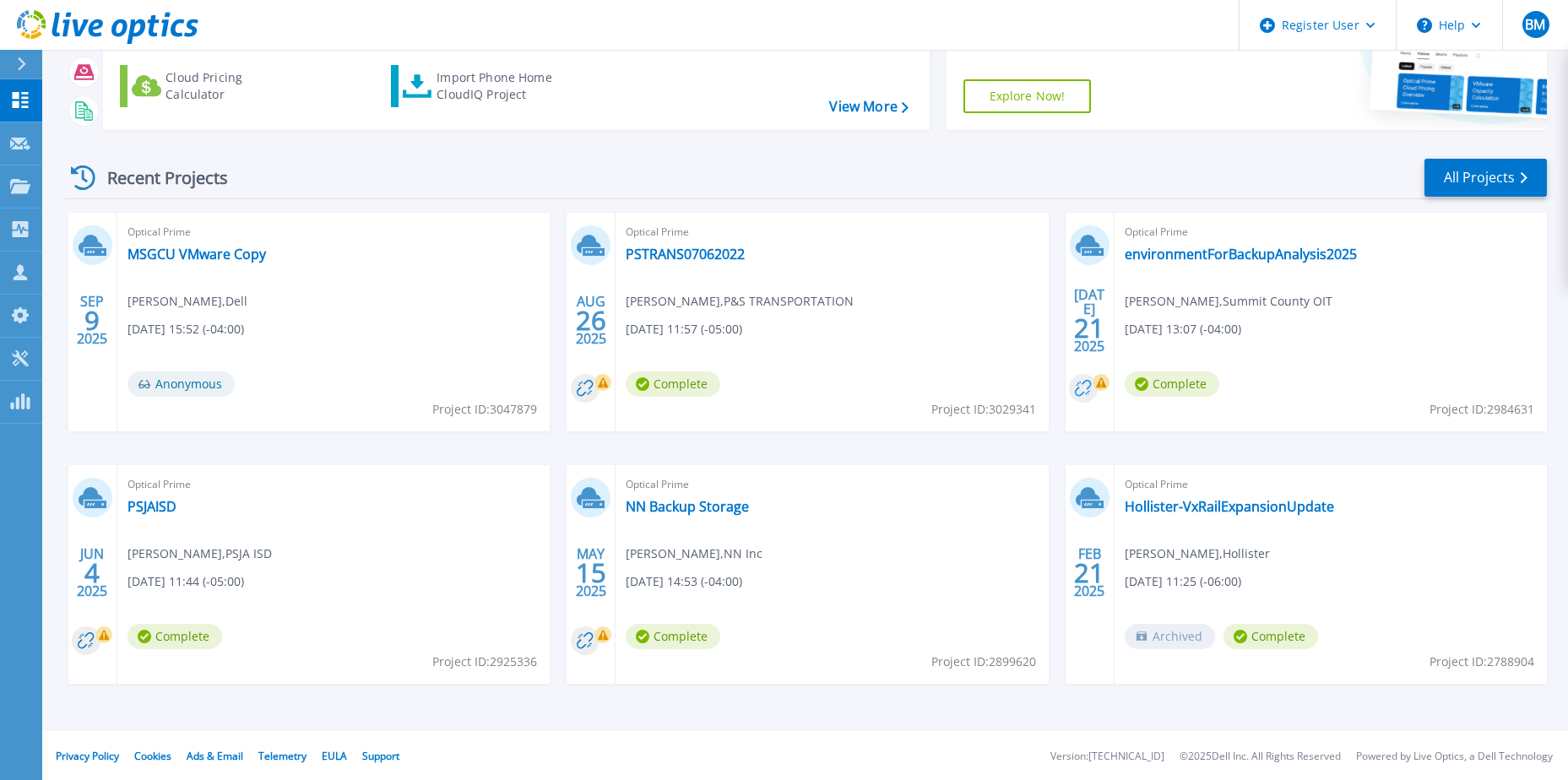
scroll to position [156, 0]
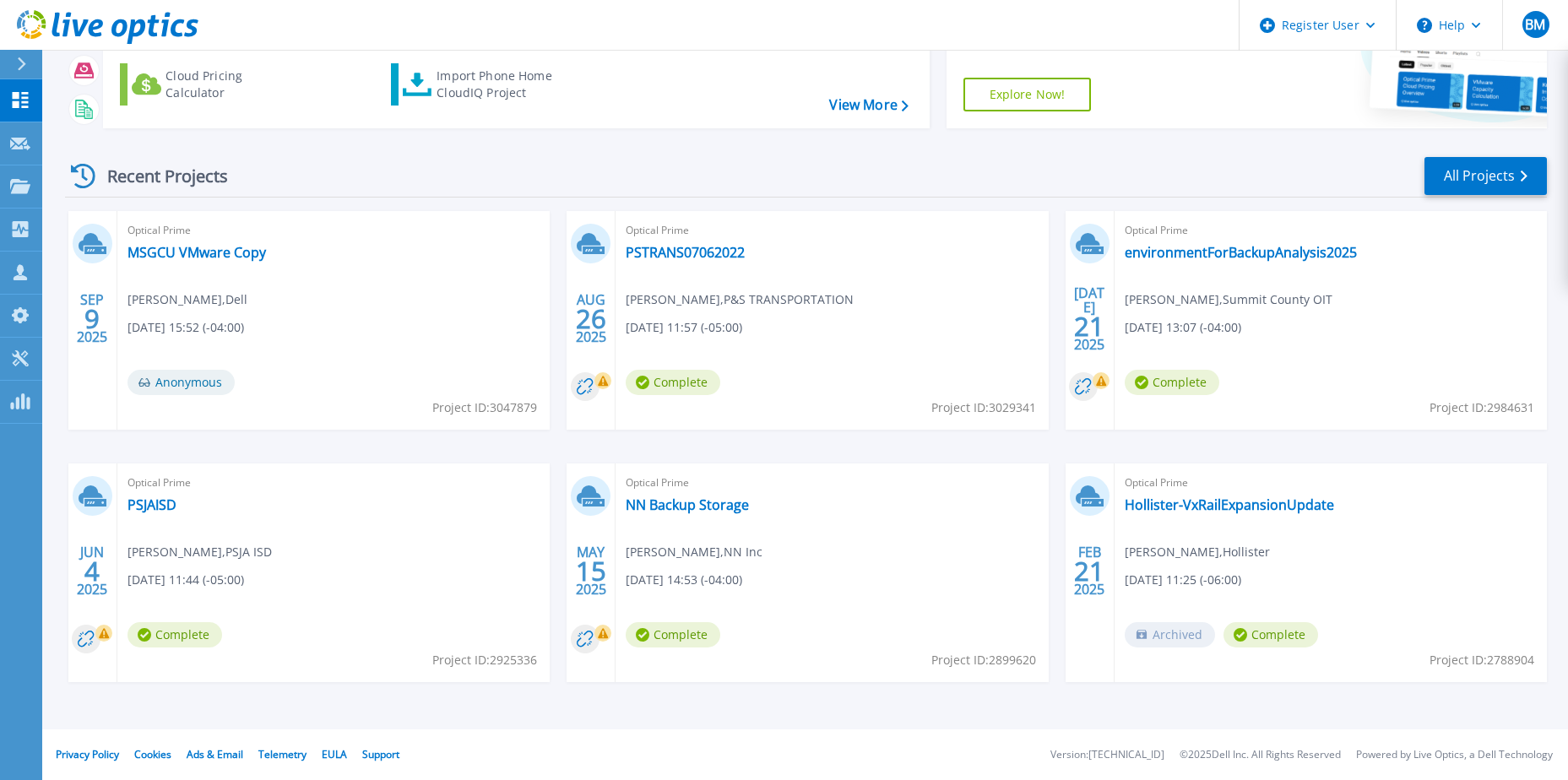
click at [380, 453] on div "[DATE] Optical Prime MSGCU VMware Copy [PERSON_NAME] , Dell [DATE] 15:52 (-04:0…" at bounding box center [799, 464] width 1495 height 505
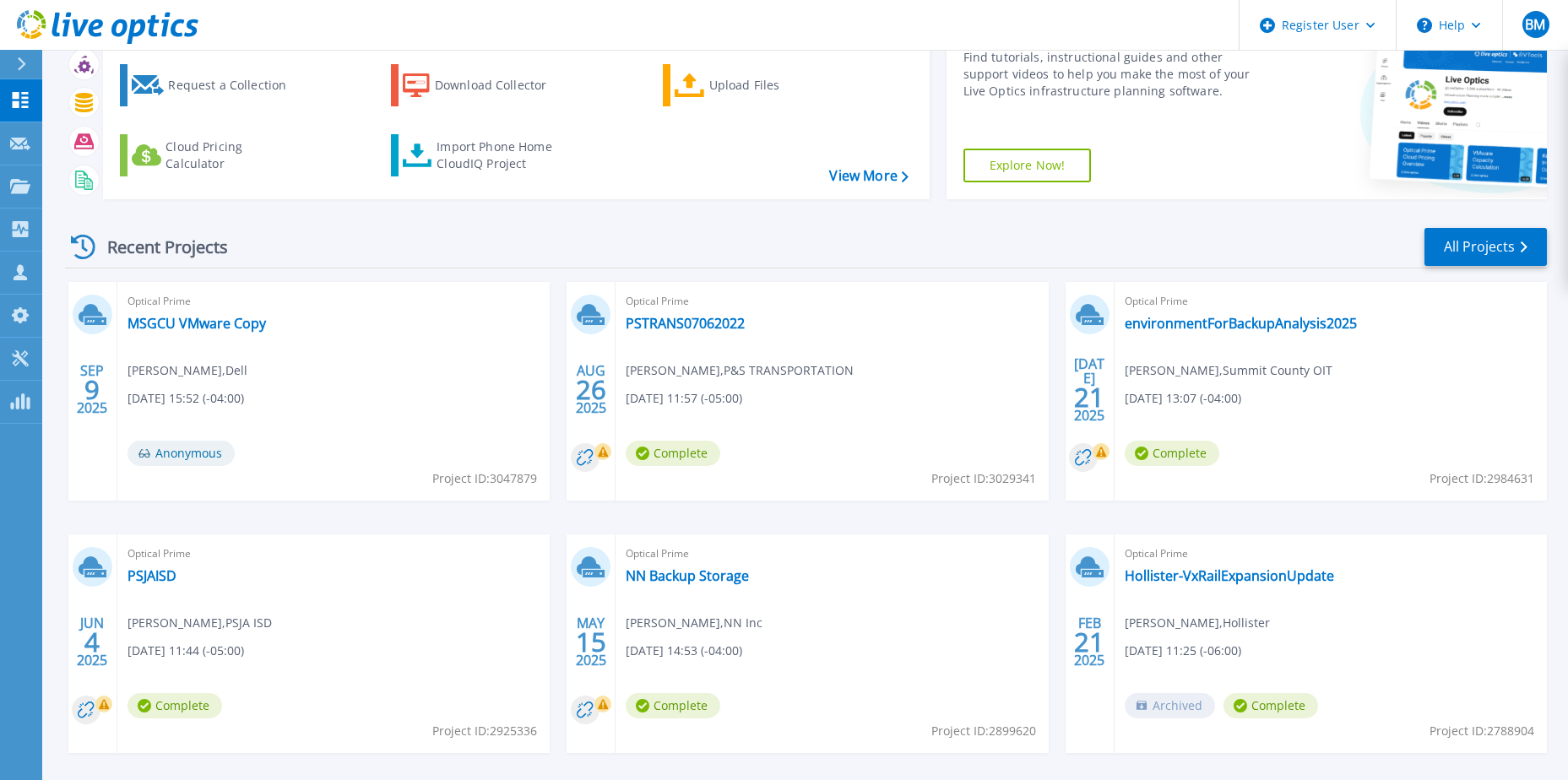
scroll to position [0, 0]
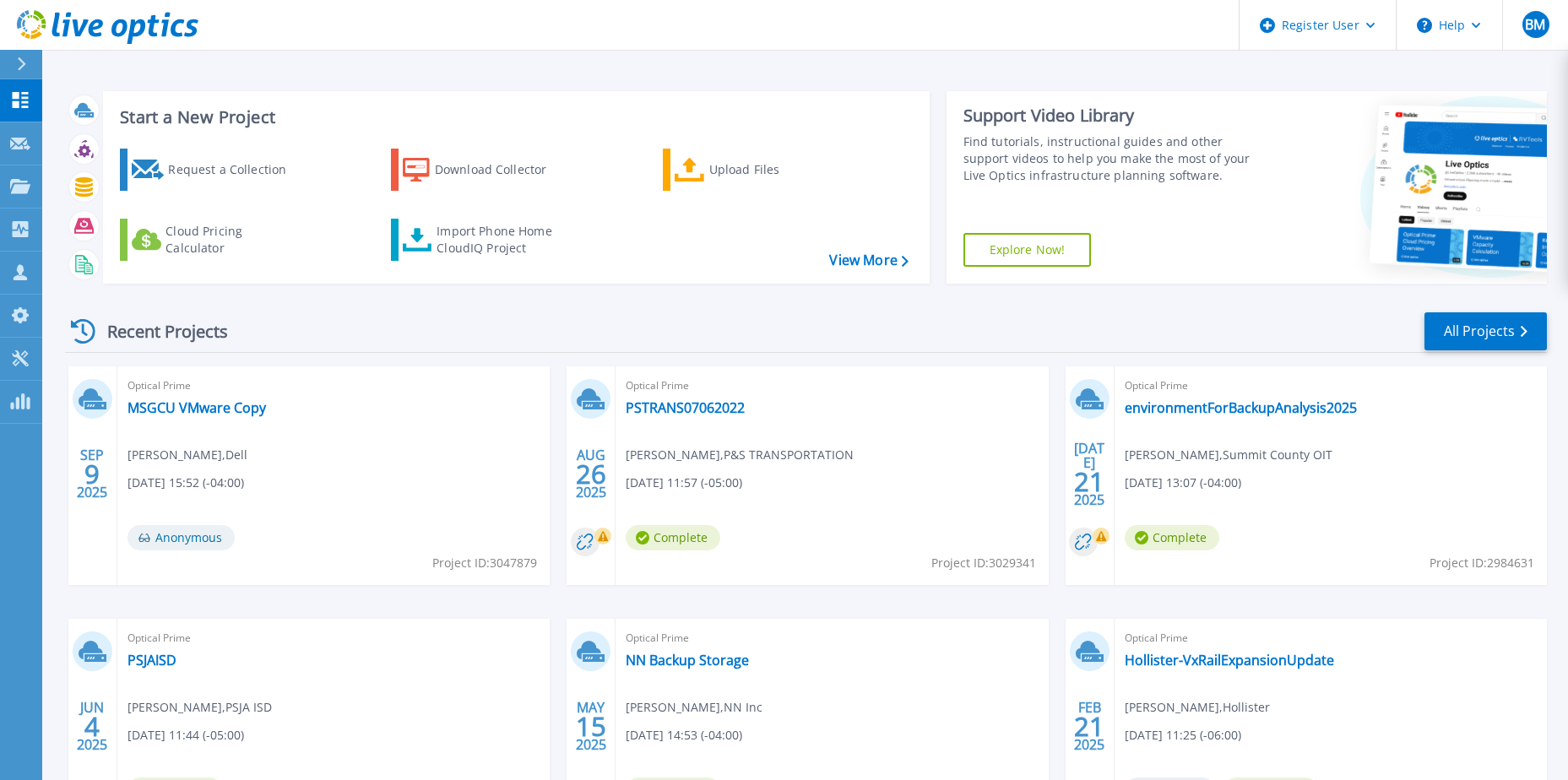
click at [495, 326] on div "Recent Projects All Projects" at bounding box center [805, 331] width 1481 height 42
click at [1007, 63] on div "Start a New Project Request a Collection Download Collector Upload Files Cloud …" at bounding box center [804, 442] width 1525 height 885
click at [1370, 66] on div "Start a New Project Request a Collection Download Collector Upload Files Cloud …" at bounding box center [804, 442] width 1525 height 885
click at [970, 58] on div "Start a New Project Request a Collection Download Collector Upload Files Cloud …" at bounding box center [804, 442] width 1525 height 885
